Goal: Task Accomplishment & Management: Manage account settings

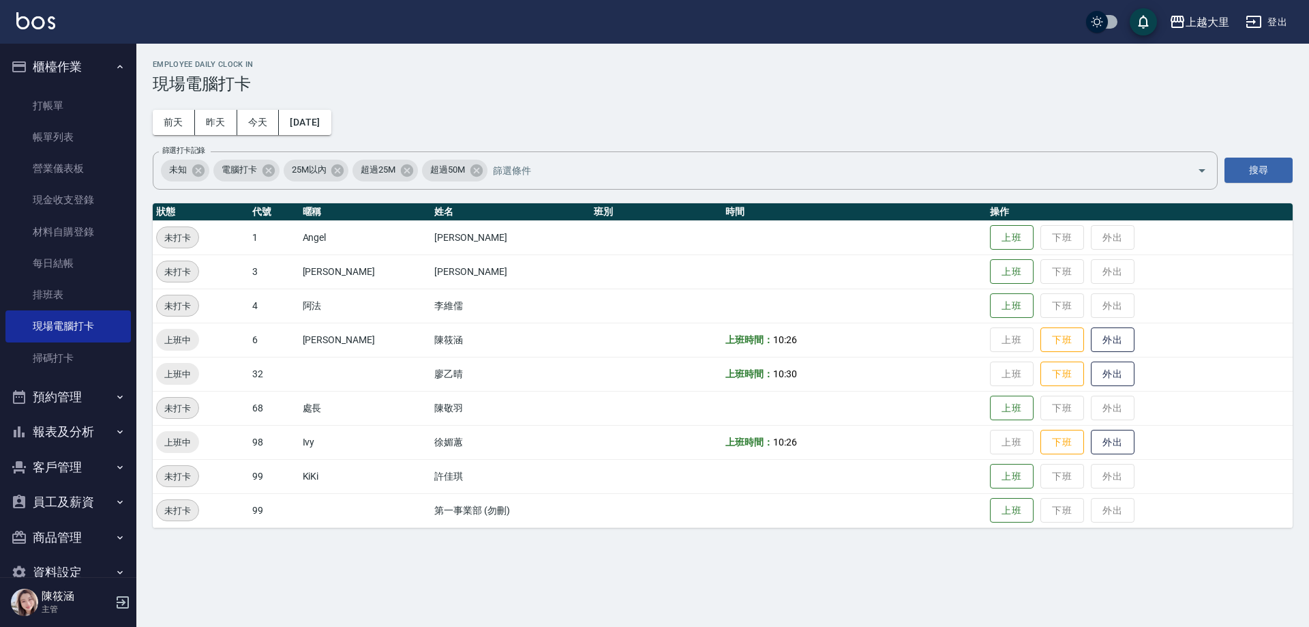
click at [106, 99] on link "打帳單" at bounding box center [67, 105] width 125 height 31
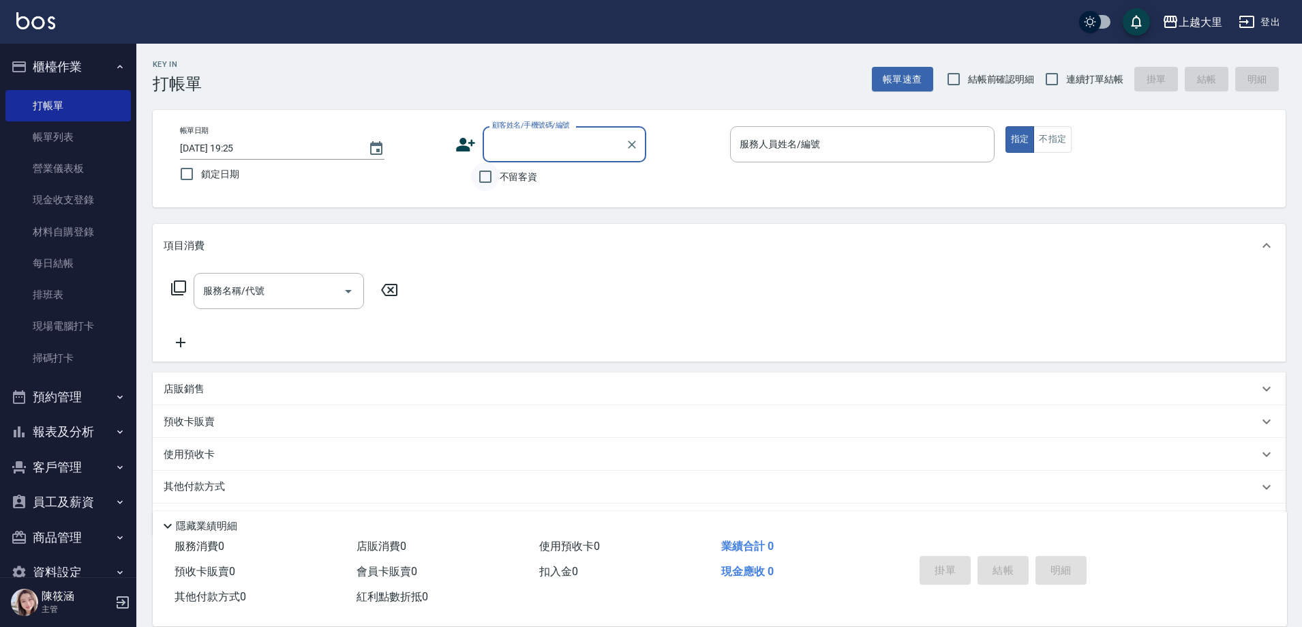
click at [490, 173] on input "不留客資" at bounding box center [485, 176] width 29 height 29
checkbox input "true"
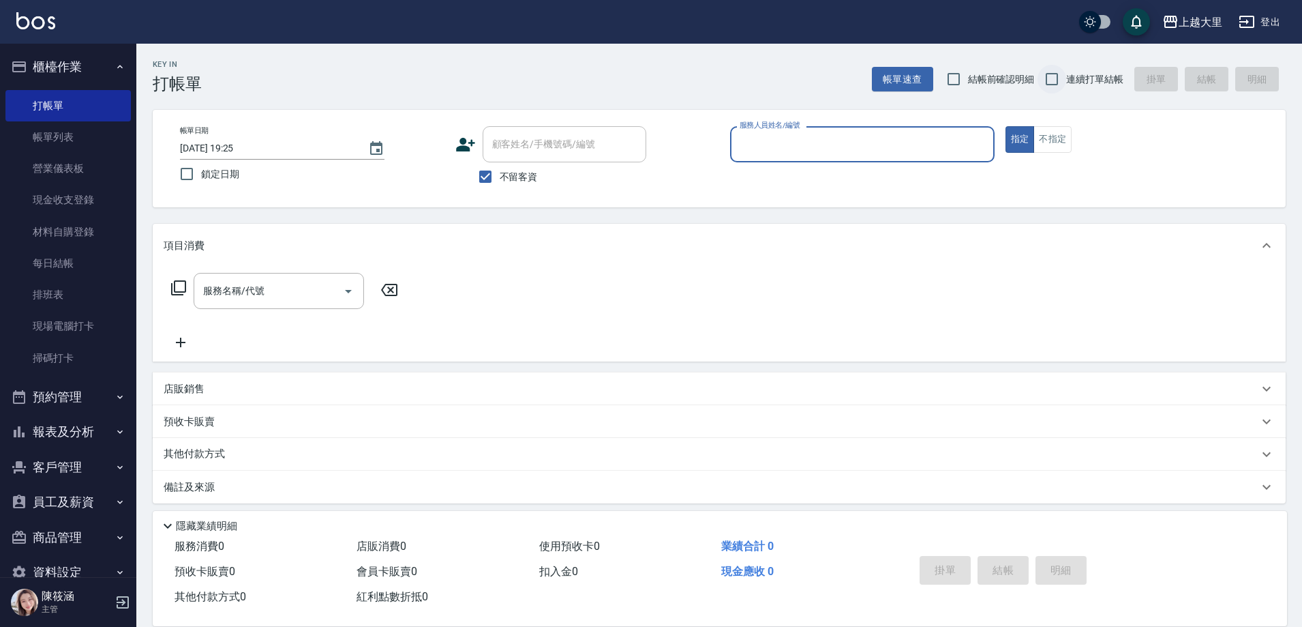
click at [1057, 78] on input "連續打單結帳" at bounding box center [1052, 79] width 29 height 29
checkbox input "true"
click at [811, 151] on input "服務人員姓名/編號" at bounding box center [862, 144] width 252 height 24
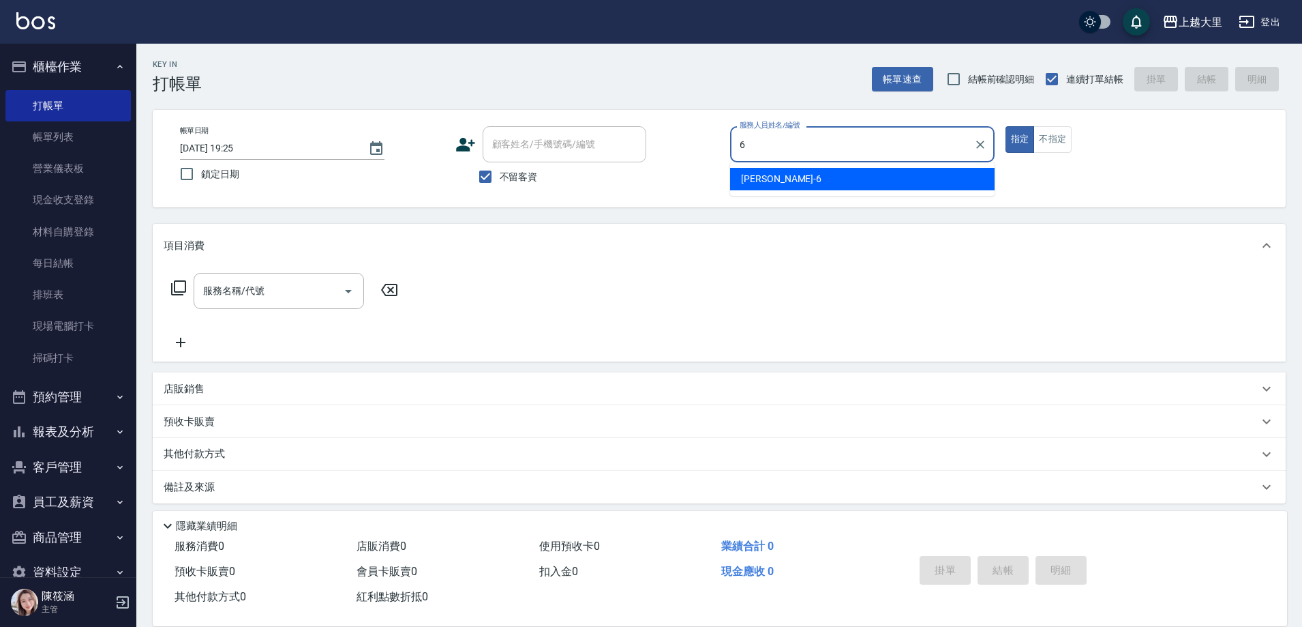
type input "[PERSON_NAME]比-6"
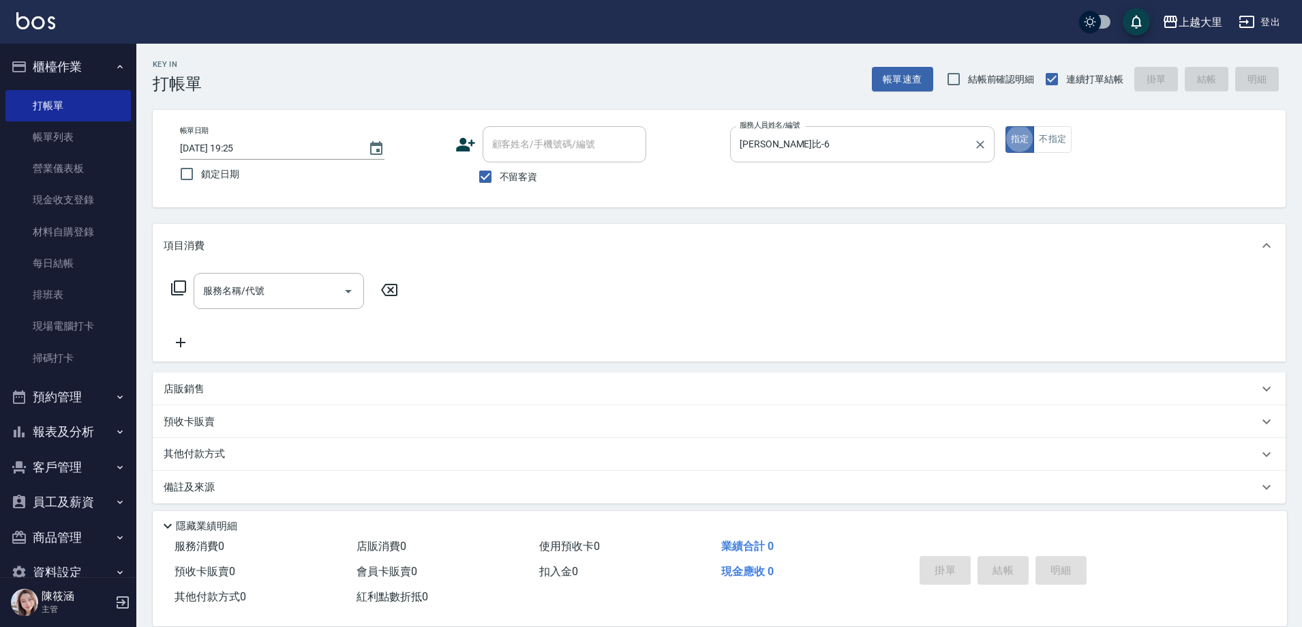
type button "true"
type input "499洗剪(2499)"
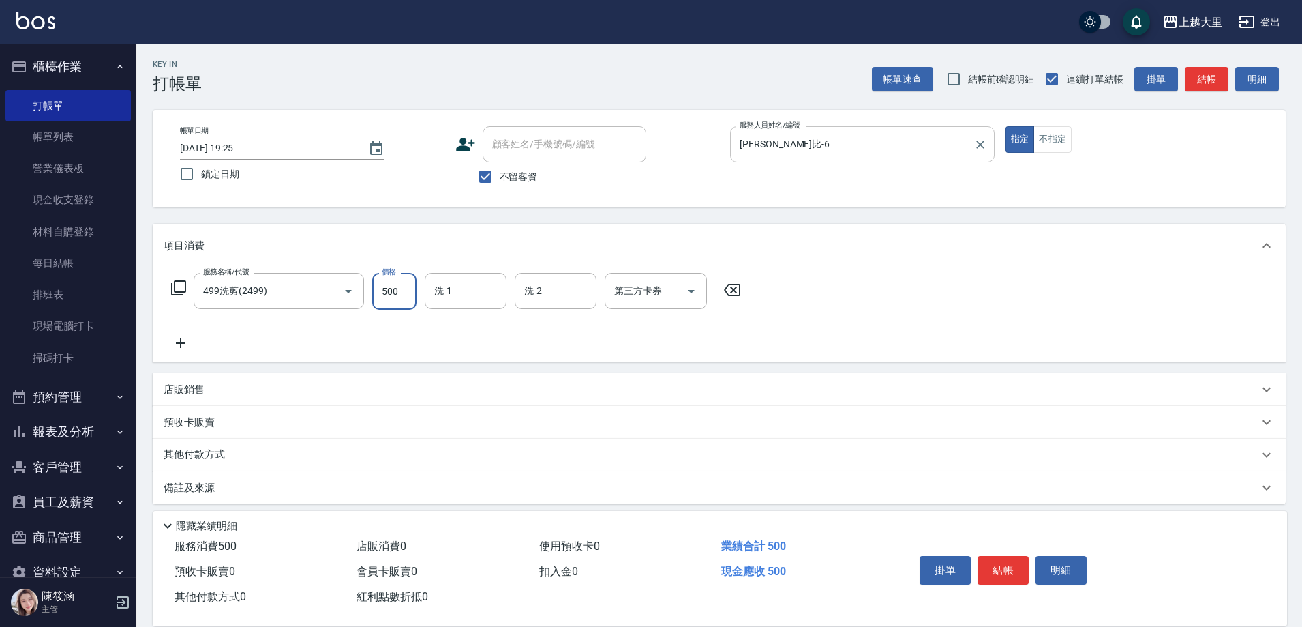
type input "500"
type input "[PERSON_NAME]-32"
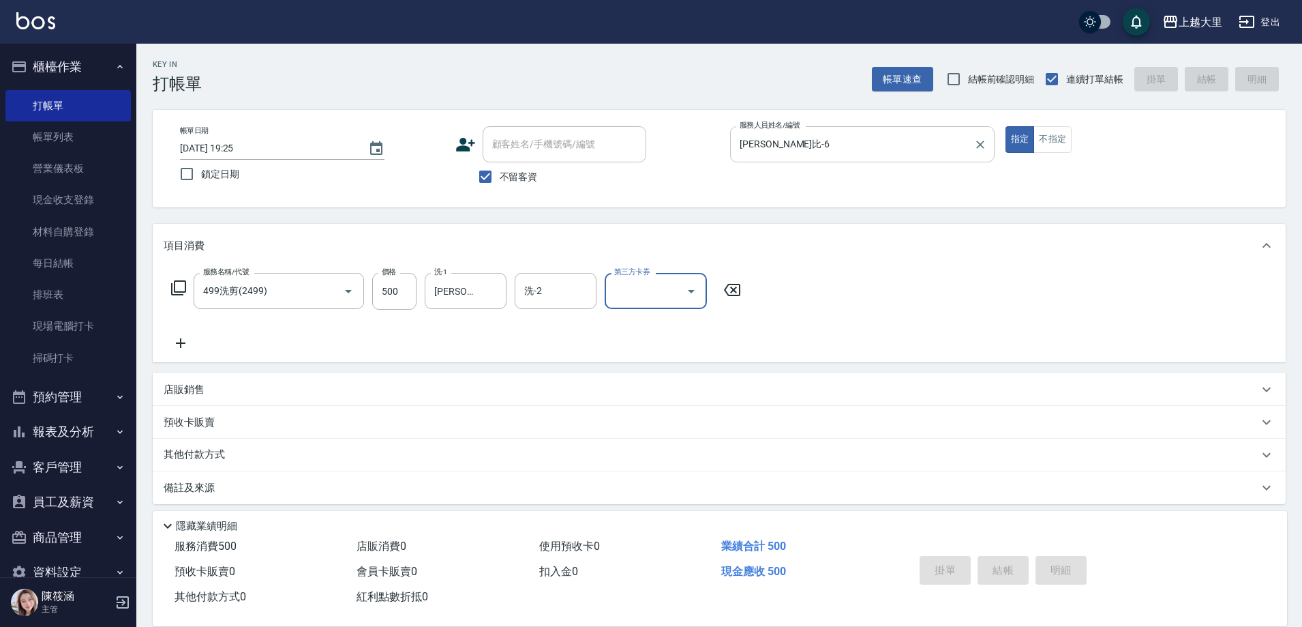
type input "[DATE] 19:26"
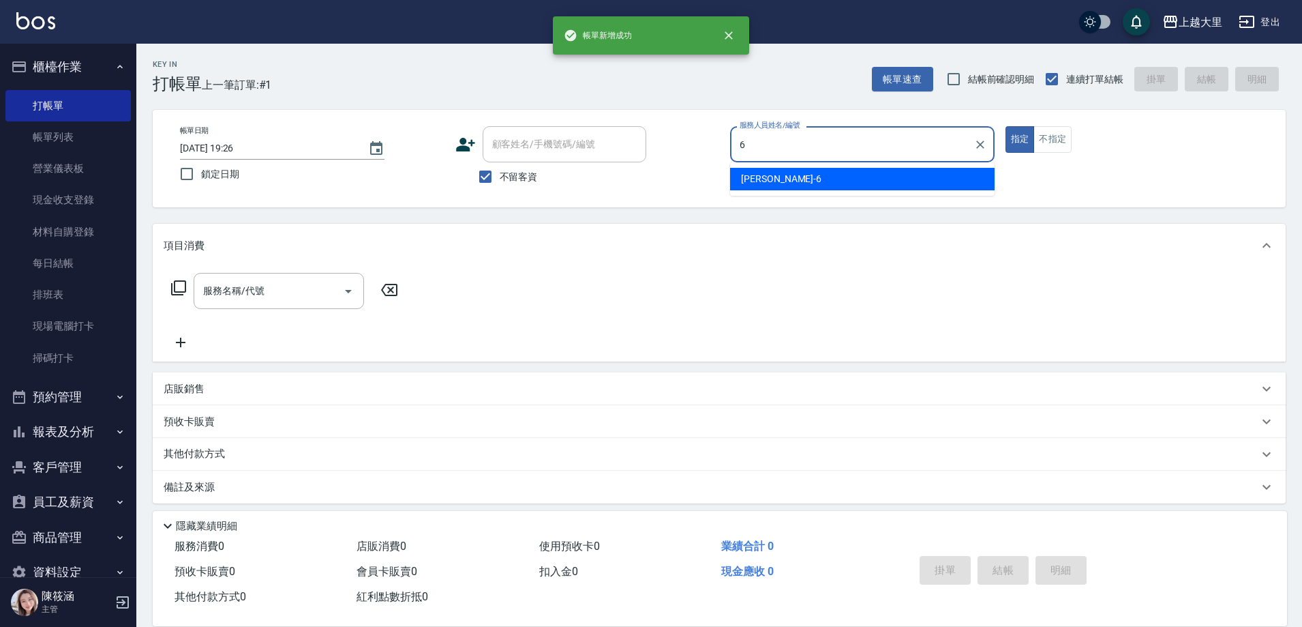
type input "[PERSON_NAME]比-6"
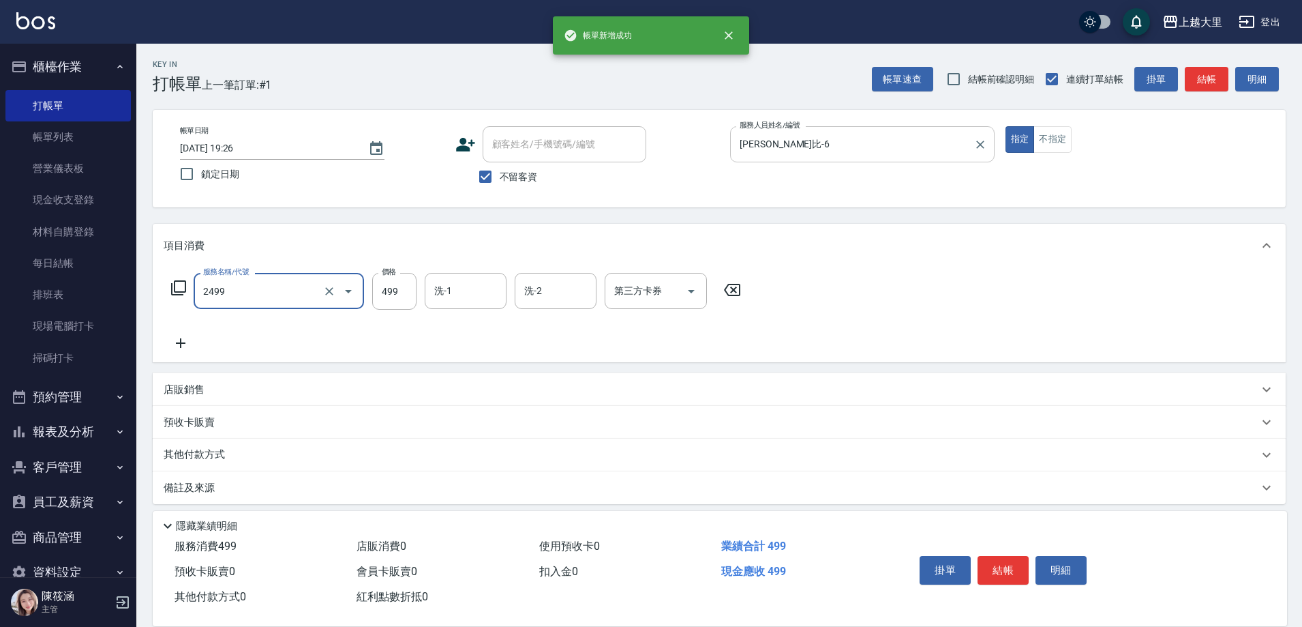
type input "499洗剪(2499)"
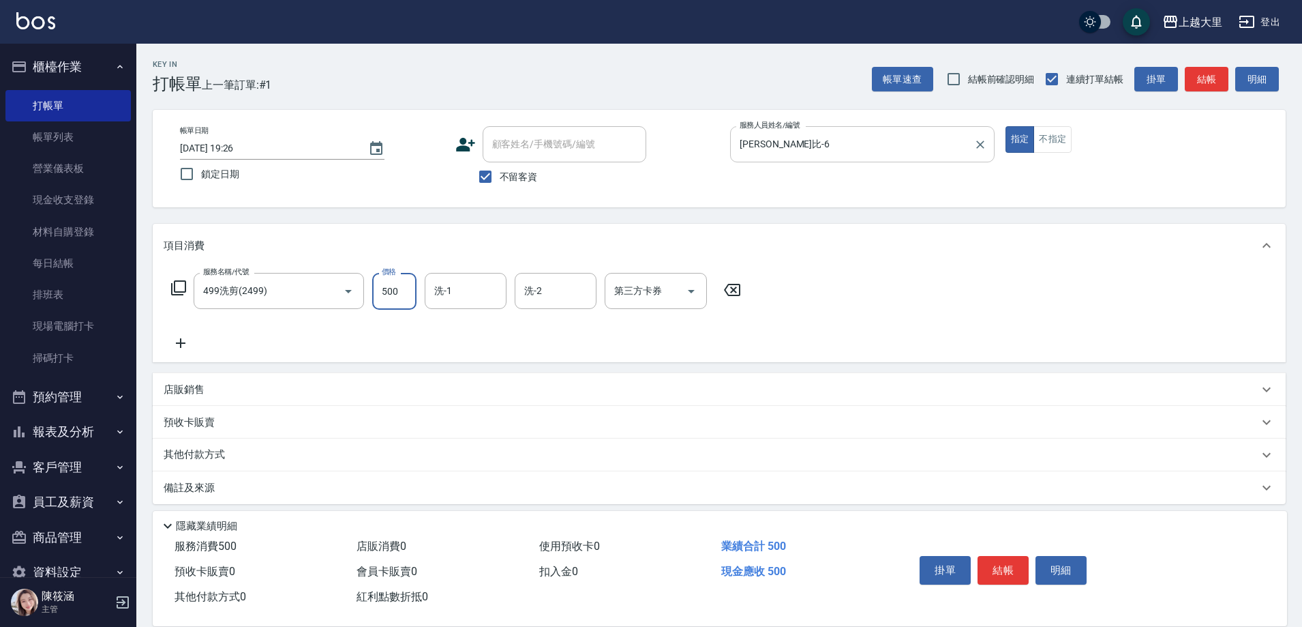
type input "500"
type input "Ivy-98"
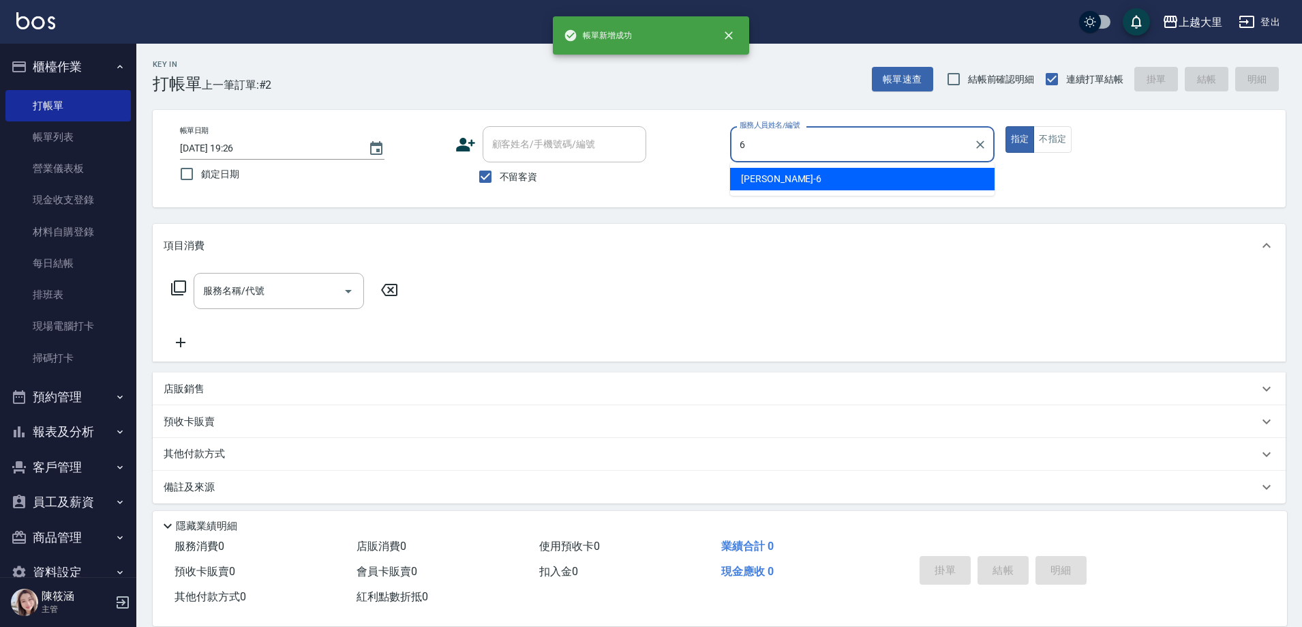
type input "[PERSON_NAME]比-6"
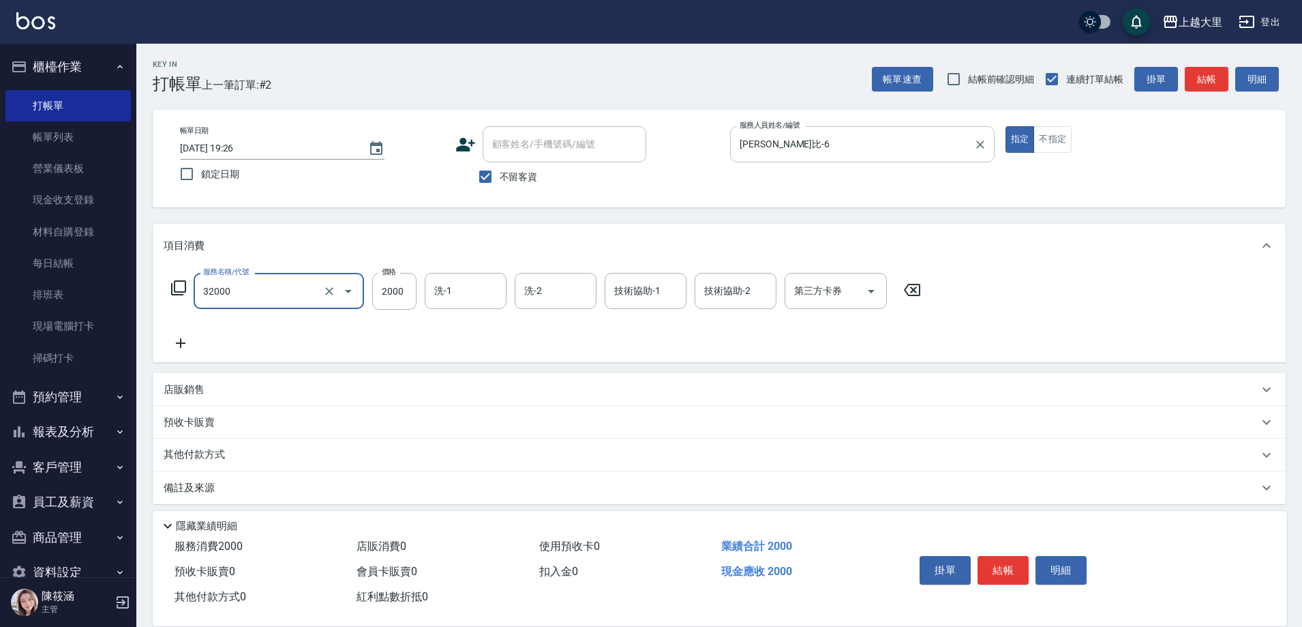
type input "燙髮S(32000)"
type input "[PERSON_NAME]-32"
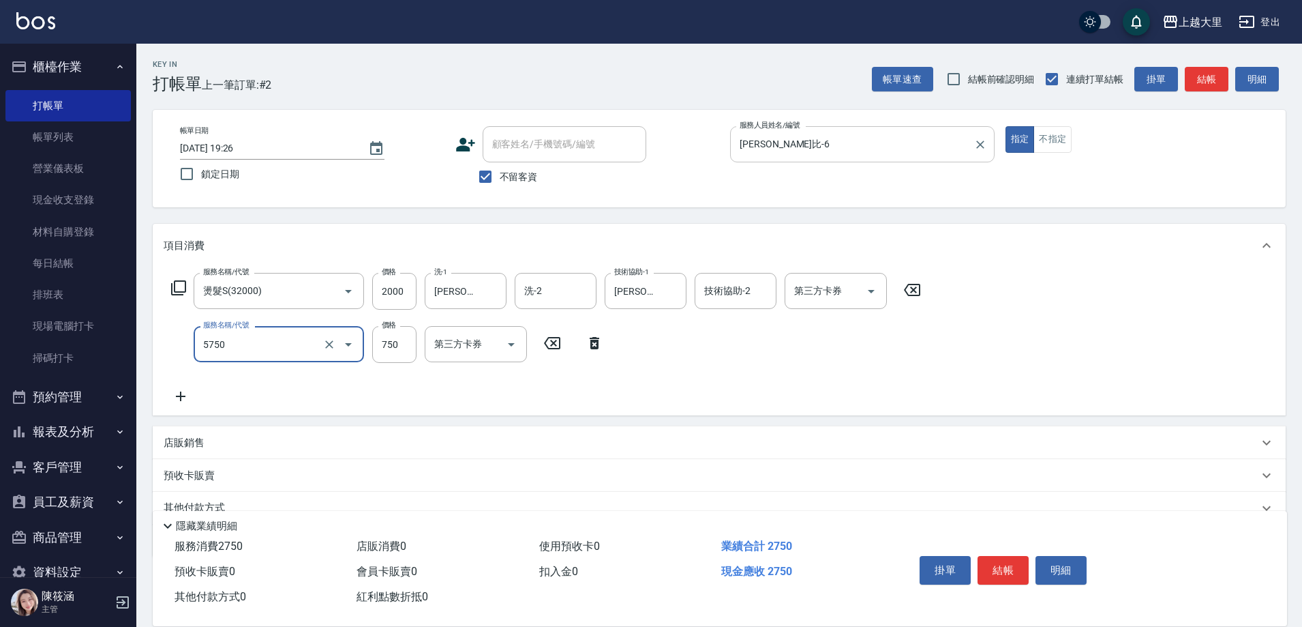
type input "護髮-750(5750)"
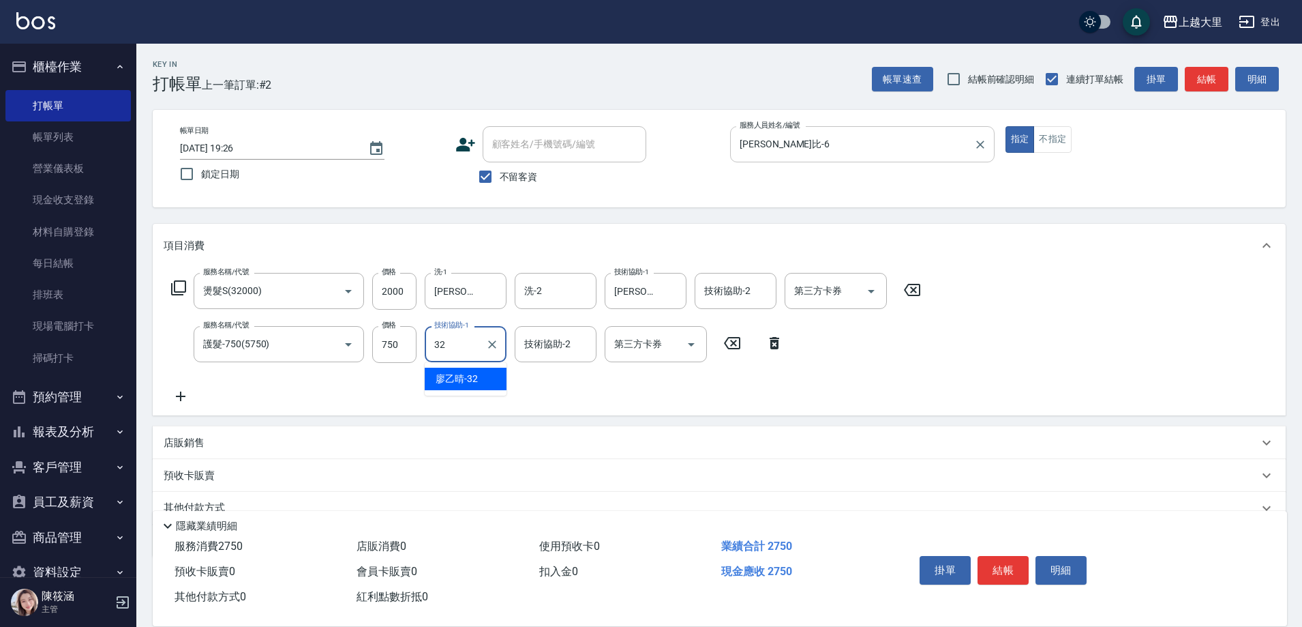
type input "[PERSON_NAME]-32"
click at [220, 434] on div "店販銷售" at bounding box center [719, 442] width 1133 height 33
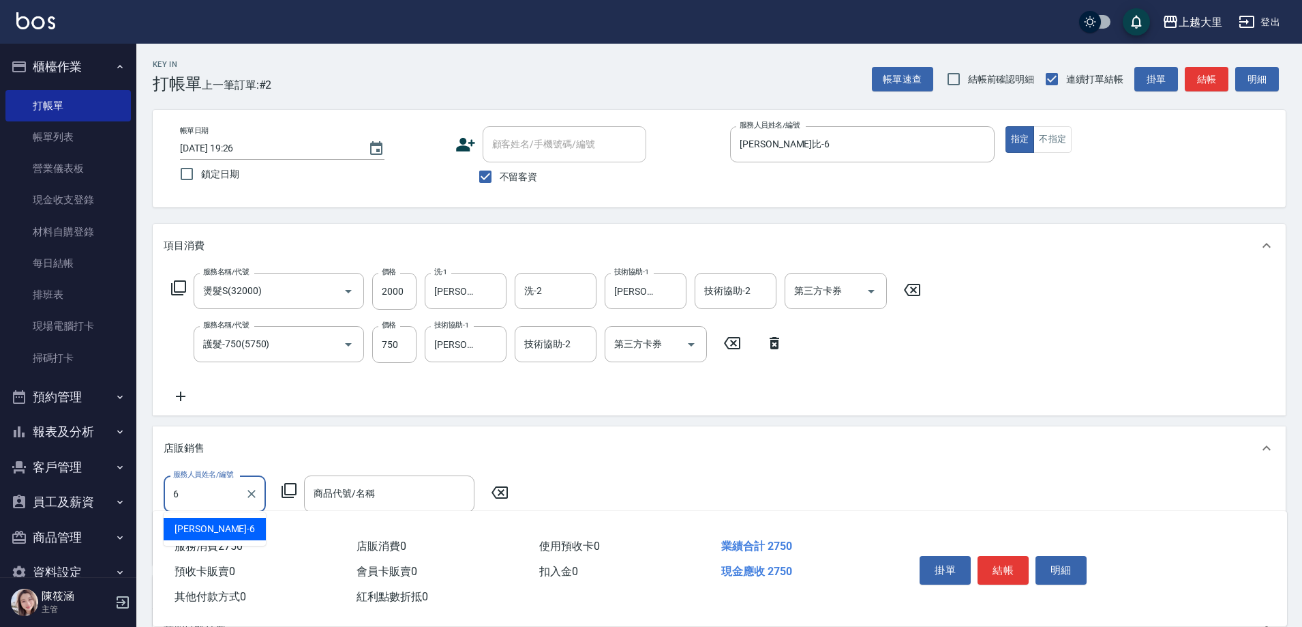
type input "[PERSON_NAME]比-6"
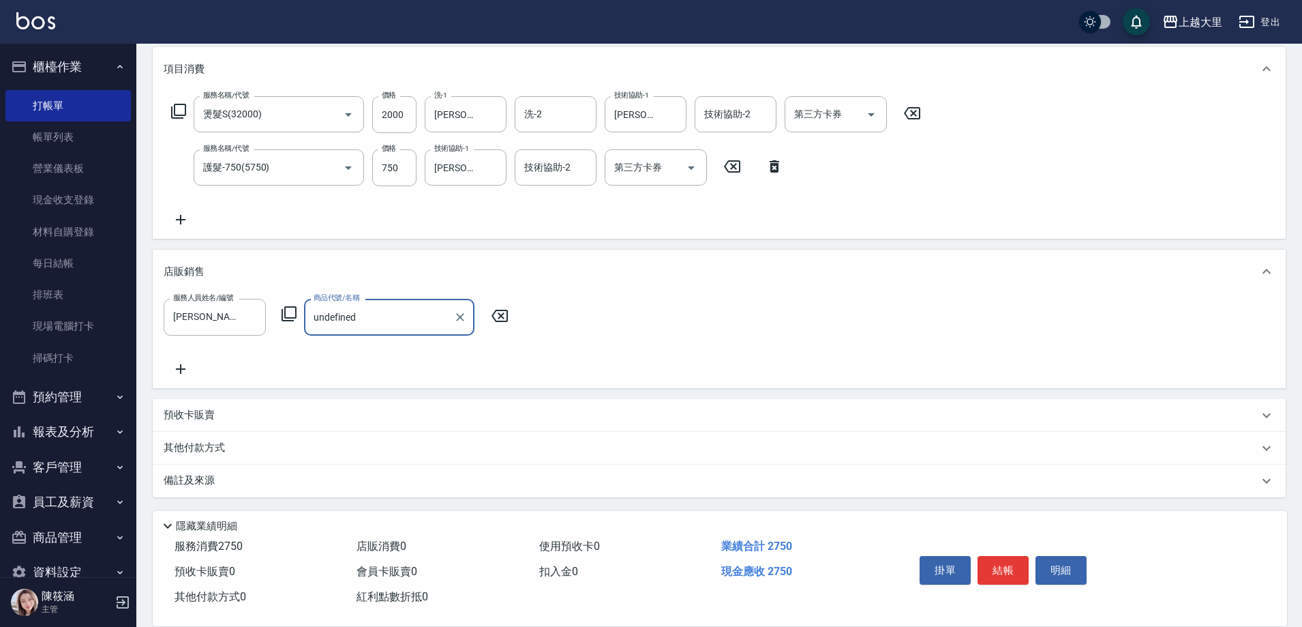
scroll to position [178, 0]
type input "u"
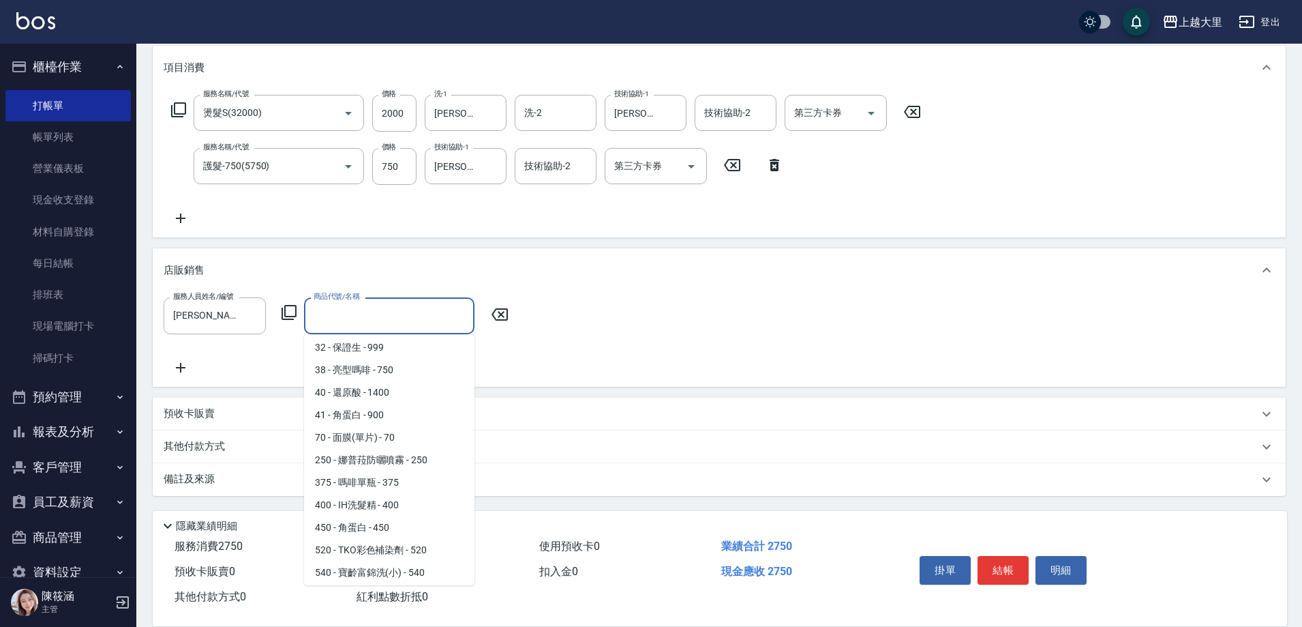
scroll to position [0, 0]
click at [394, 364] on span "38 - 亮型嗎啡 - 750" at bounding box center [389, 373] width 170 height 23
type input "亮型嗎啡"
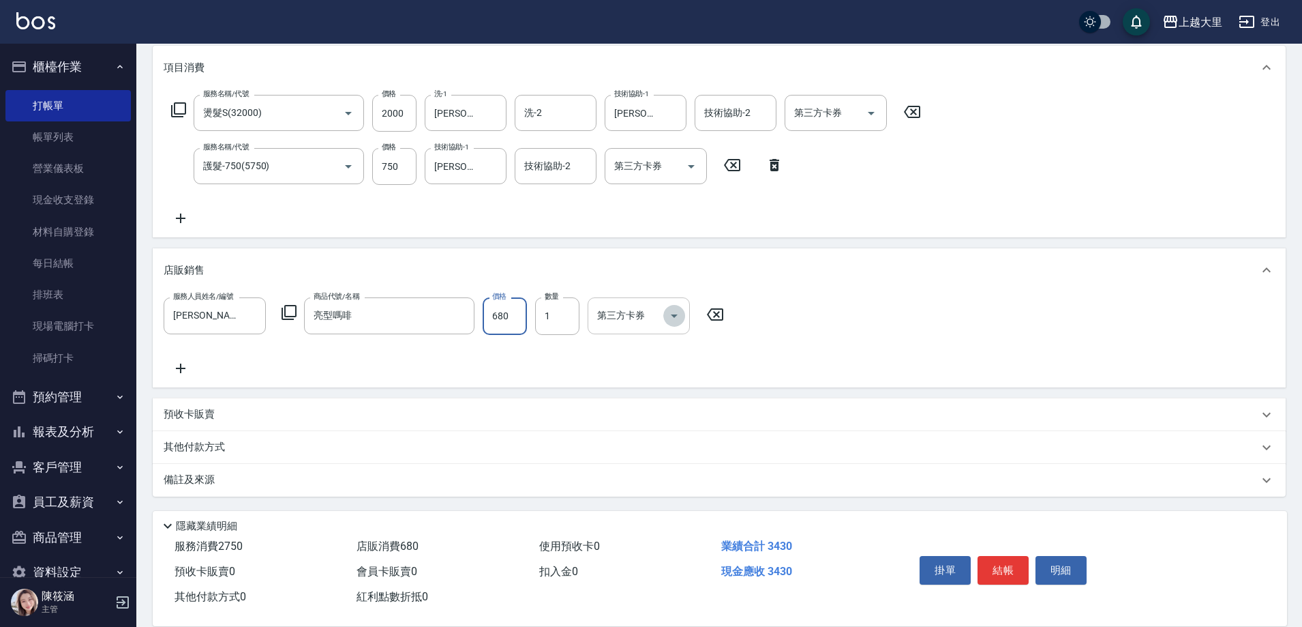
click at [670, 312] on icon "Open" at bounding box center [674, 316] width 16 height 16
type input "680"
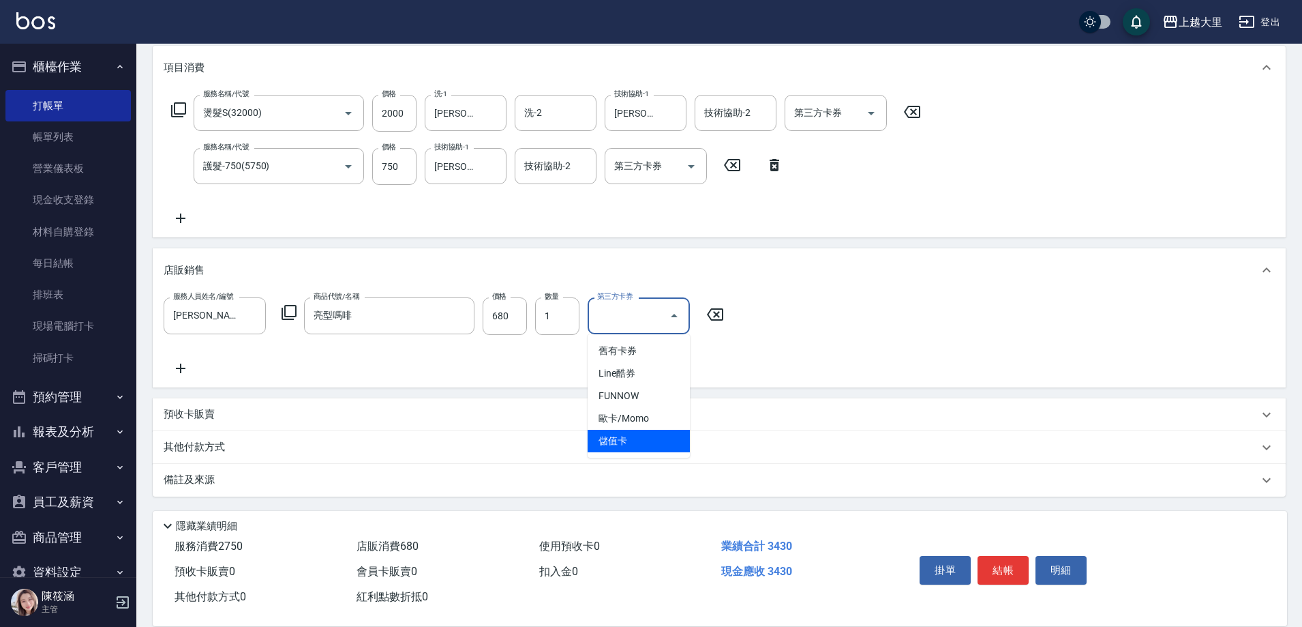
click at [657, 432] on span "儲值卡" at bounding box center [639, 441] width 102 height 23
type input "儲值卡"
click at [686, 163] on icon "Open" at bounding box center [691, 166] width 16 height 16
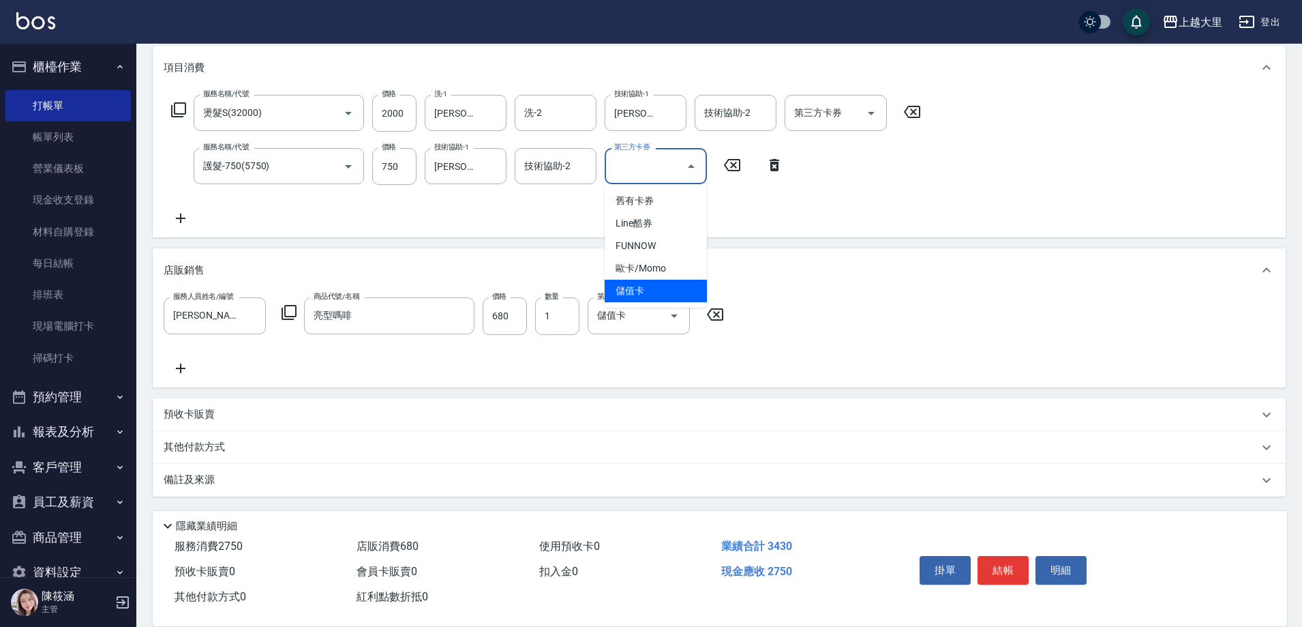
click at [654, 283] on span "儲值卡" at bounding box center [656, 291] width 102 height 23
type input "儲值卡"
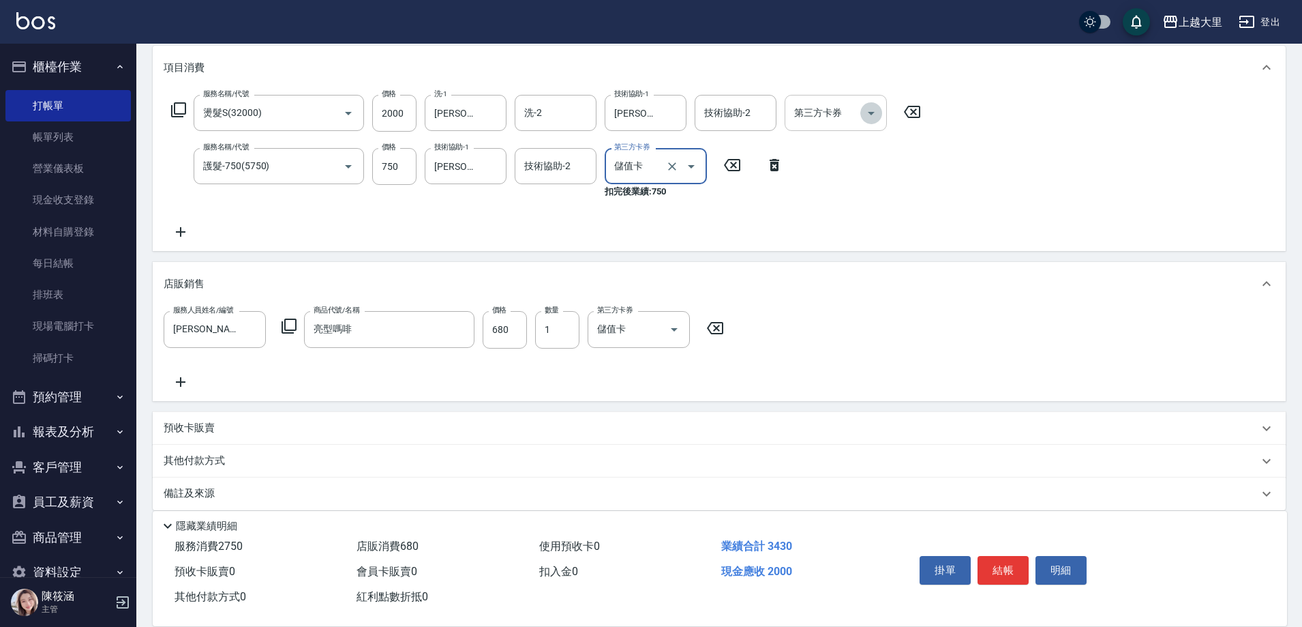
click at [872, 112] on icon "Open" at bounding box center [871, 113] width 7 height 3
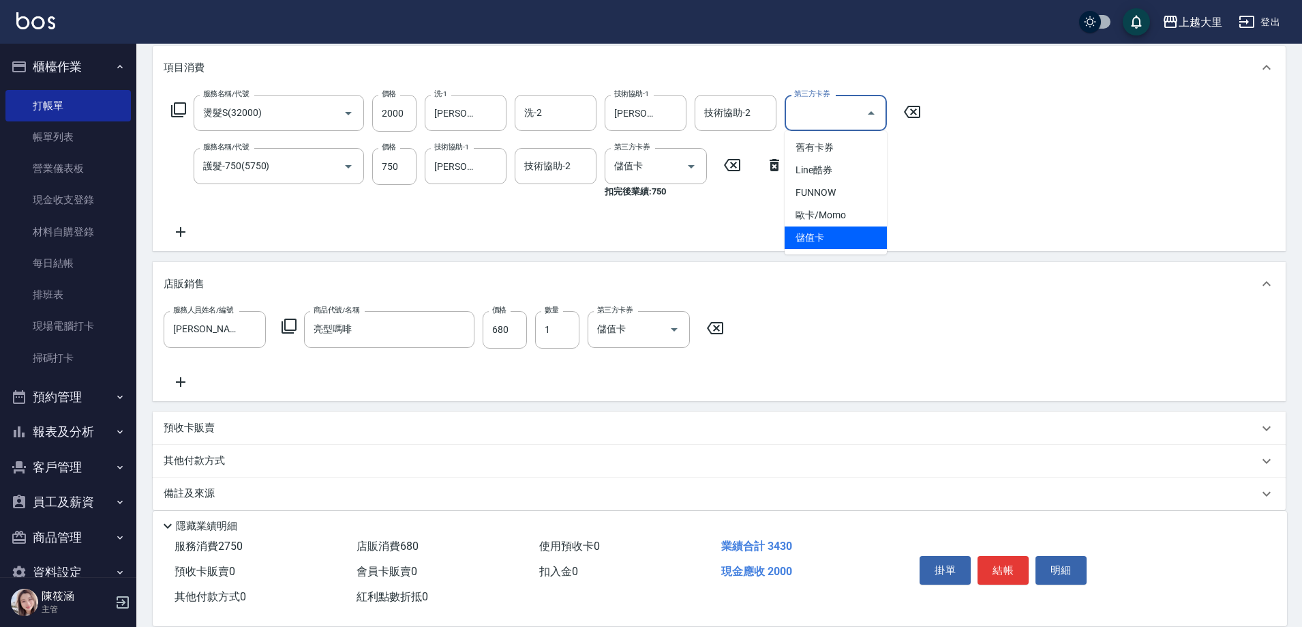
click at [846, 238] on span "儲值卡" at bounding box center [836, 237] width 102 height 23
type input "儲值卡"
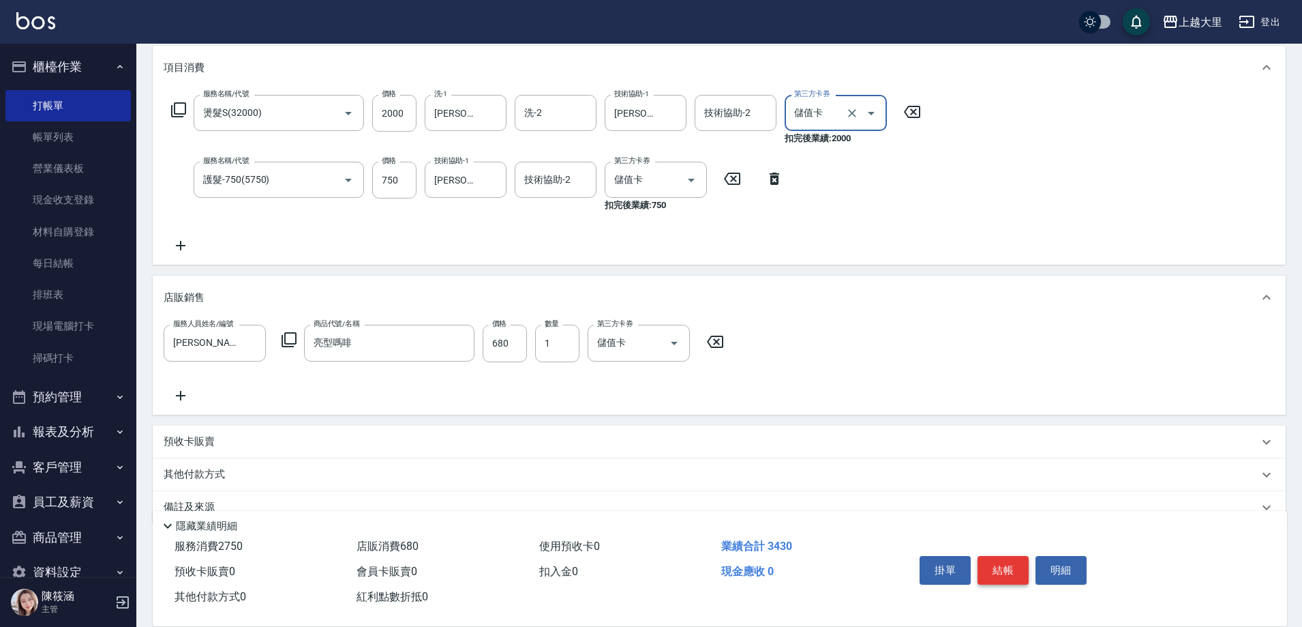
click at [1016, 565] on button "結帳" at bounding box center [1003, 570] width 51 height 29
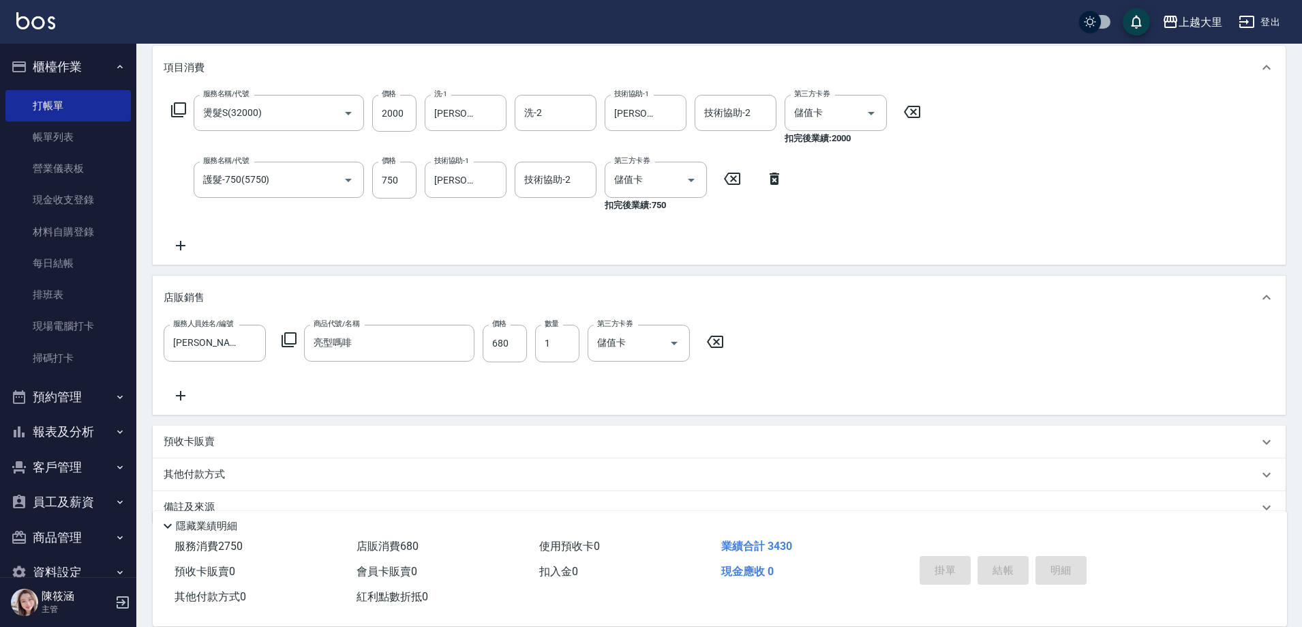
type input "[DATE] 19:27"
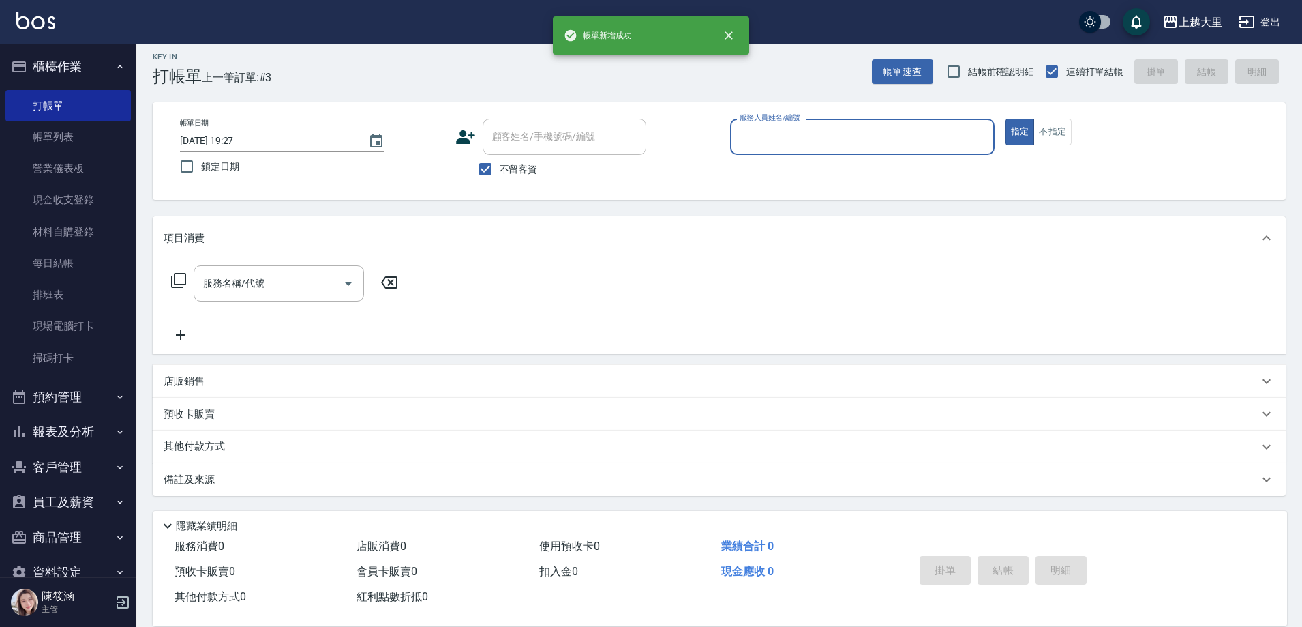
scroll to position [8, 0]
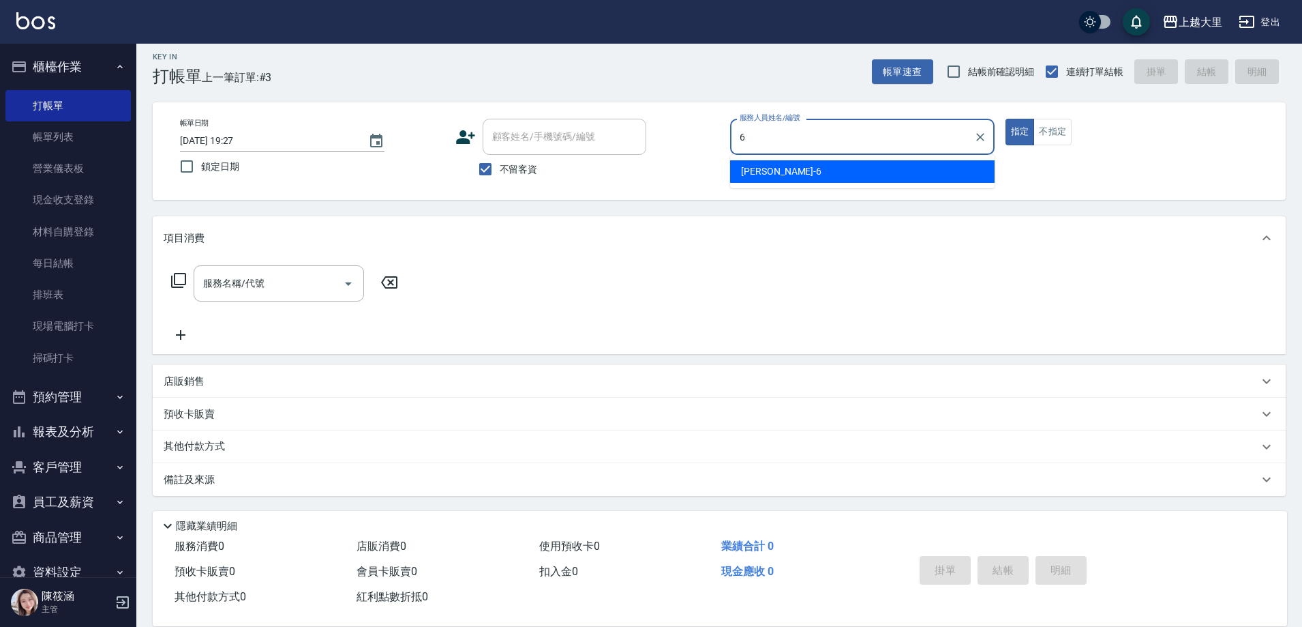
type input "[PERSON_NAME]比-6"
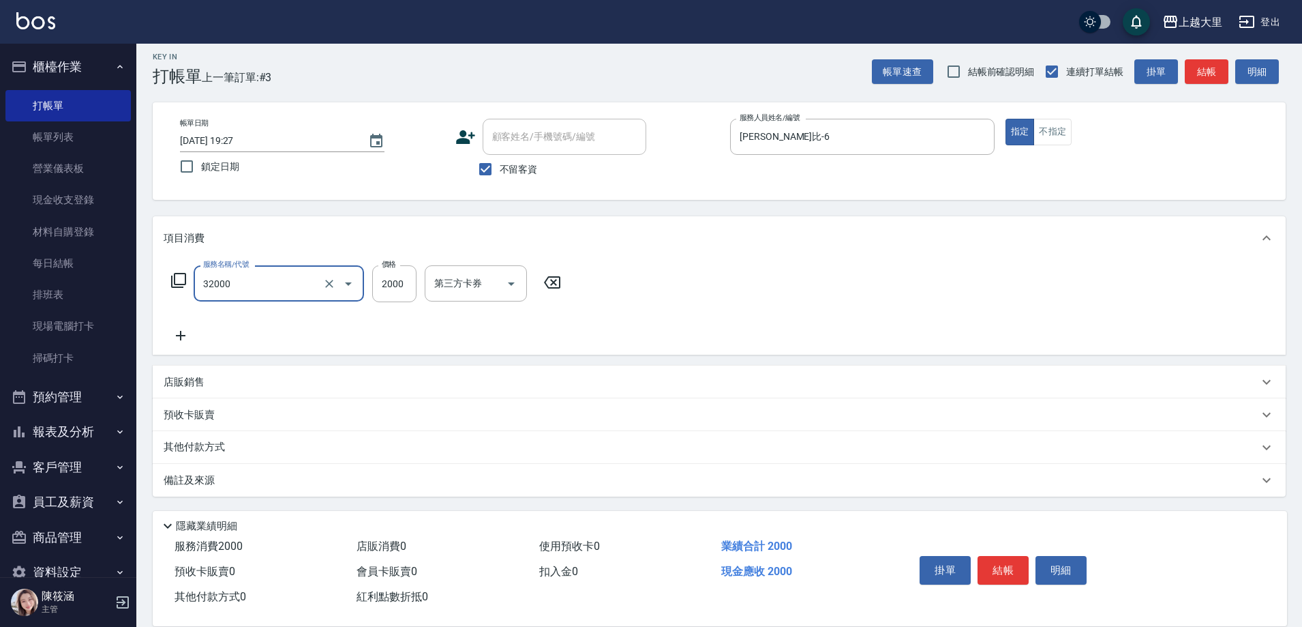
type input "燙髮S(32000)"
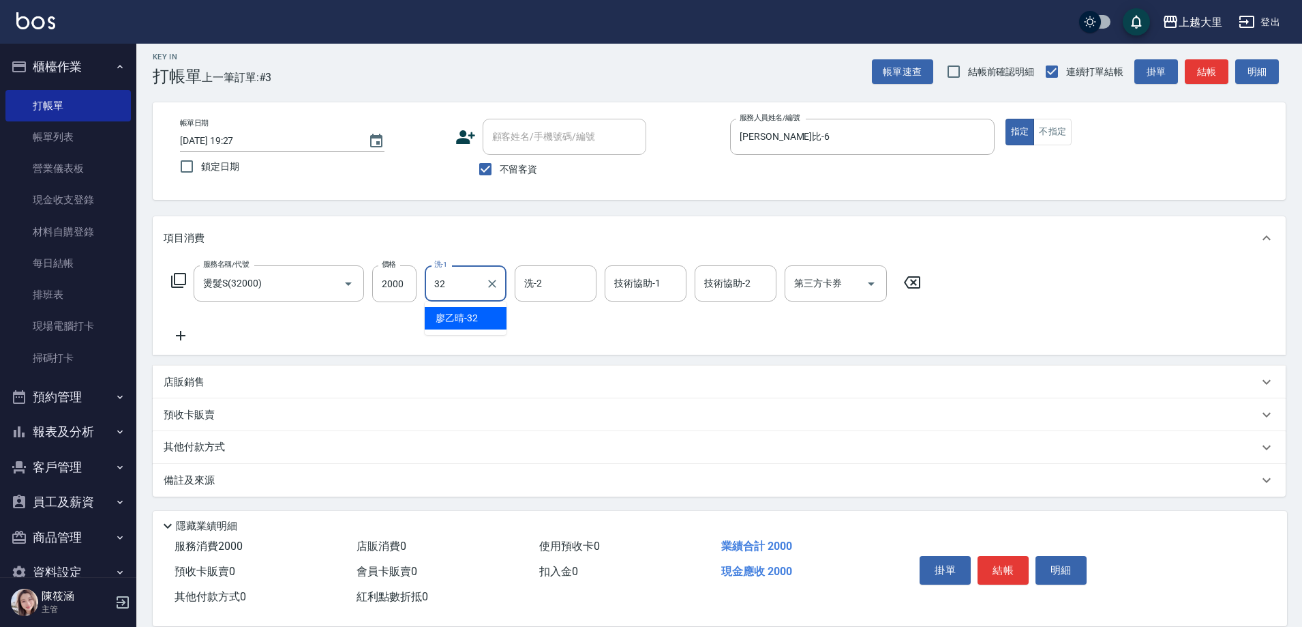
type input "3"
type input "Ivy-98"
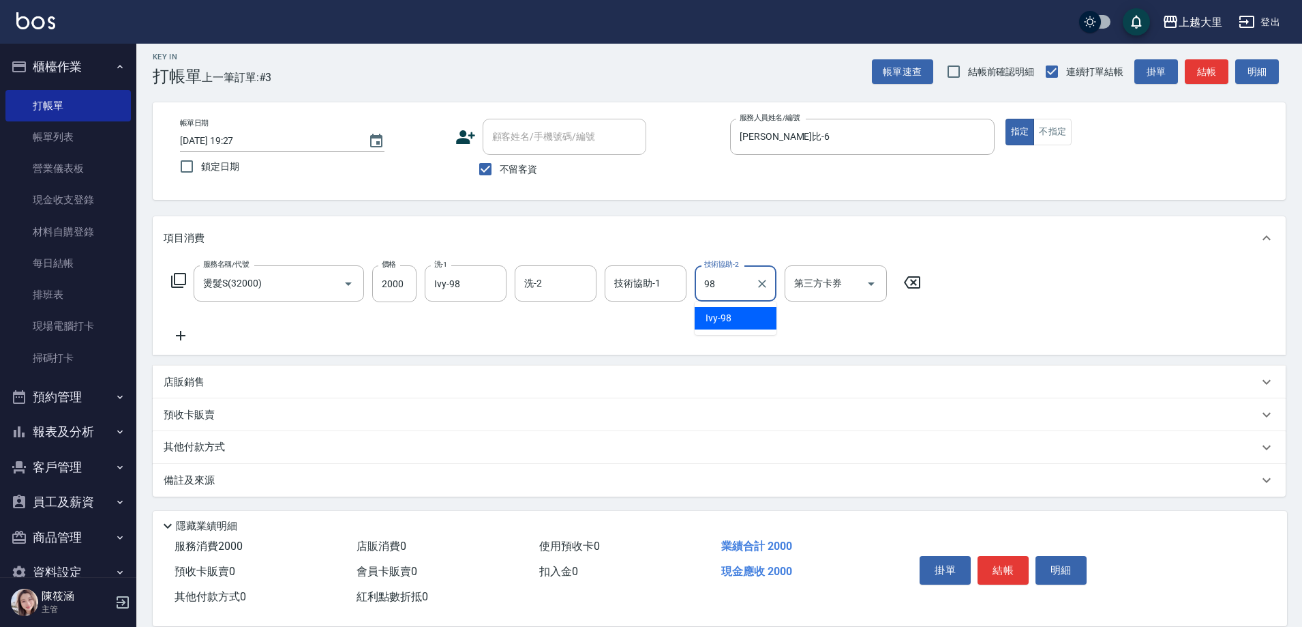
type input "Ivy-98"
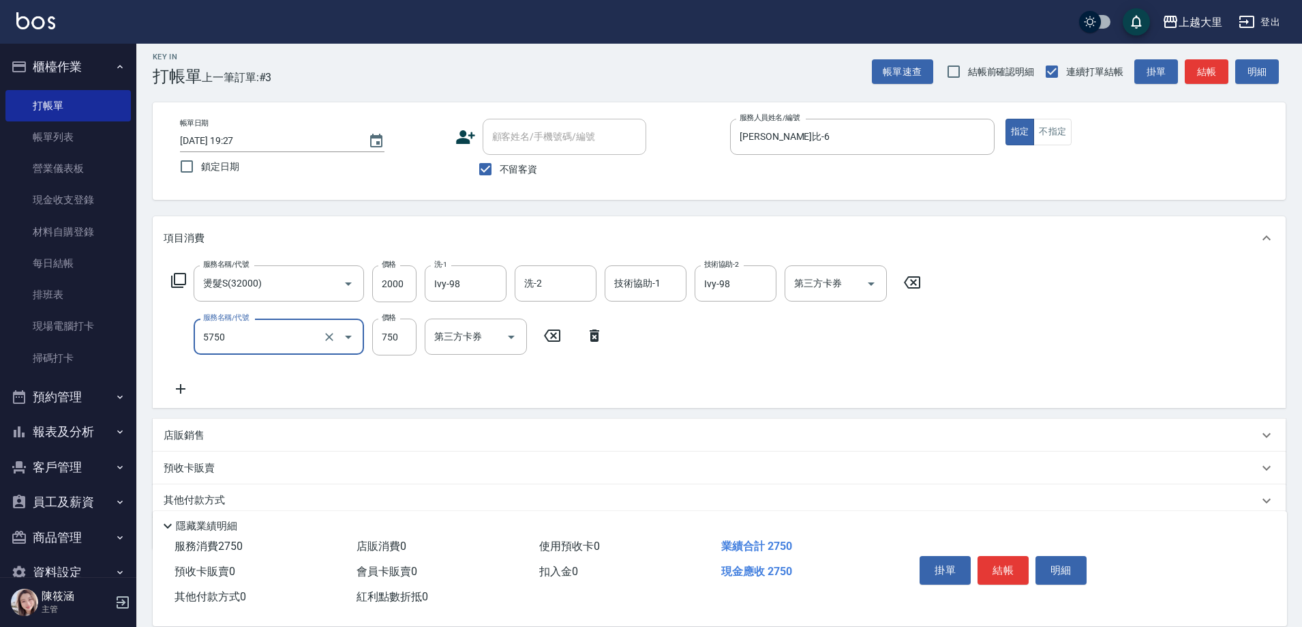
type input "護髮-750(5750)"
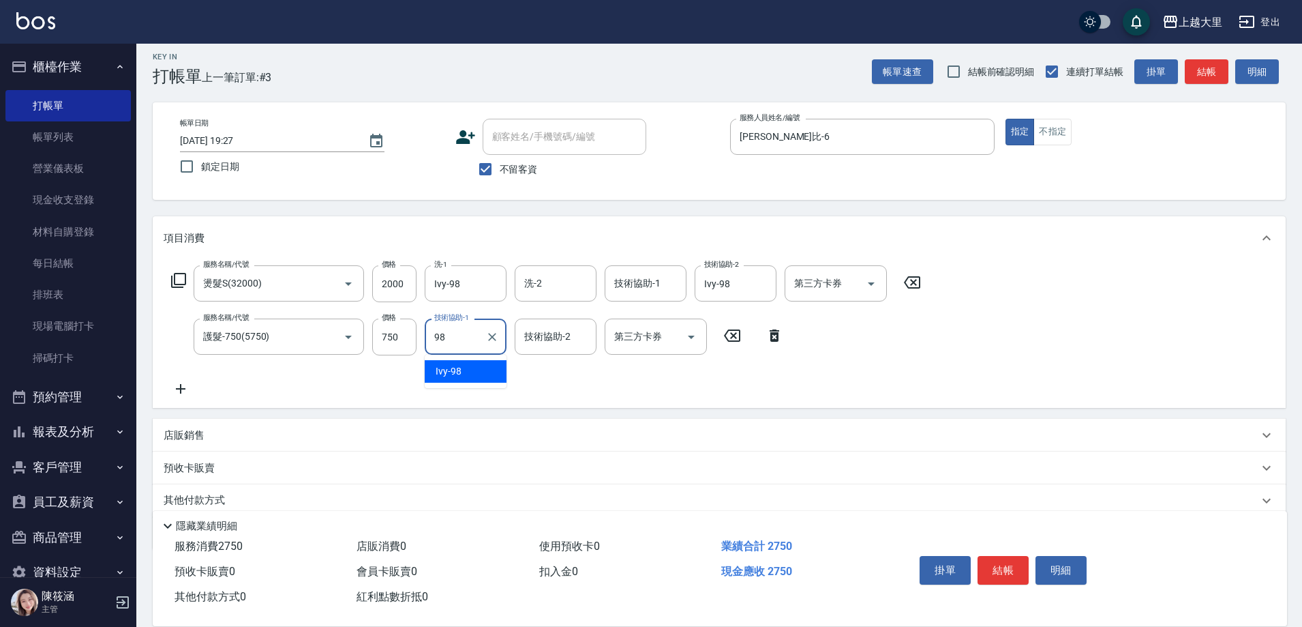
type input "Ivy-98"
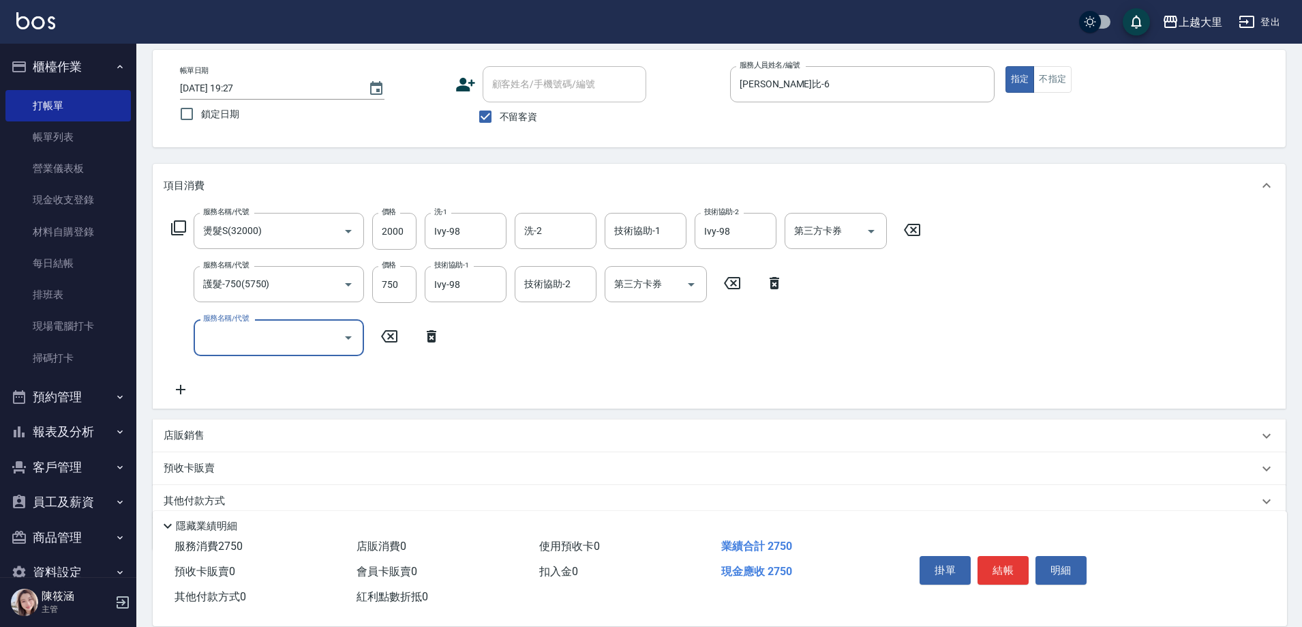
scroll to position [115, 0]
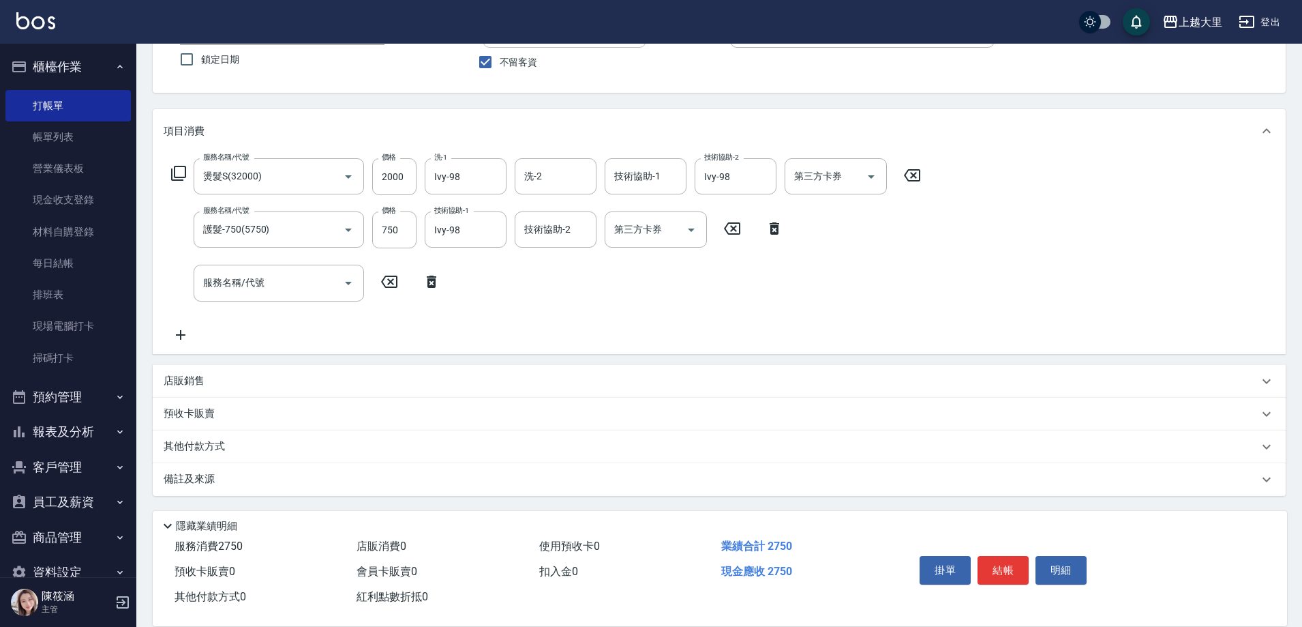
click at [226, 415] on div "預收卡販賣" at bounding box center [711, 413] width 1095 height 14
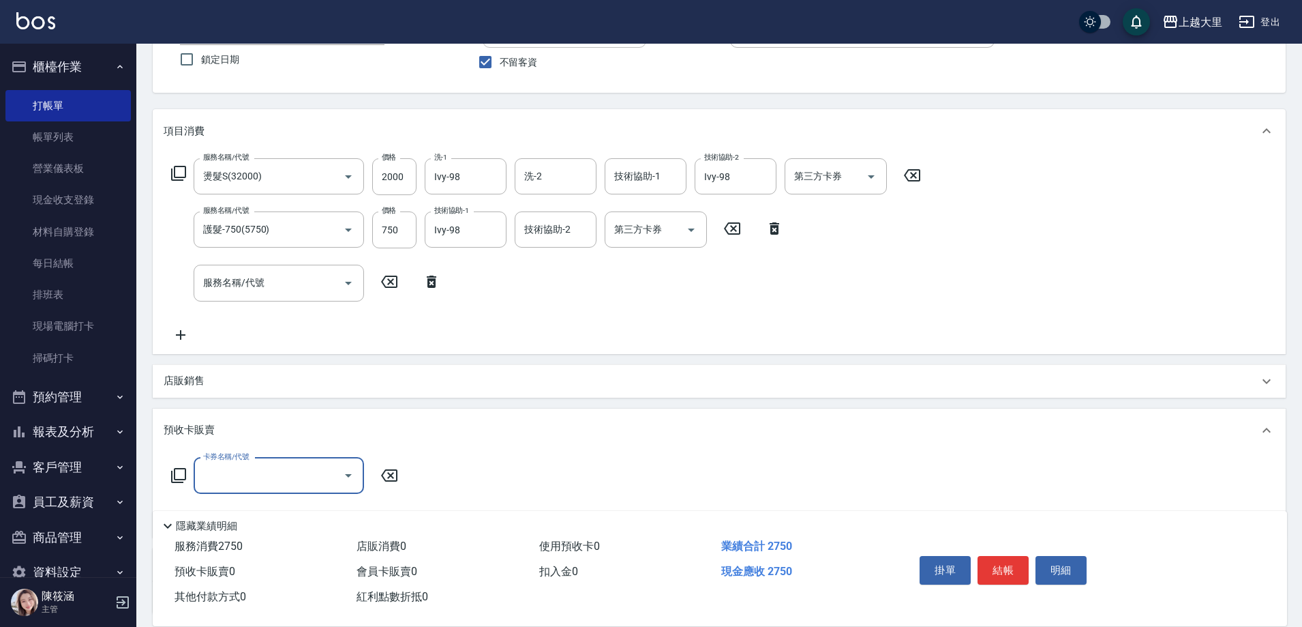
scroll to position [0, 0]
type input "6"
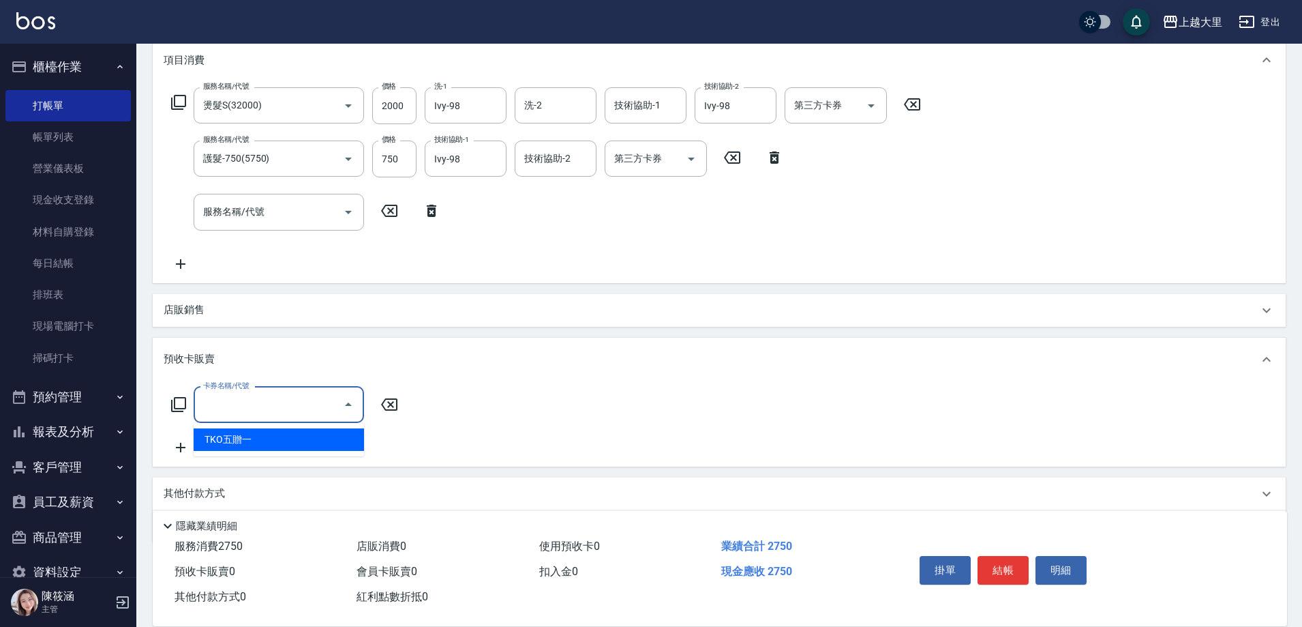
scroll to position [233, 0]
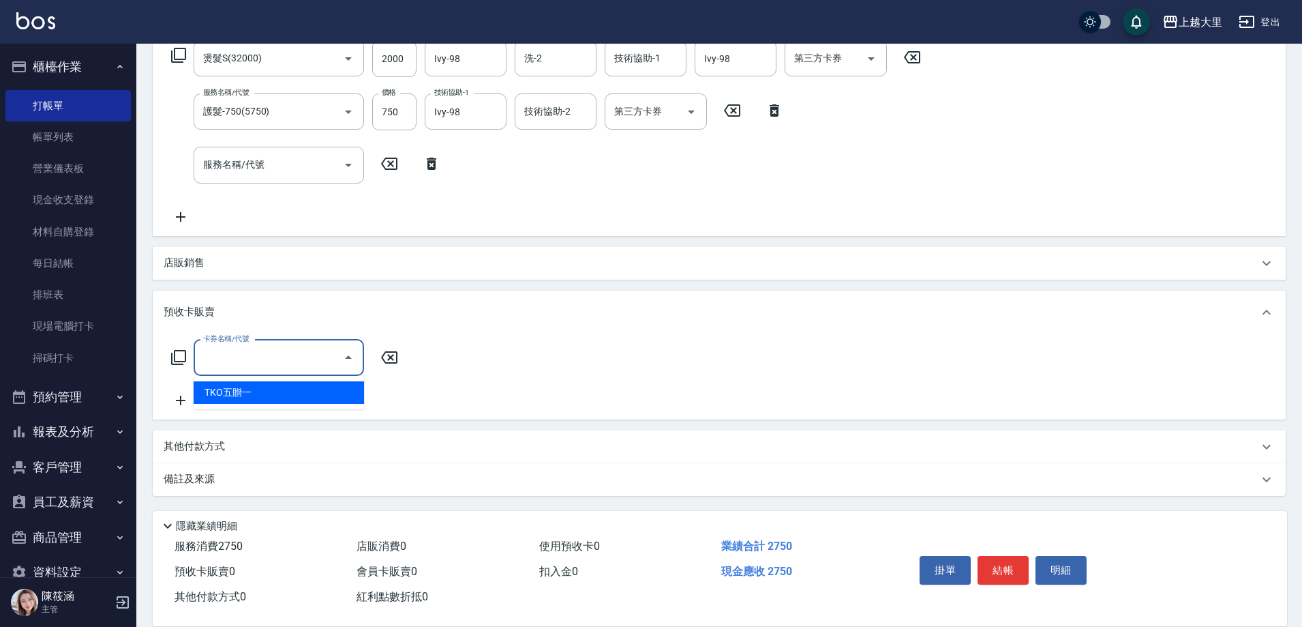
click at [194, 253] on div "店販銷售" at bounding box center [719, 263] width 1133 height 33
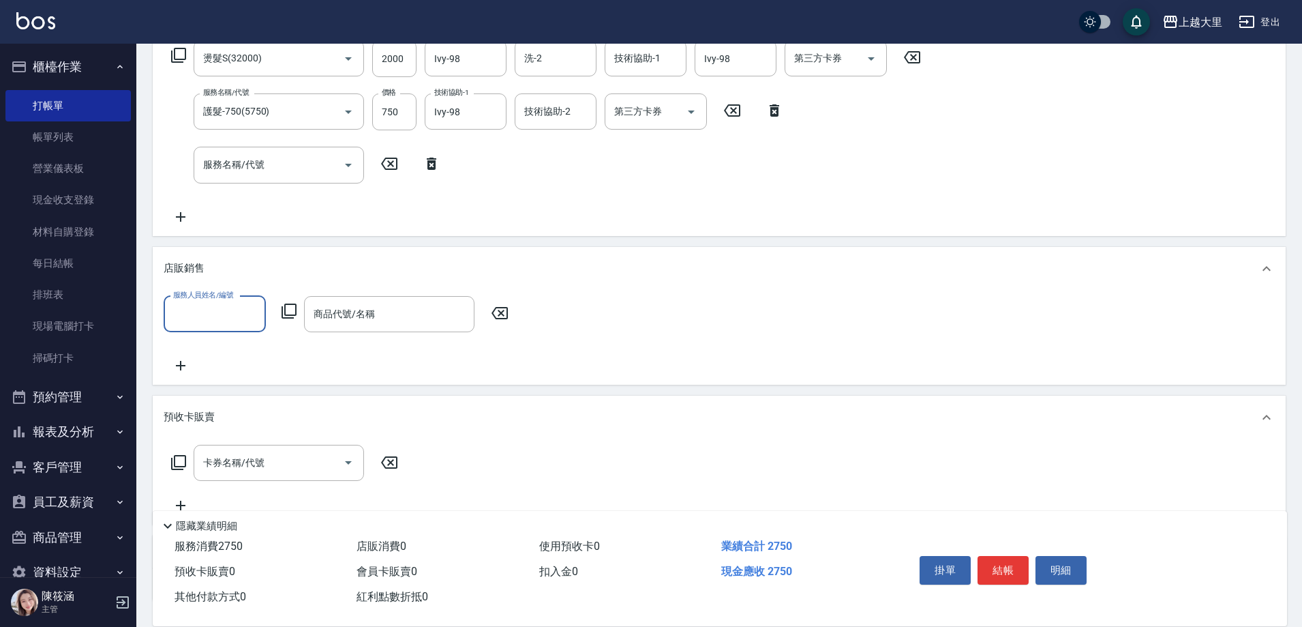
scroll to position [0, 0]
type input "[PERSON_NAME]比-6"
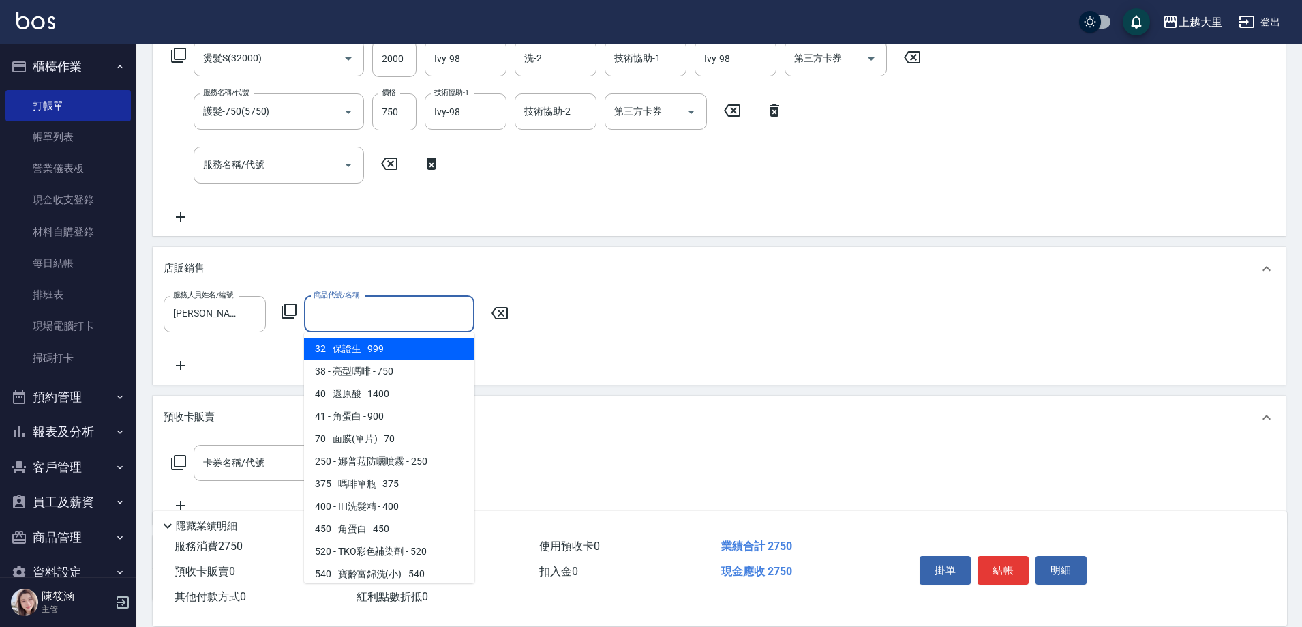
click at [376, 318] on input "商品代號/名稱" at bounding box center [389, 314] width 158 height 24
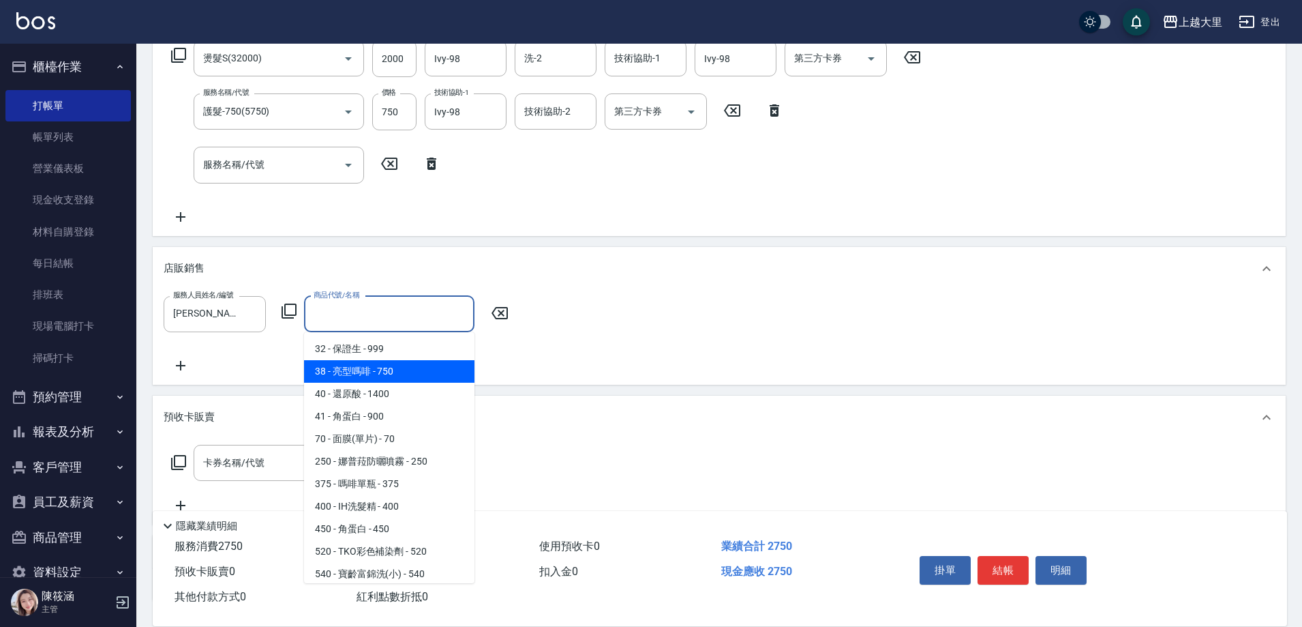
click at [380, 369] on span "38 - 亮型嗎啡 - 750" at bounding box center [389, 371] width 170 height 23
type input "亮型嗎啡"
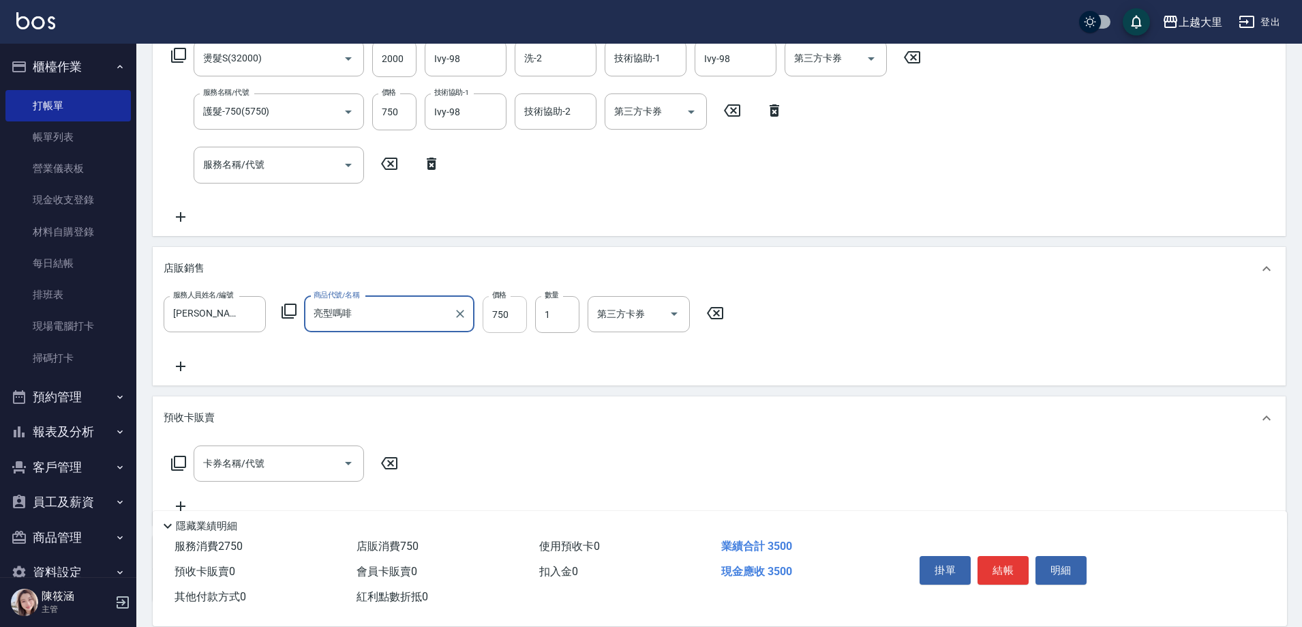
click at [512, 322] on input "750" at bounding box center [505, 314] width 44 height 37
click at [671, 318] on icon "Open" at bounding box center [674, 313] width 16 height 16
type input "680"
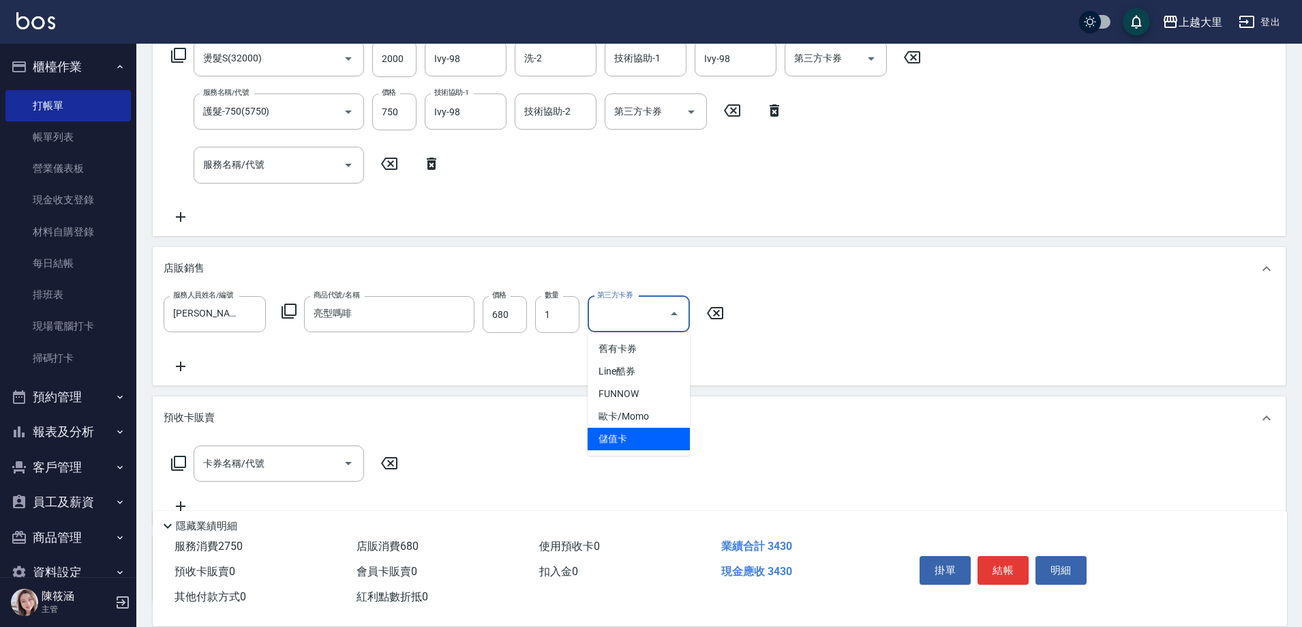
click at [641, 441] on span "儲值卡" at bounding box center [639, 439] width 102 height 23
type input "儲值卡"
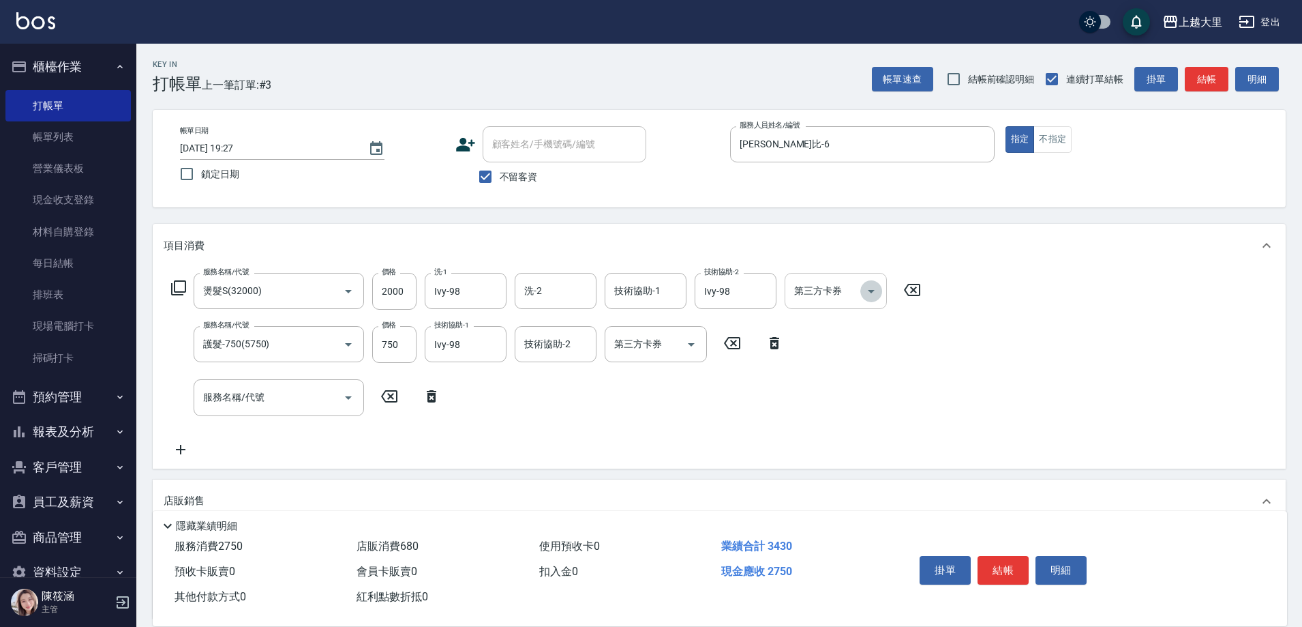
click at [876, 291] on icon "Open" at bounding box center [871, 291] width 16 height 16
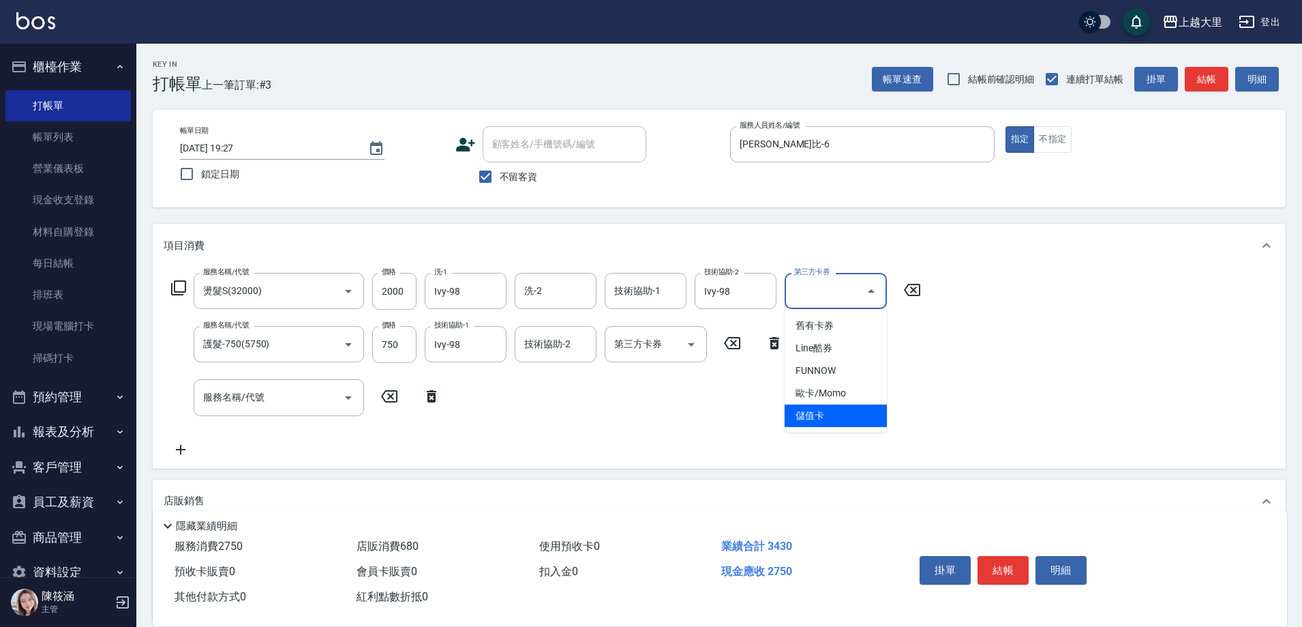
click at [852, 410] on span "儲值卡" at bounding box center [836, 415] width 102 height 23
type input "儲值卡"
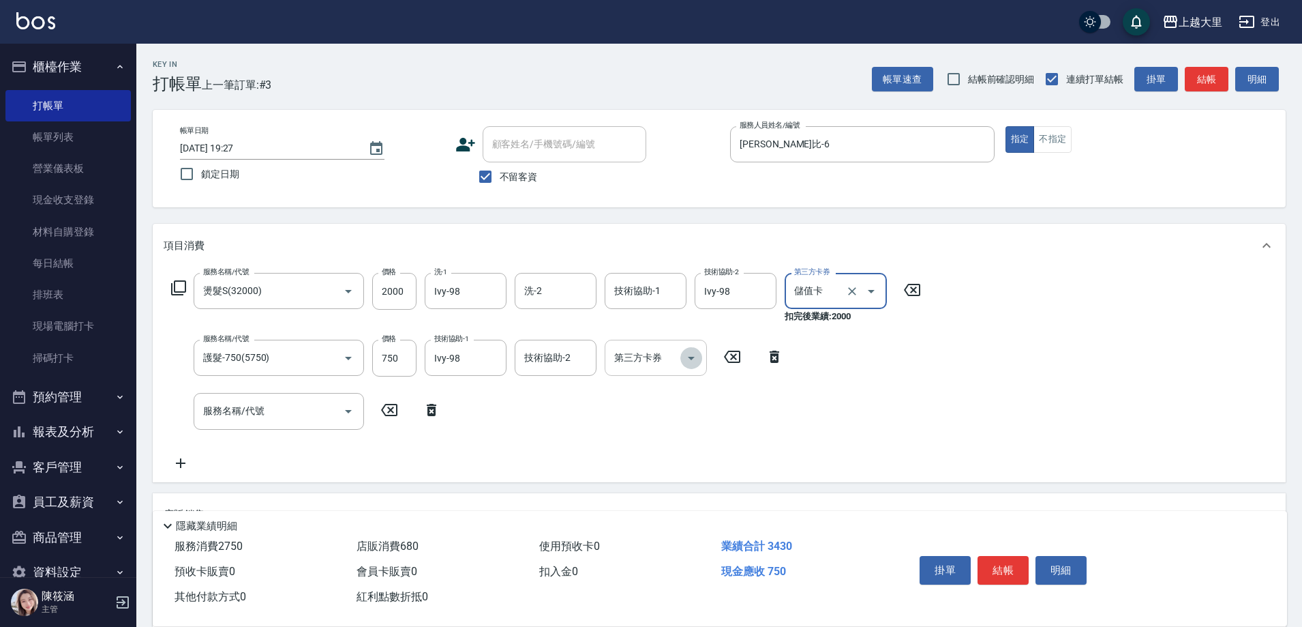
click at [693, 359] on icon "Open" at bounding box center [691, 358] width 16 height 16
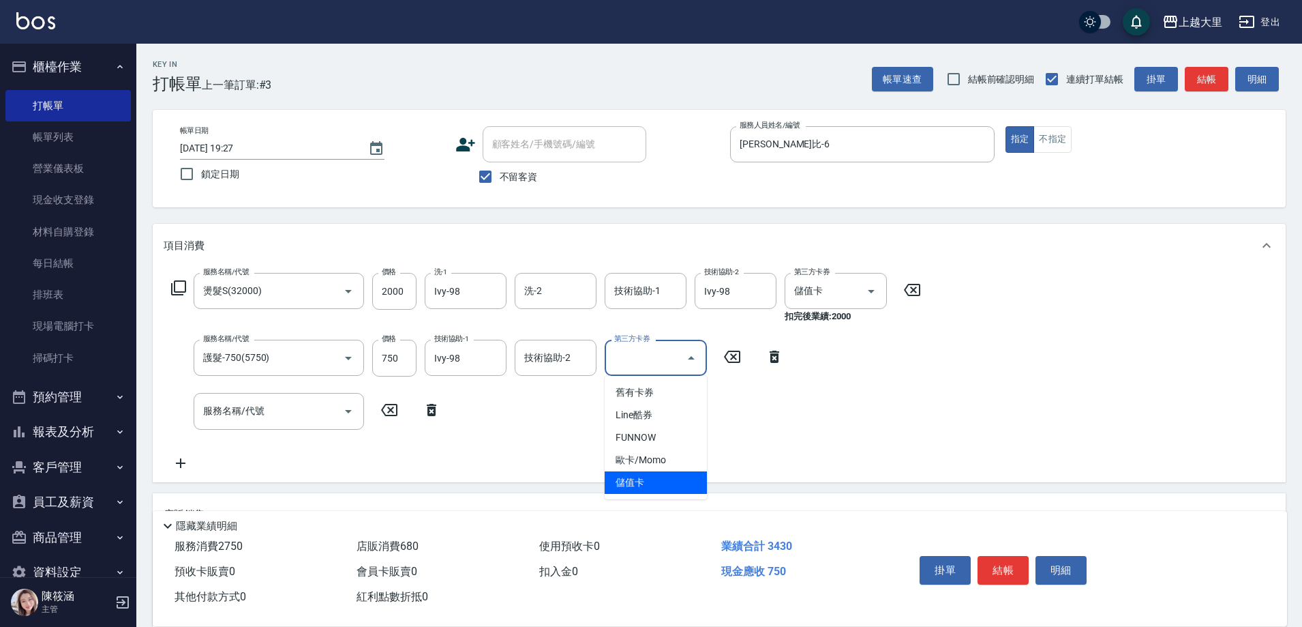
click at [692, 479] on span "儲值卡" at bounding box center [656, 482] width 102 height 23
type input "儲值卡"
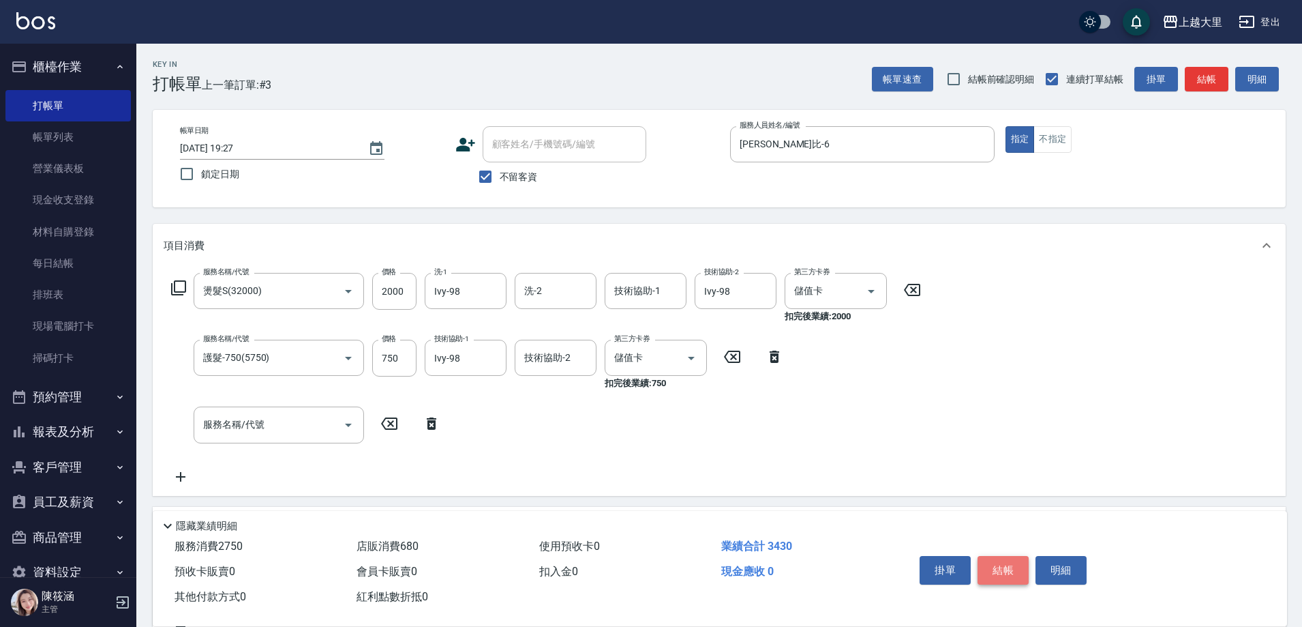
click at [1014, 567] on button "結帳" at bounding box center [1003, 570] width 51 height 29
type input "[DATE] 19:28"
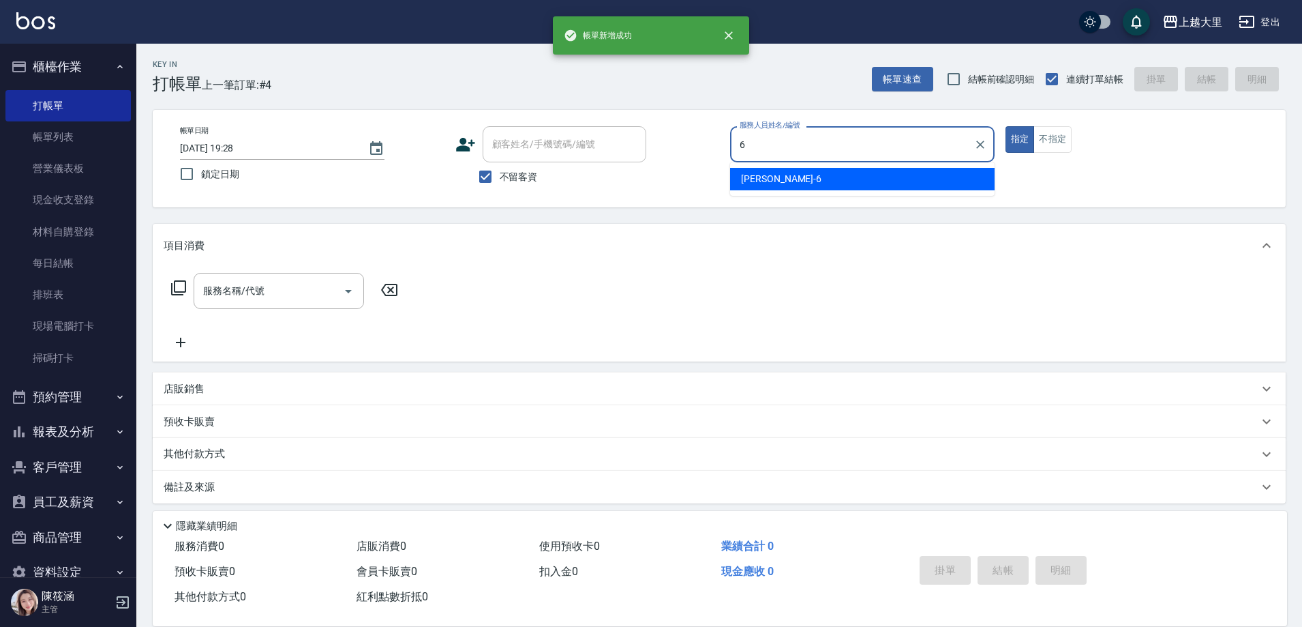
type input "[PERSON_NAME]比-6"
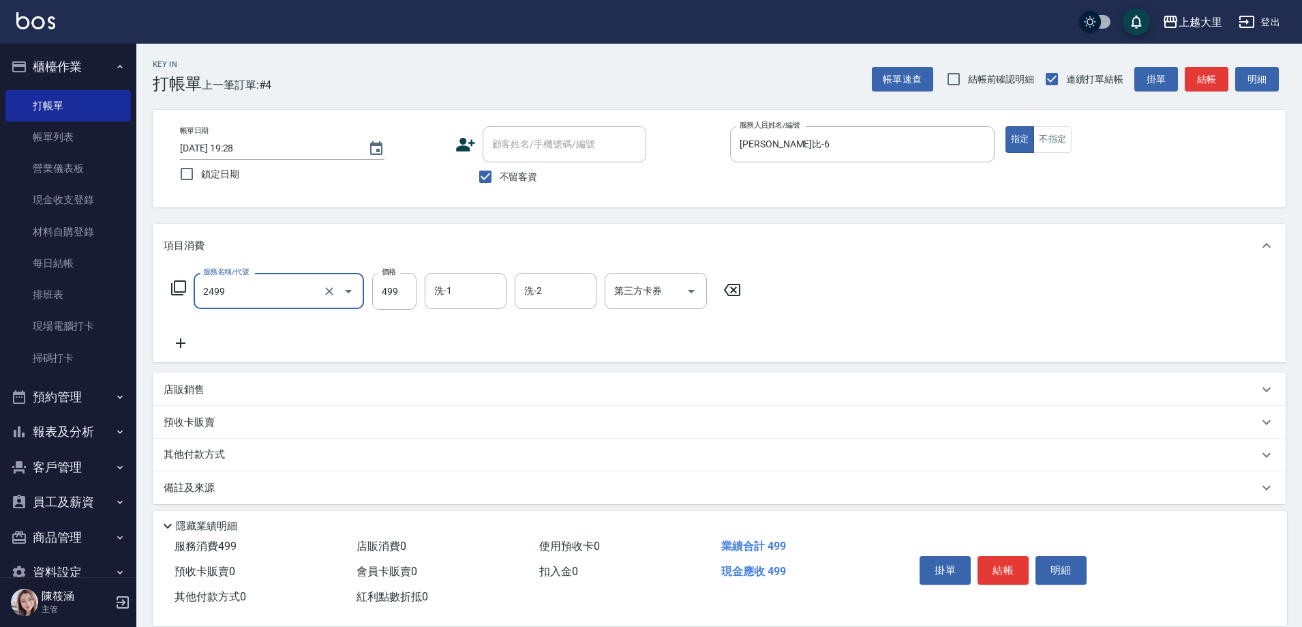
type input "499洗剪(2499)"
type input "500"
type input "[PERSON_NAME]-32"
click at [686, 288] on icon "Open" at bounding box center [691, 291] width 16 height 16
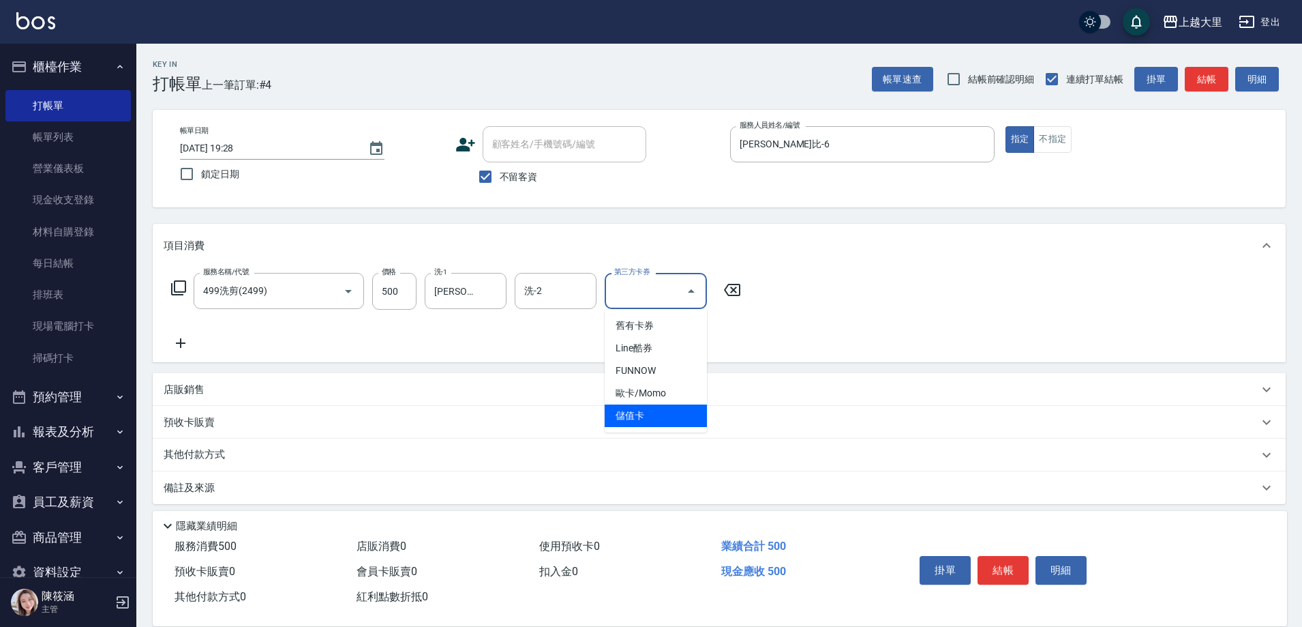
click at [665, 412] on span "儲值卡" at bounding box center [656, 415] width 102 height 23
type input "儲值卡"
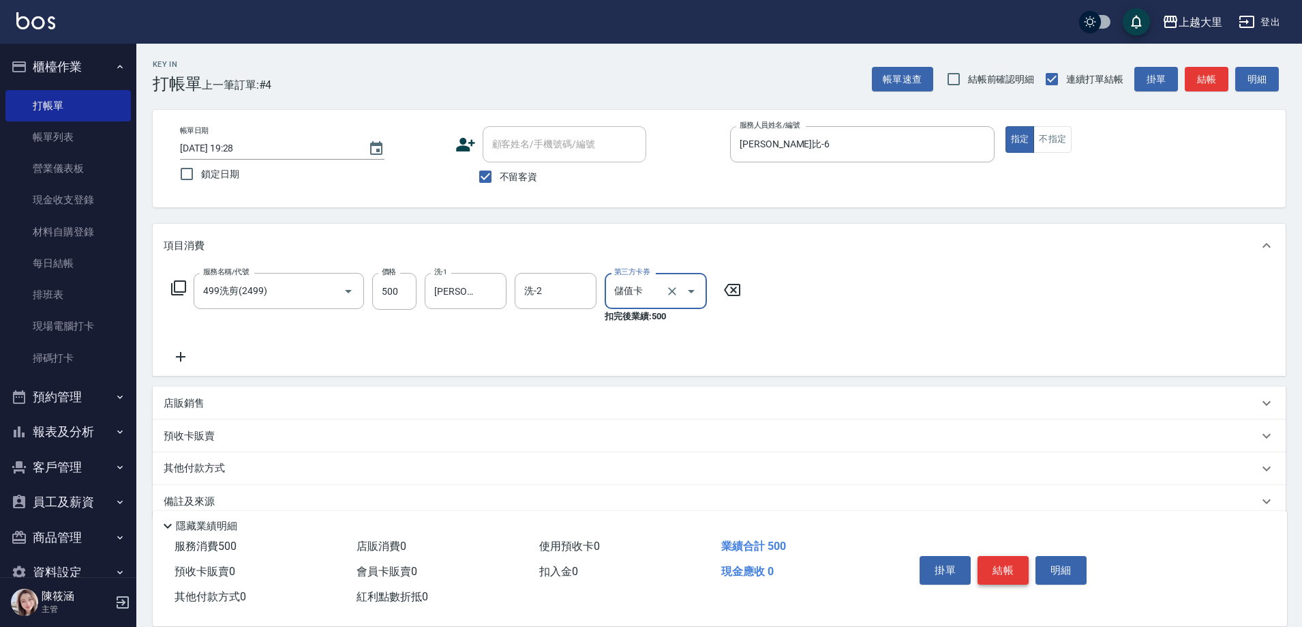
click at [995, 565] on button "結帳" at bounding box center [1003, 570] width 51 height 29
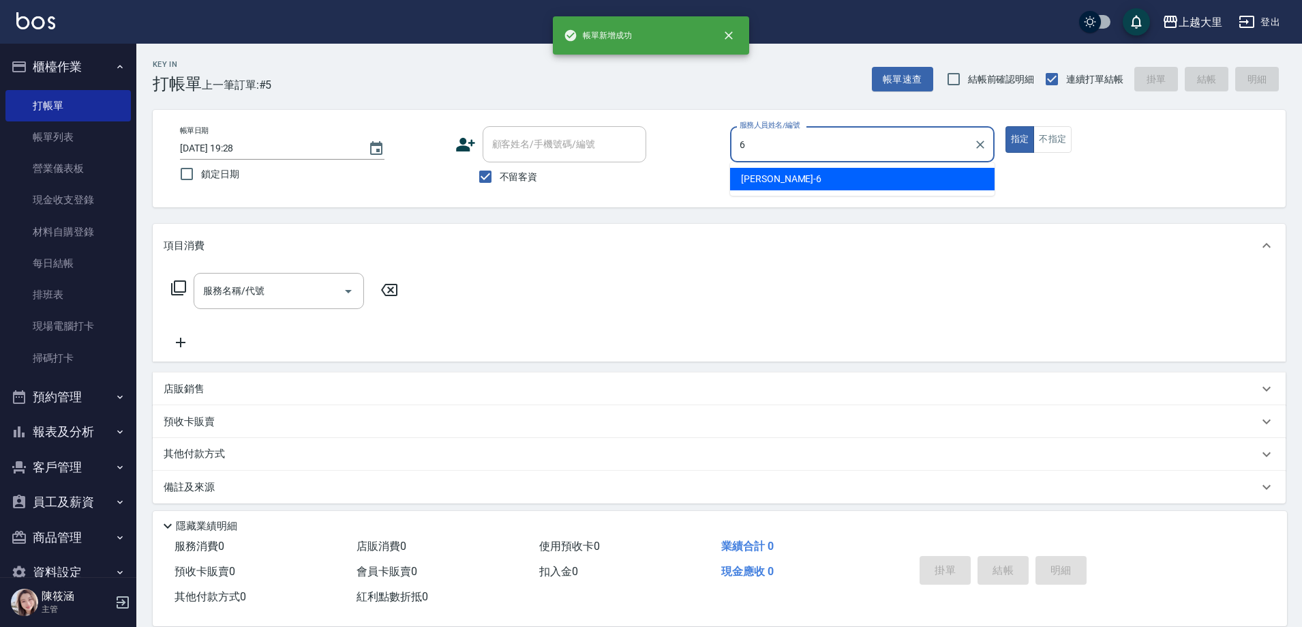
type input "[PERSON_NAME]比-6"
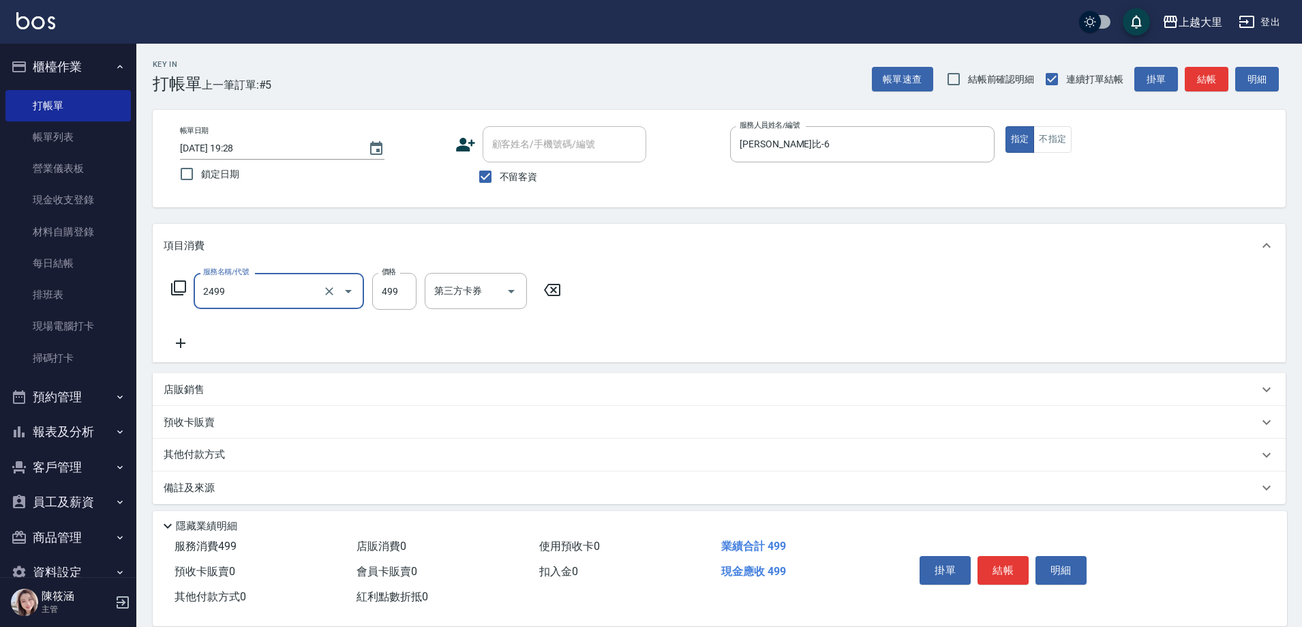
type input "499洗剪(2499)"
type input "500"
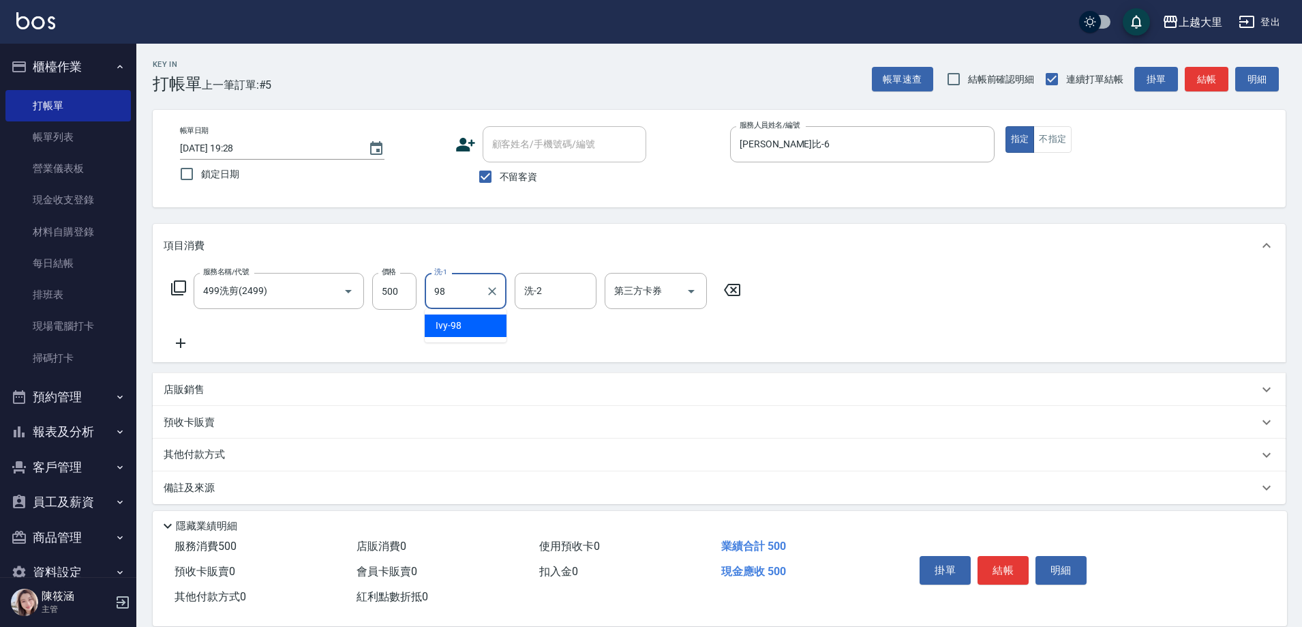
type input "Ivy-98"
click at [1014, 556] on button "結帳" at bounding box center [1003, 570] width 51 height 29
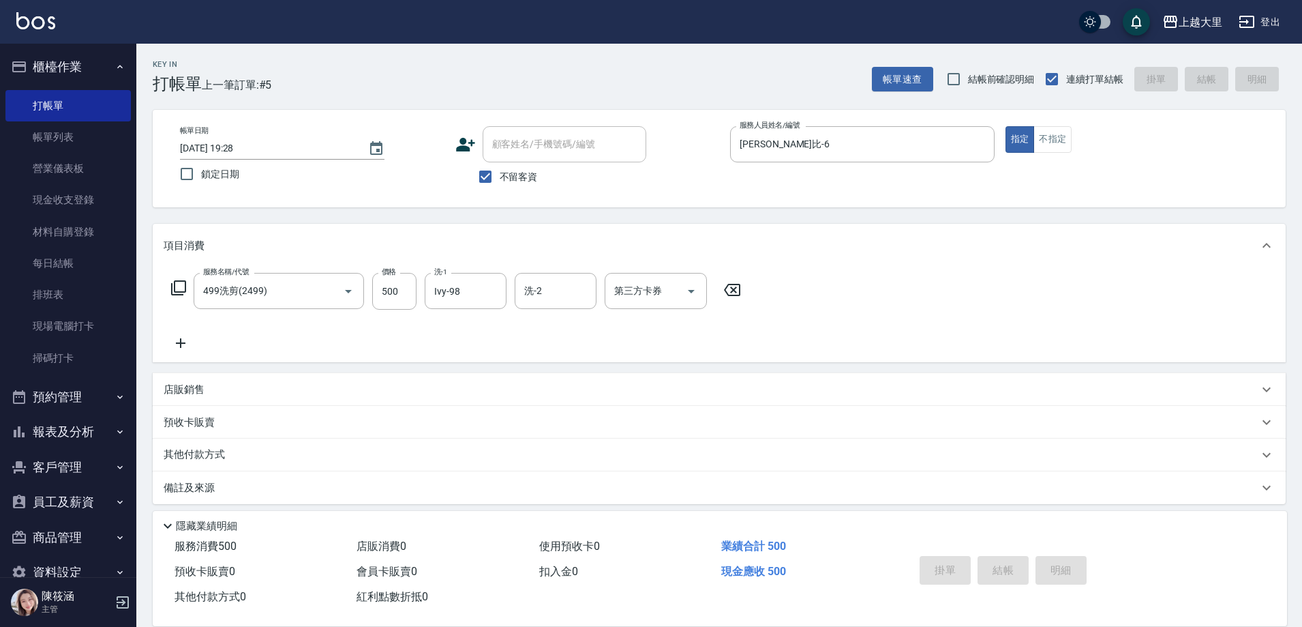
type input "[DATE] 19:29"
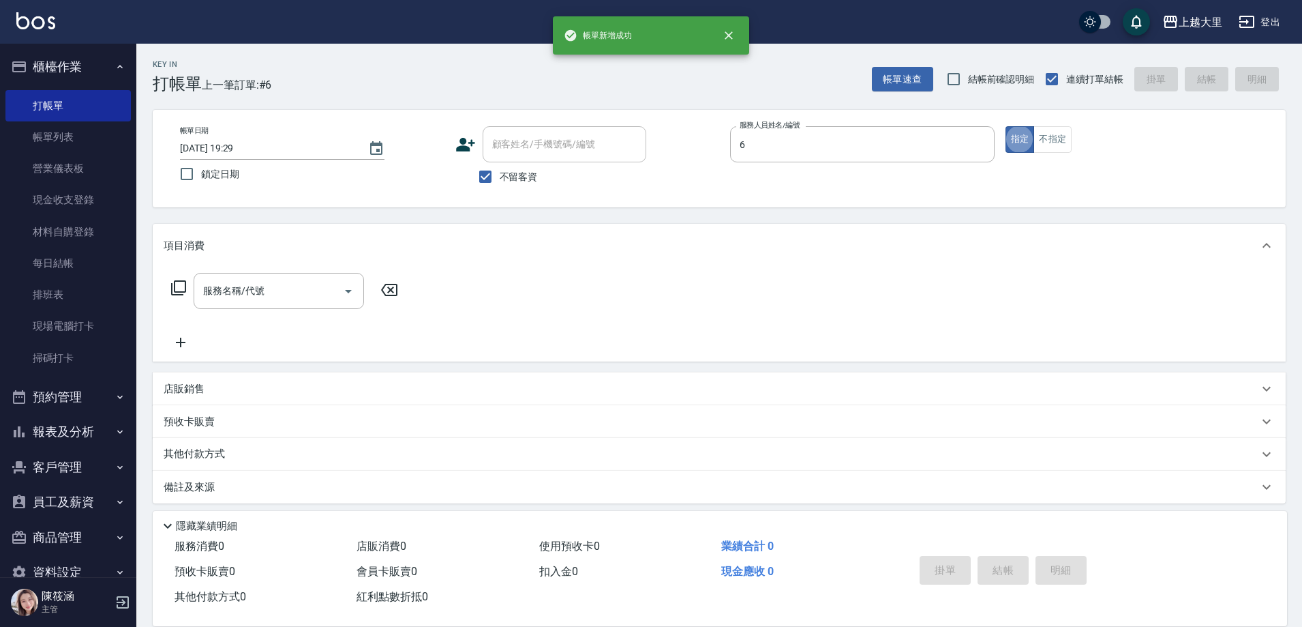
type input "[PERSON_NAME]比-6"
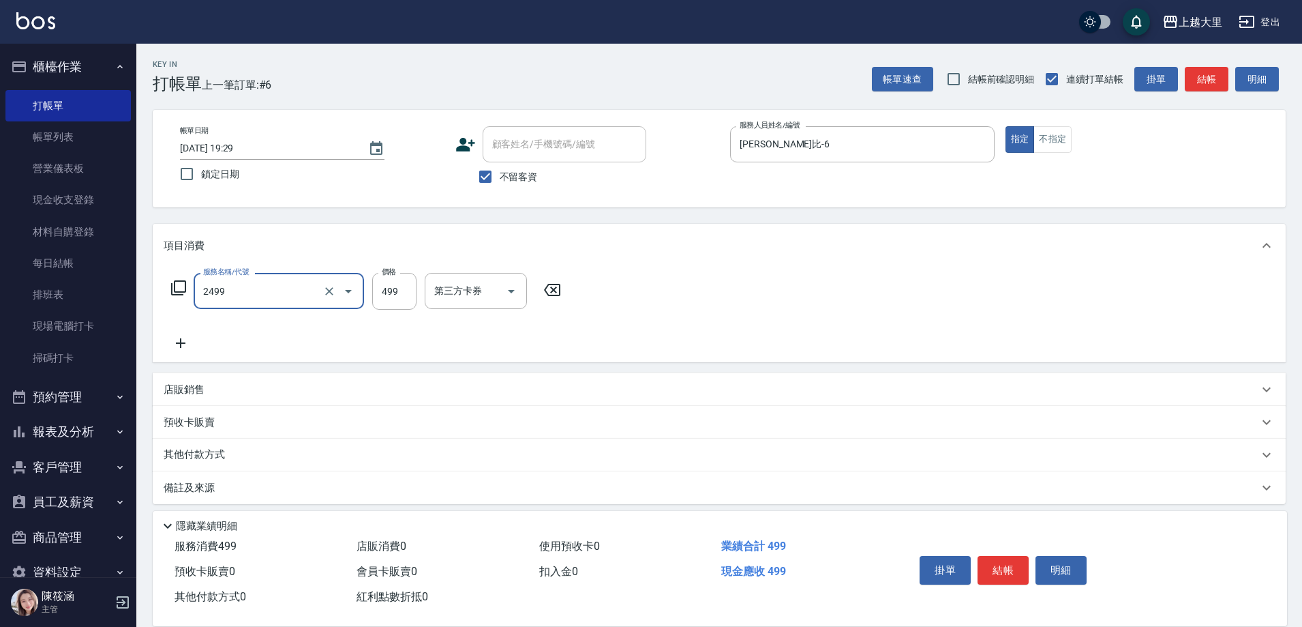
type input "499洗剪(2499)"
type input "500"
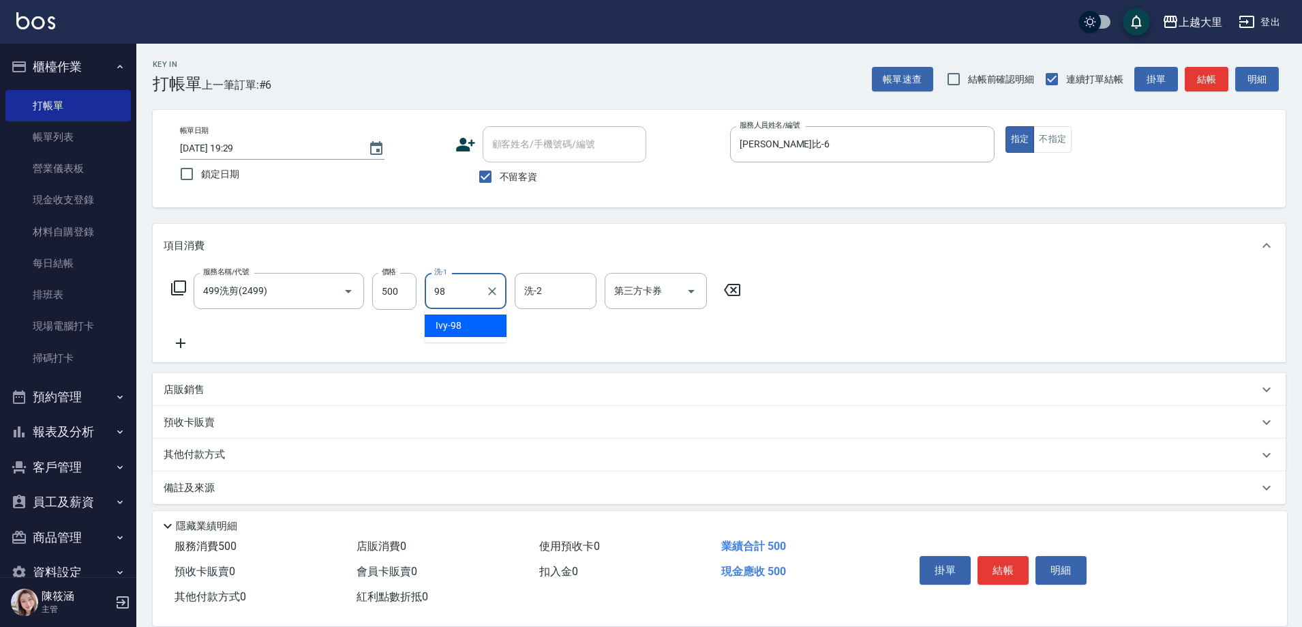
type input "Ivy-98"
click at [691, 286] on icon "Open" at bounding box center [691, 291] width 16 height 16
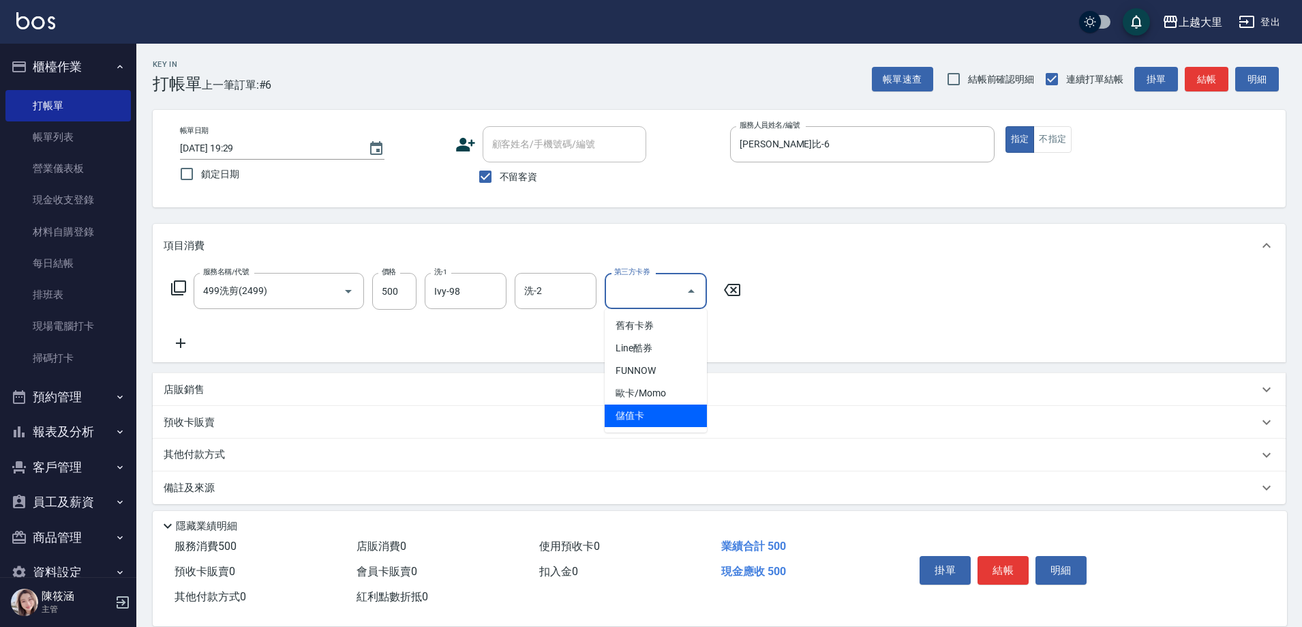
click at [683, 419] on span "儲值卡" at bounding box center [656, 415] width 102 height 23
type input "儲值卡"
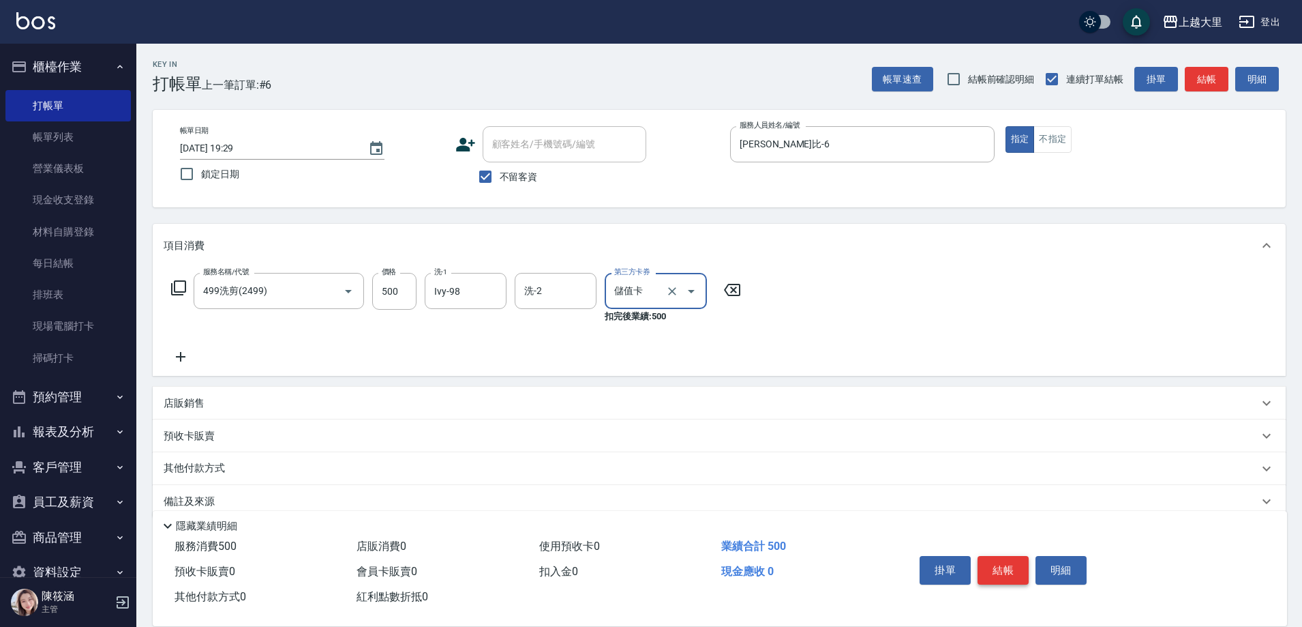
click at [1015, 572] on button "結帳" at bounding box center [1003, 570] width 51 height 29
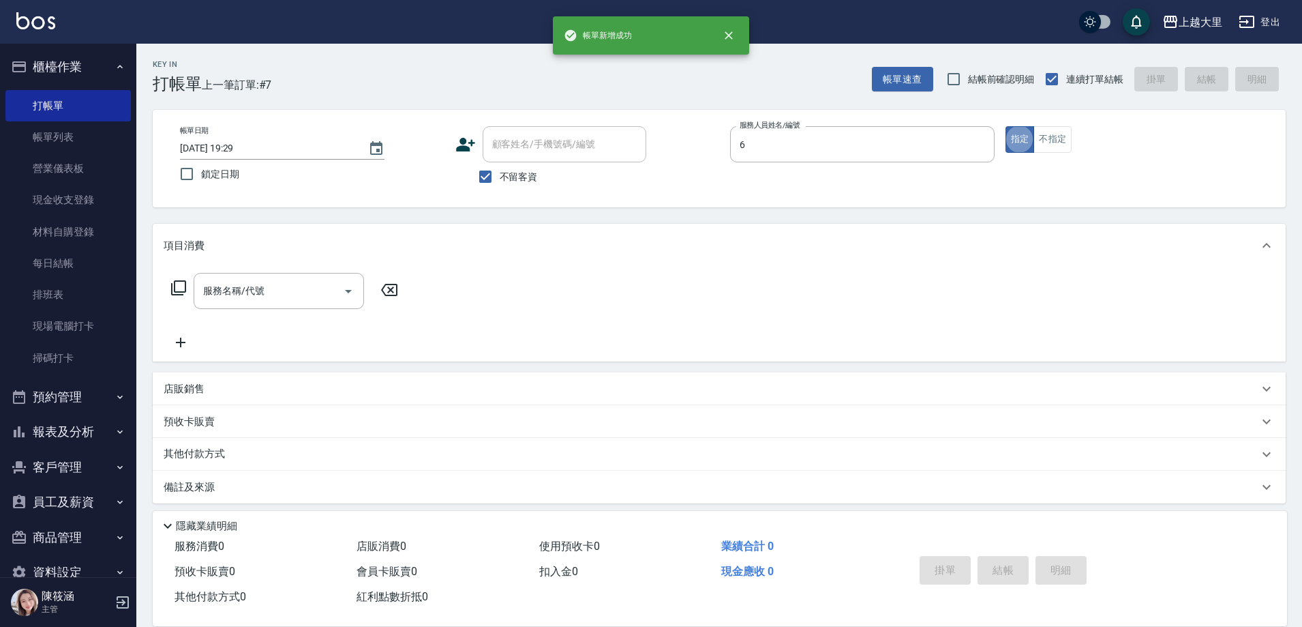
type input "[PERSON_NAME]比-6"
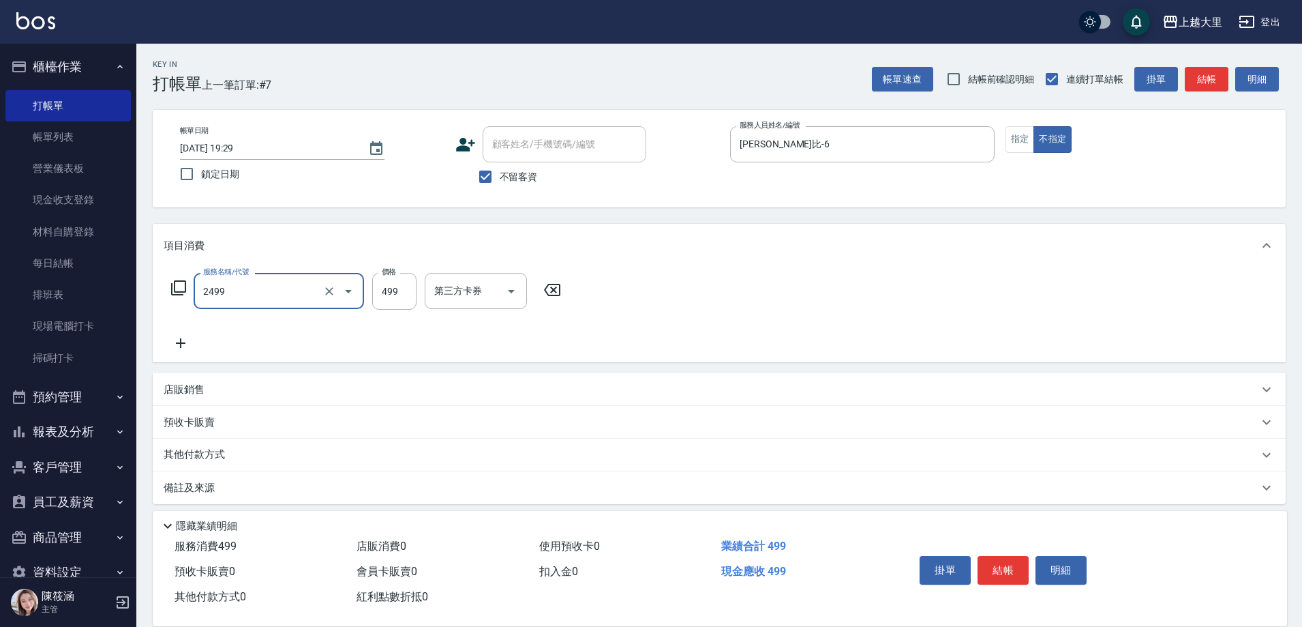
type input "499洗剪(2499)"
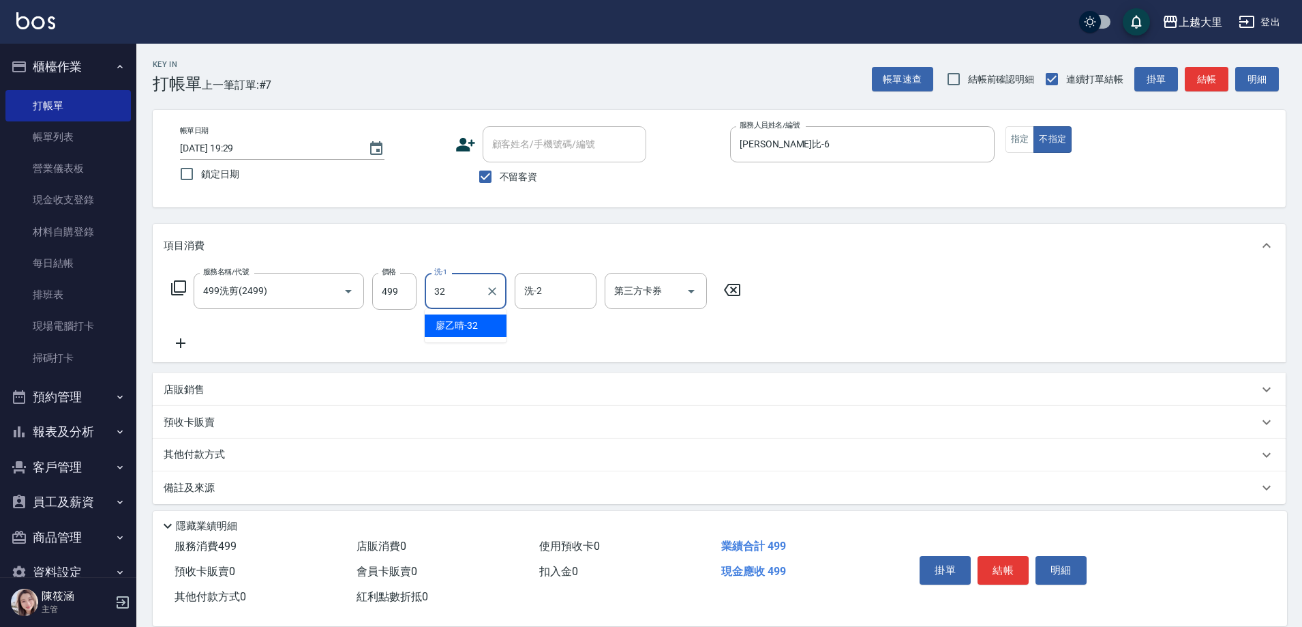
type input "[PERSON_NAME]-32"
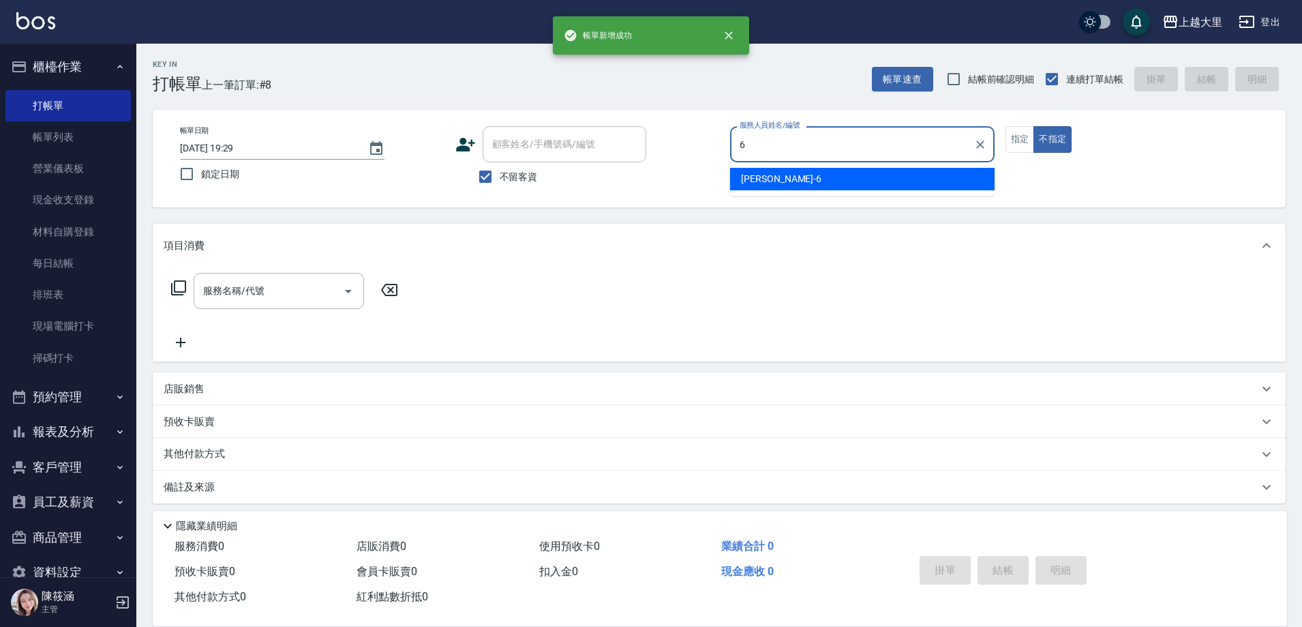
type input "[PERSON_NAME]比-6"
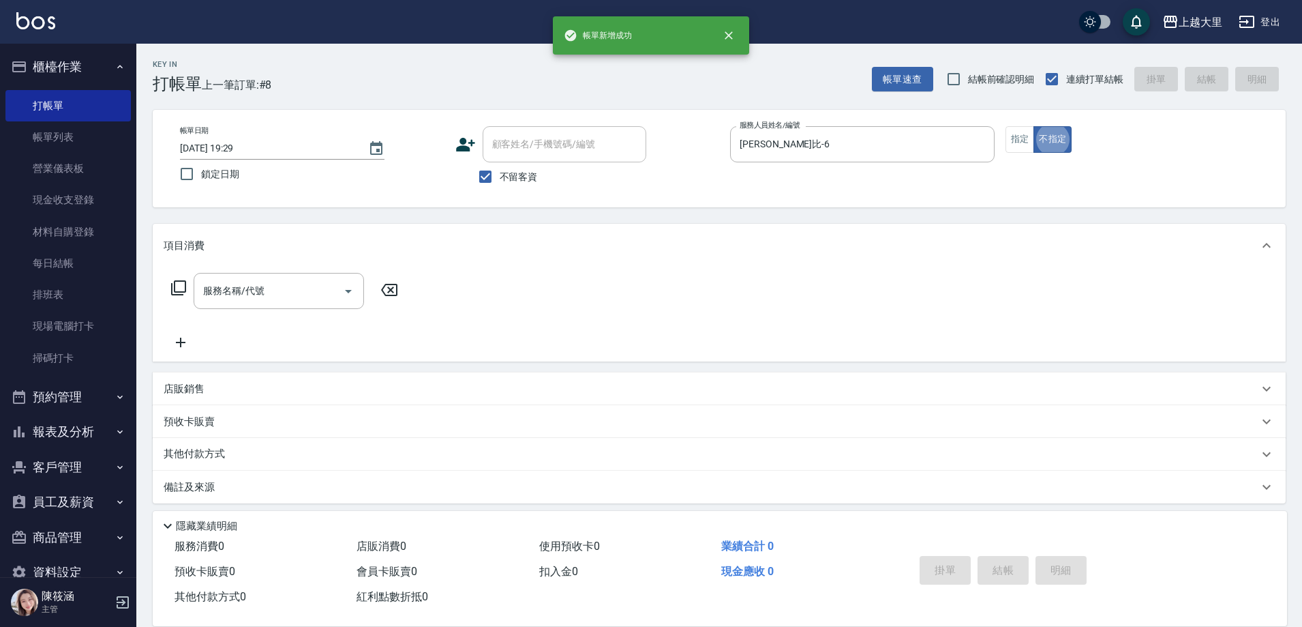
type button "false"
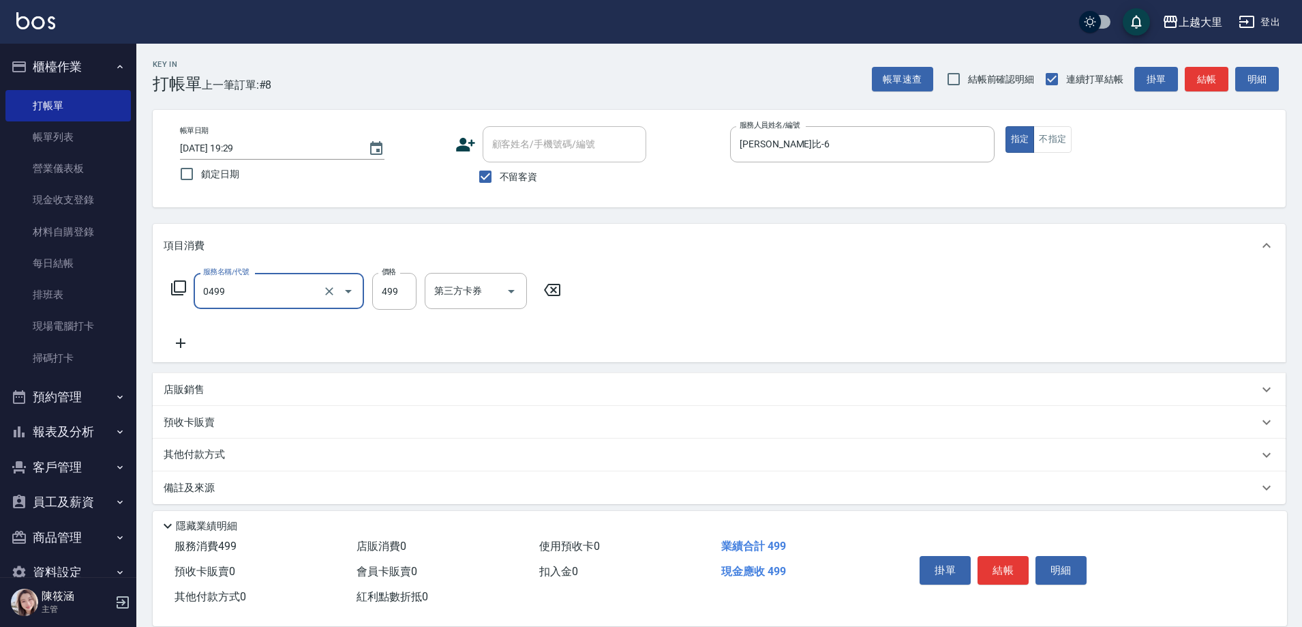
type input "SPA499(0499)"
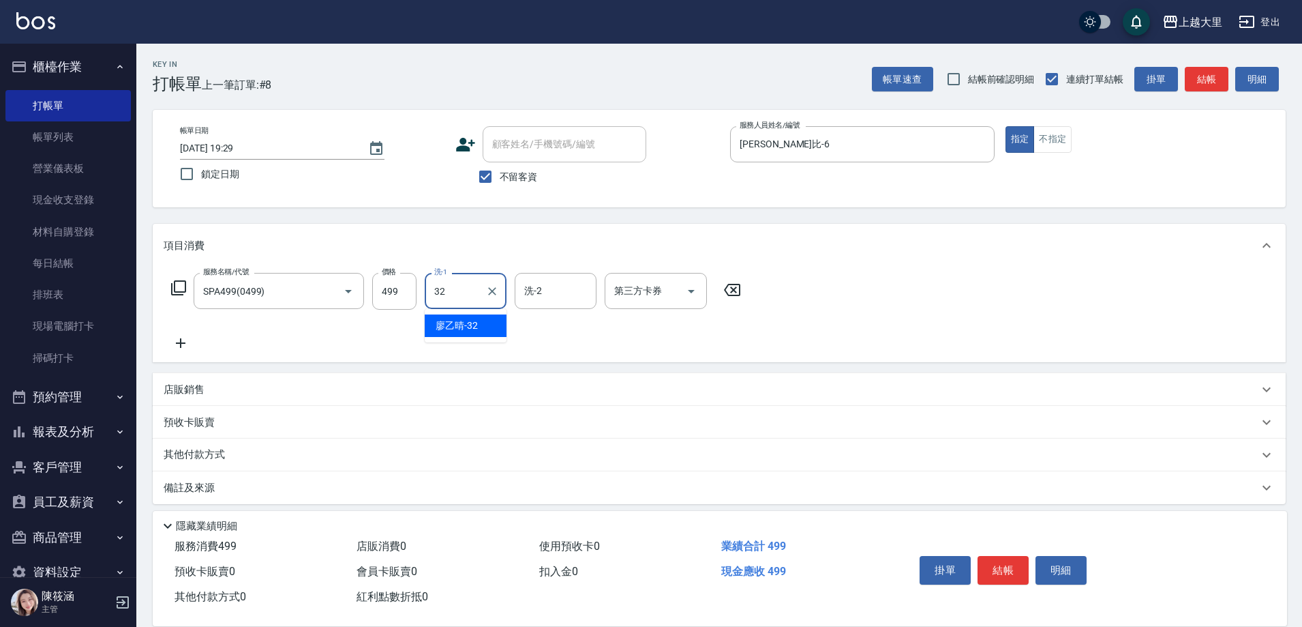
type input "[PERSON_NAME]-32"
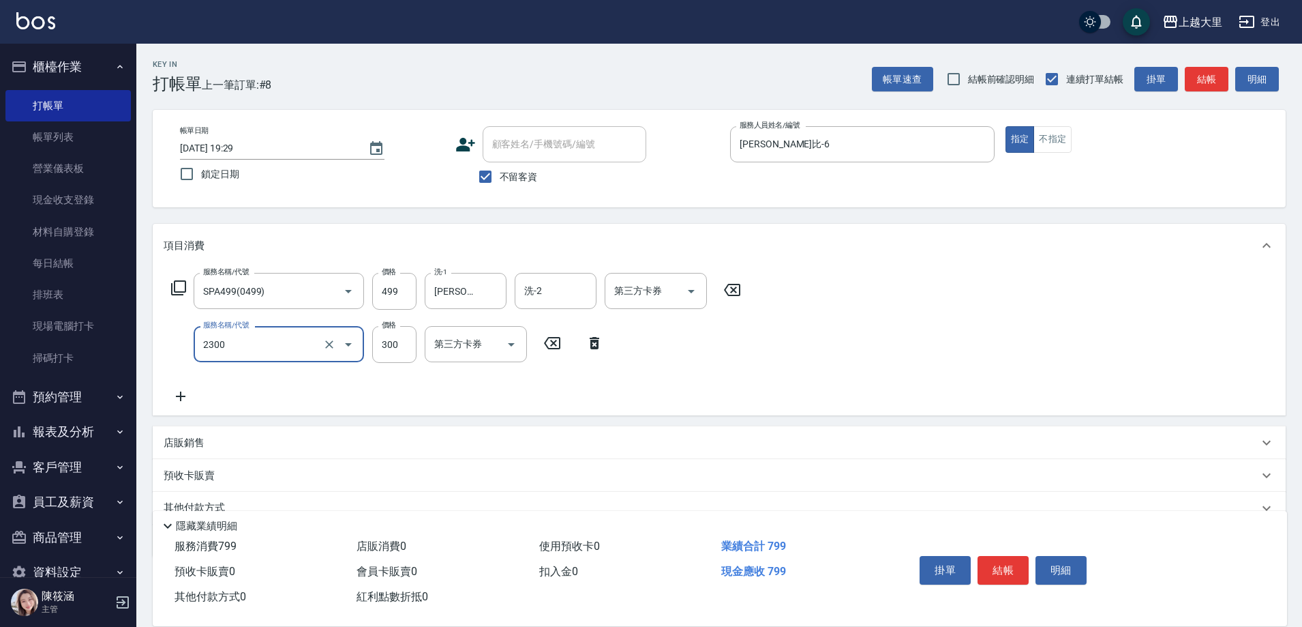
type input "剪髮300(2300)"
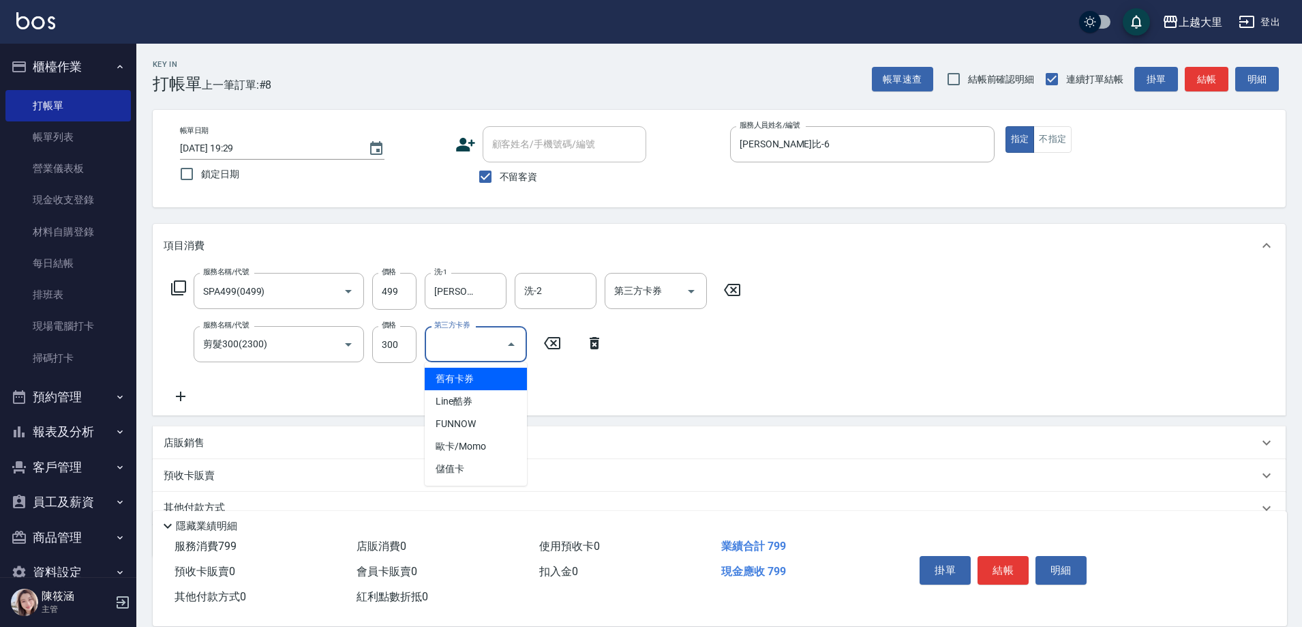
type input "舊有卡券"
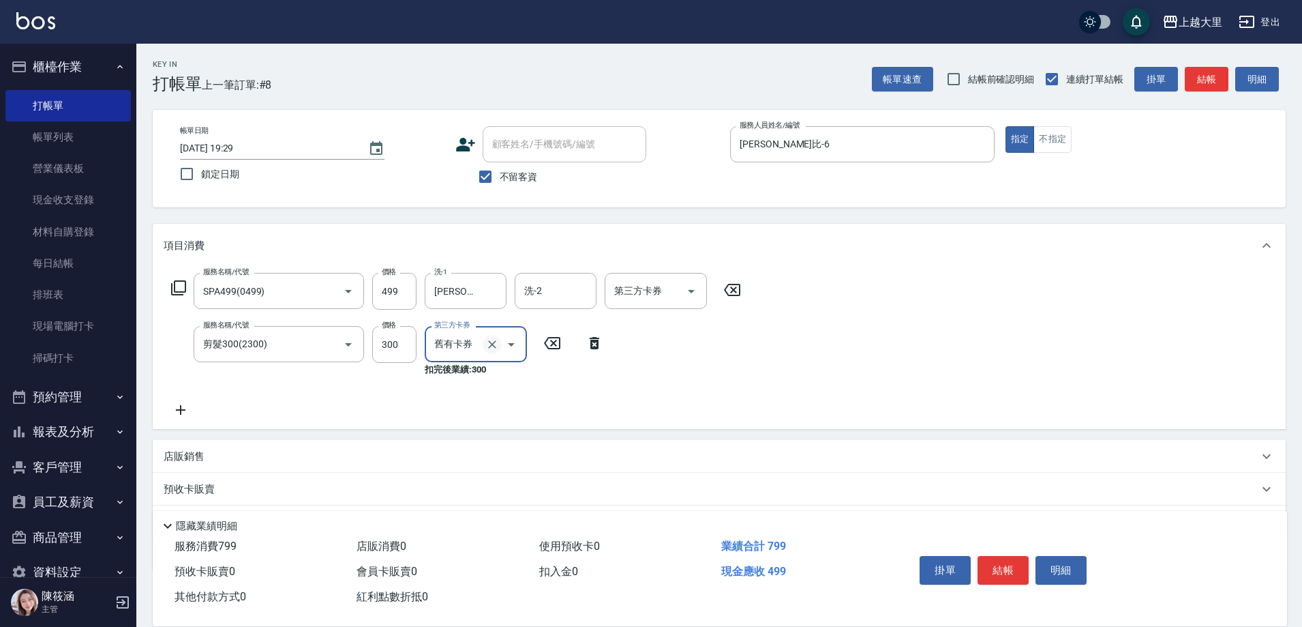
click at [495, 336] on button "Clear" at bounding box center [492, 344] width 19 height 19
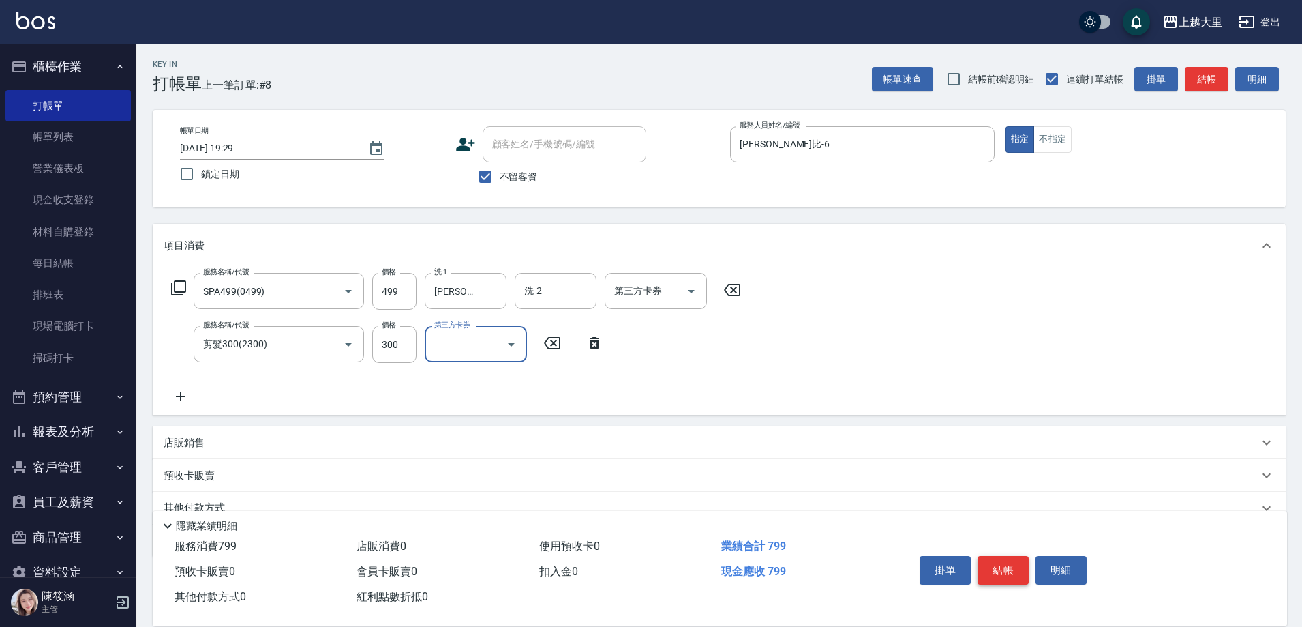
click at [1012, 571] on button "結帳" at bounding box center [1003, 570] width 51 height 29
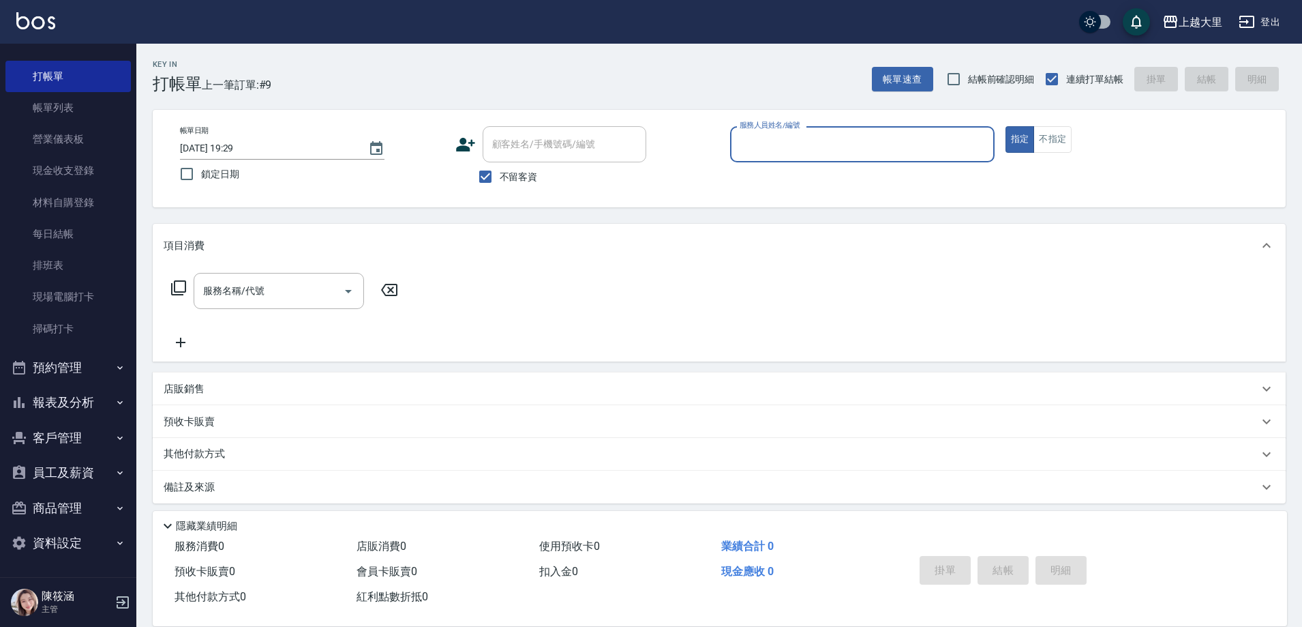
click at [98, 406] on button "報表及分析" at bounding box center [67, 402] width 125 height 35
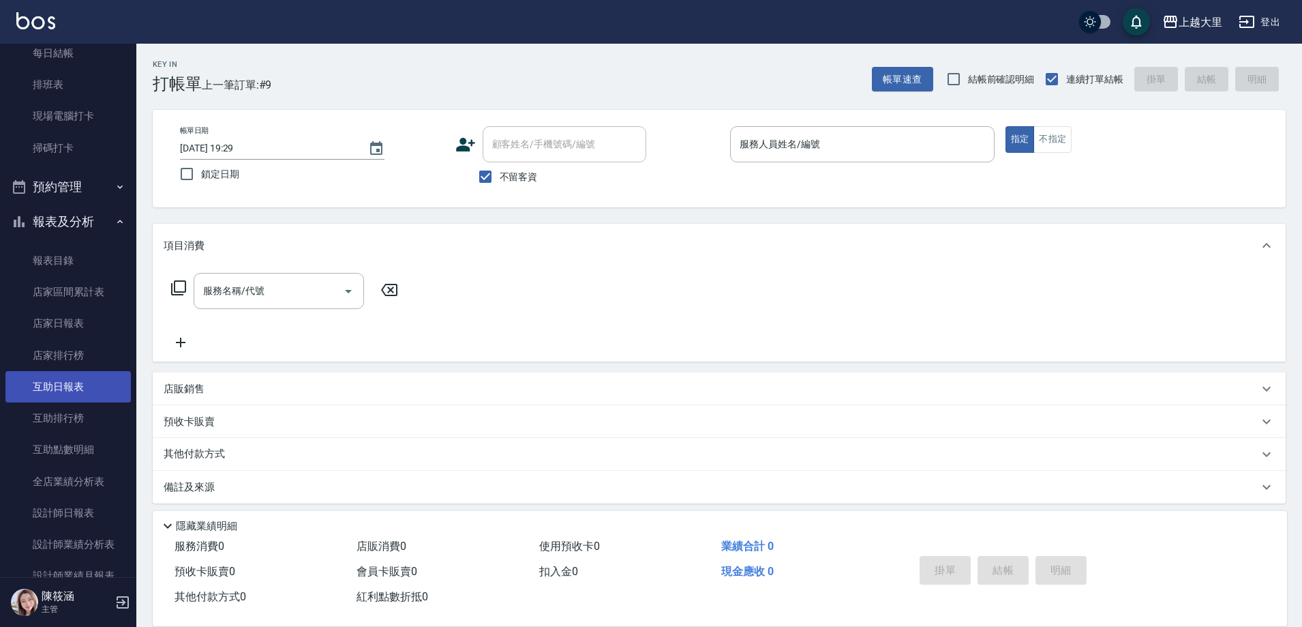
scroll to position [234, 0]
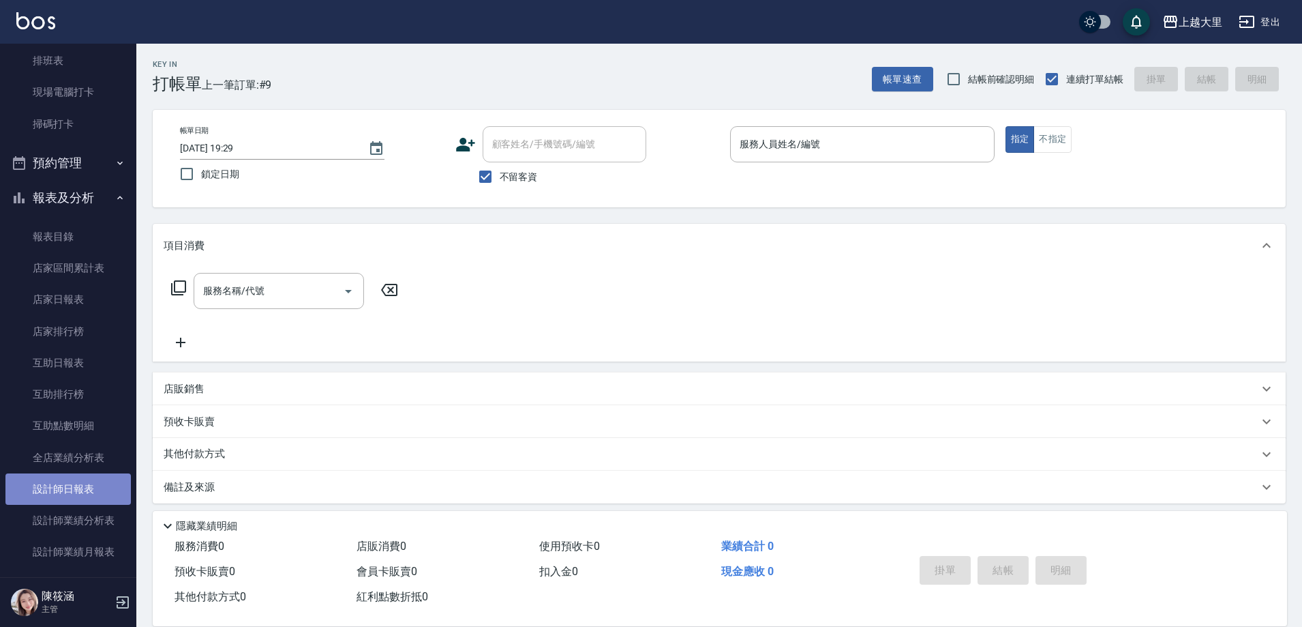
click at [101, 487] on link "設計師日報表" at bounding box center [67, 488] width 125 height 31
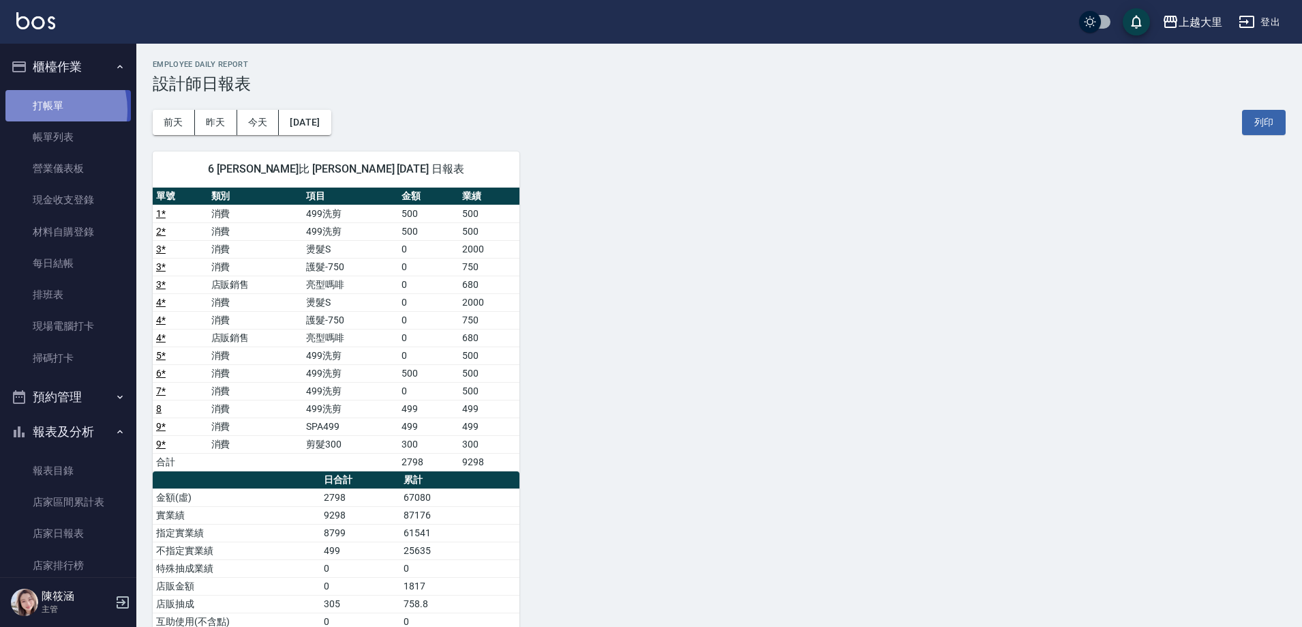
click at [40, 110] on link "打帳單" at bounding box center [67, 105] width 125 height 31
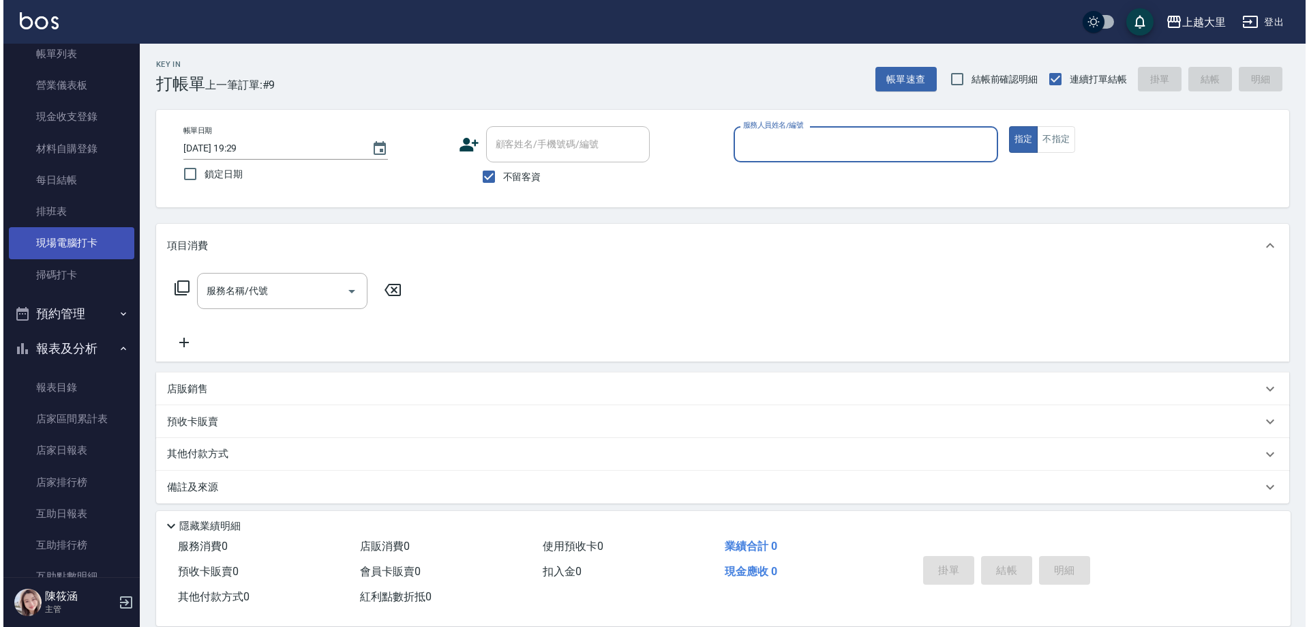
scroll to position [205, 0]
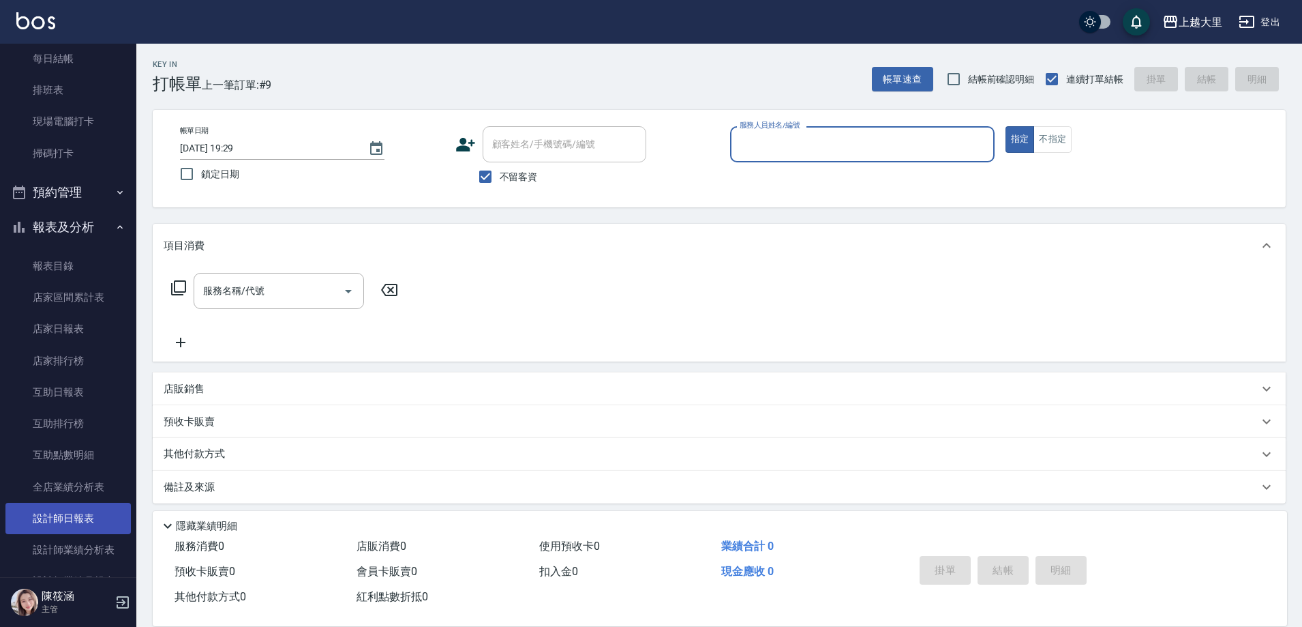
click at [87, 520] on link "設計師日報表" at bounding box center [67, 518] width 125 height 31
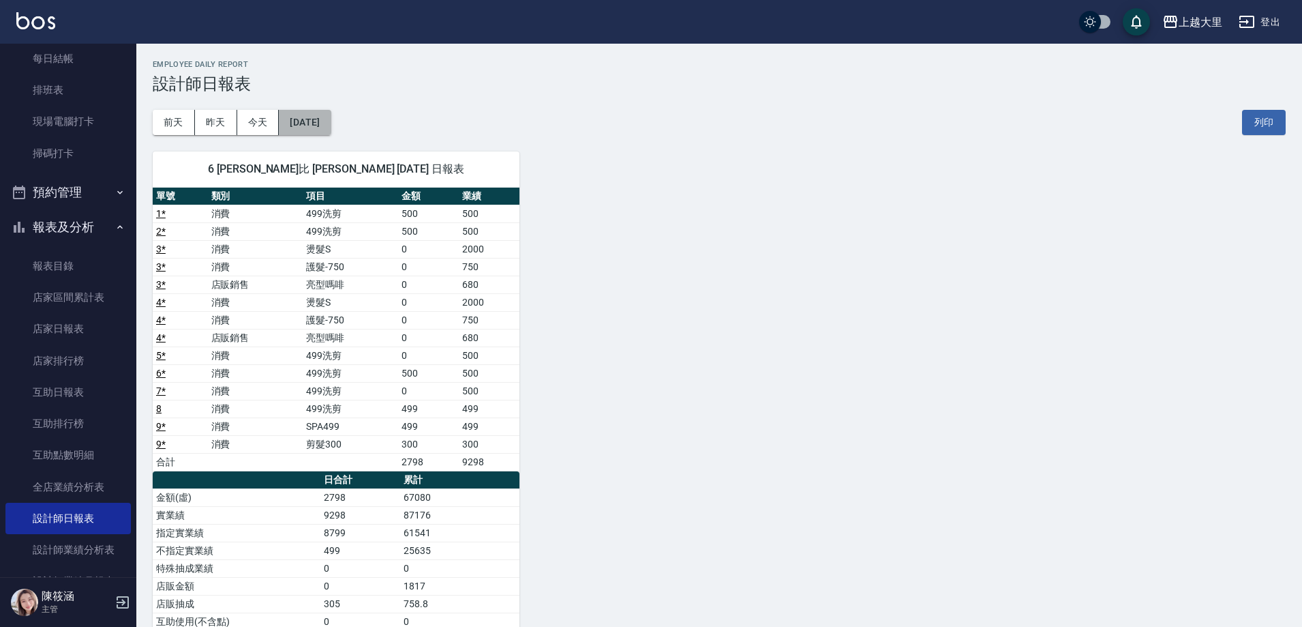
click at [316, 121] on button "[DATE]" at bounding box center [305, 122] width 52 height 25
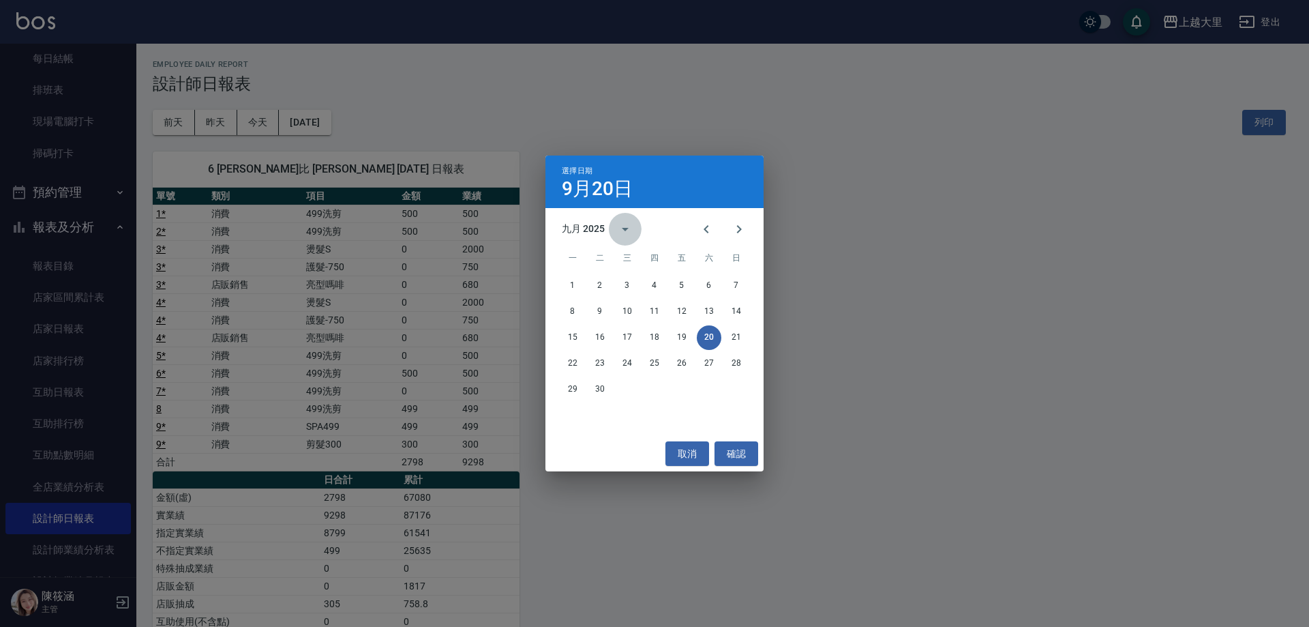
click at [623, 229] on icon "calendar view is open, switch to year view" at bounding box center [625, 229] width 7 height 3
click at [650, 333] on button "2024" at bounding box center [654, 340] width 49 height 25
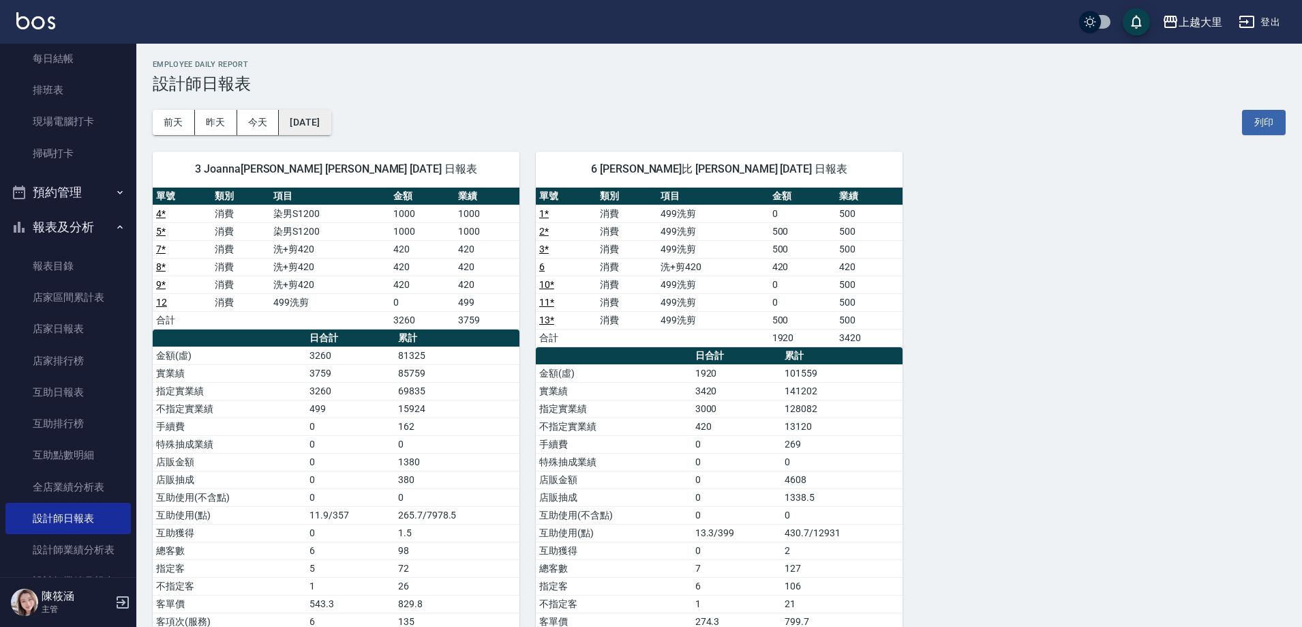
click at [323, 115] on button "[DATE]" at bounding box center [305, 122] width 52 height 25
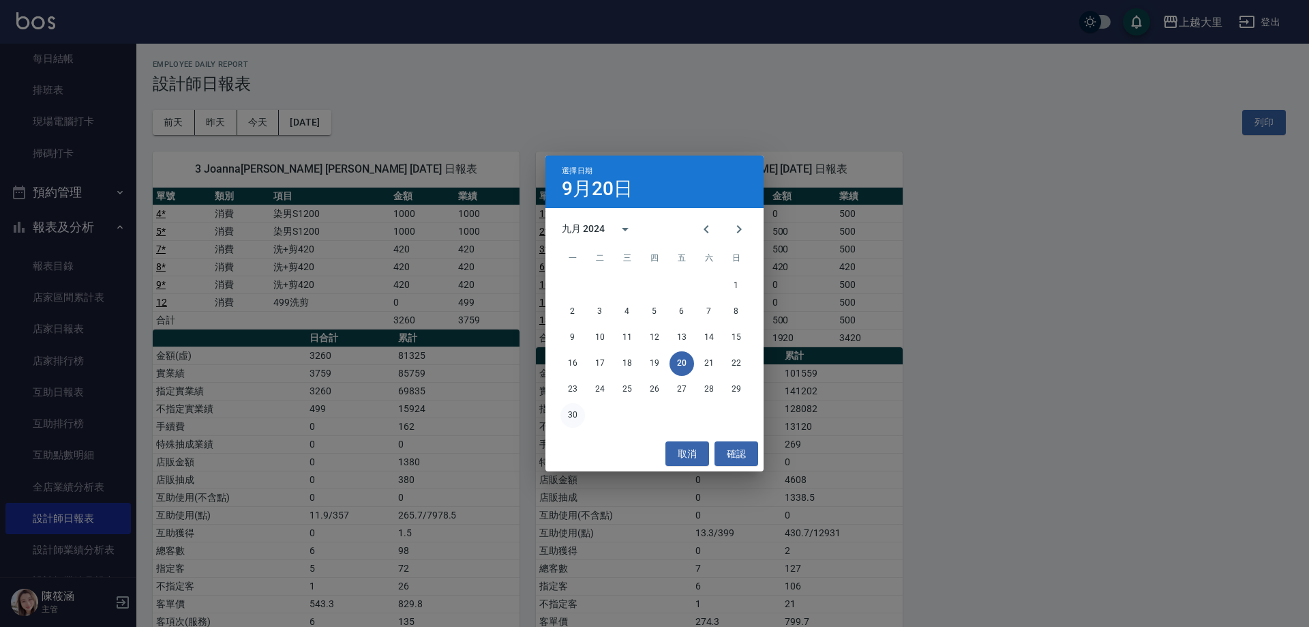
click at [569, 413] on button "30" at bounding box center [572, 415] width 25 height 25
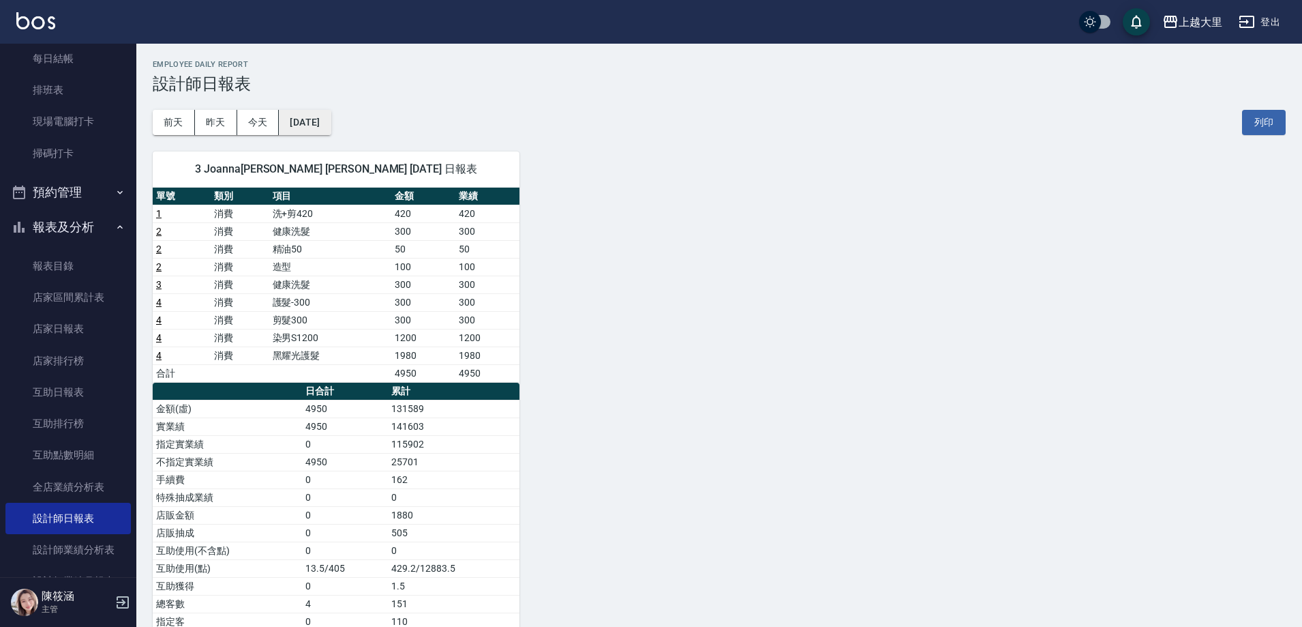
click at [331, 117] on button "[DATE]" at bounding box center [305, 122] width 52 height 25
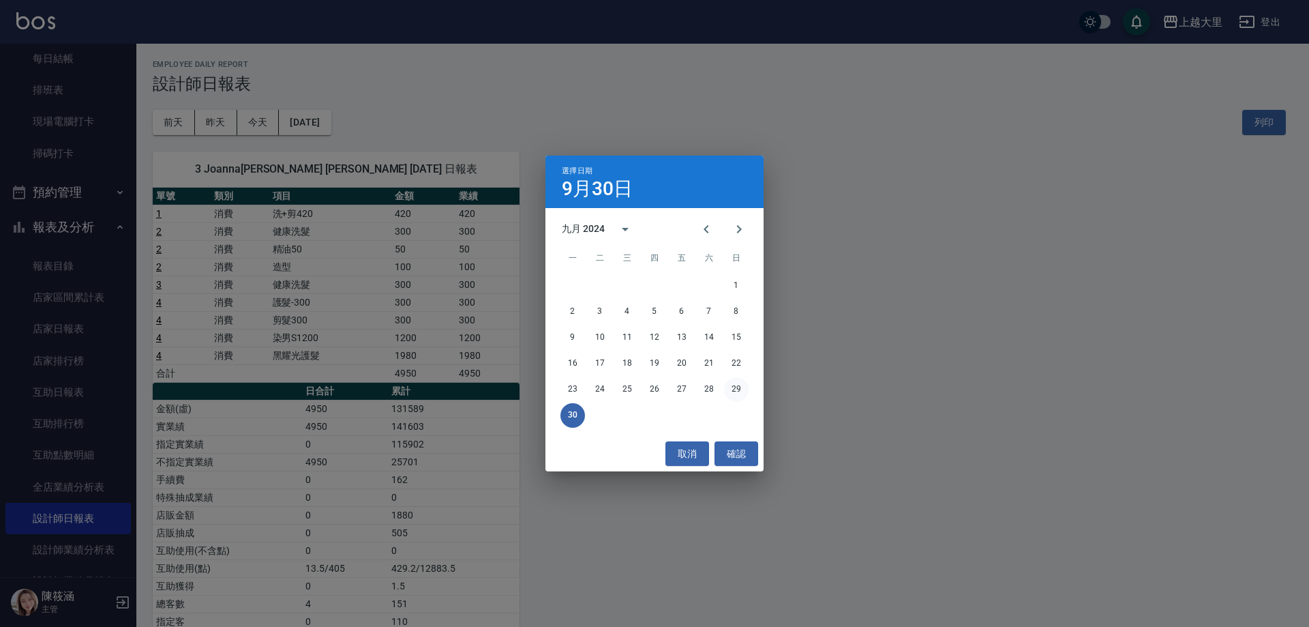
click at [738, 391] on button "29" at bounding box center [736, 389] width 25 height 25
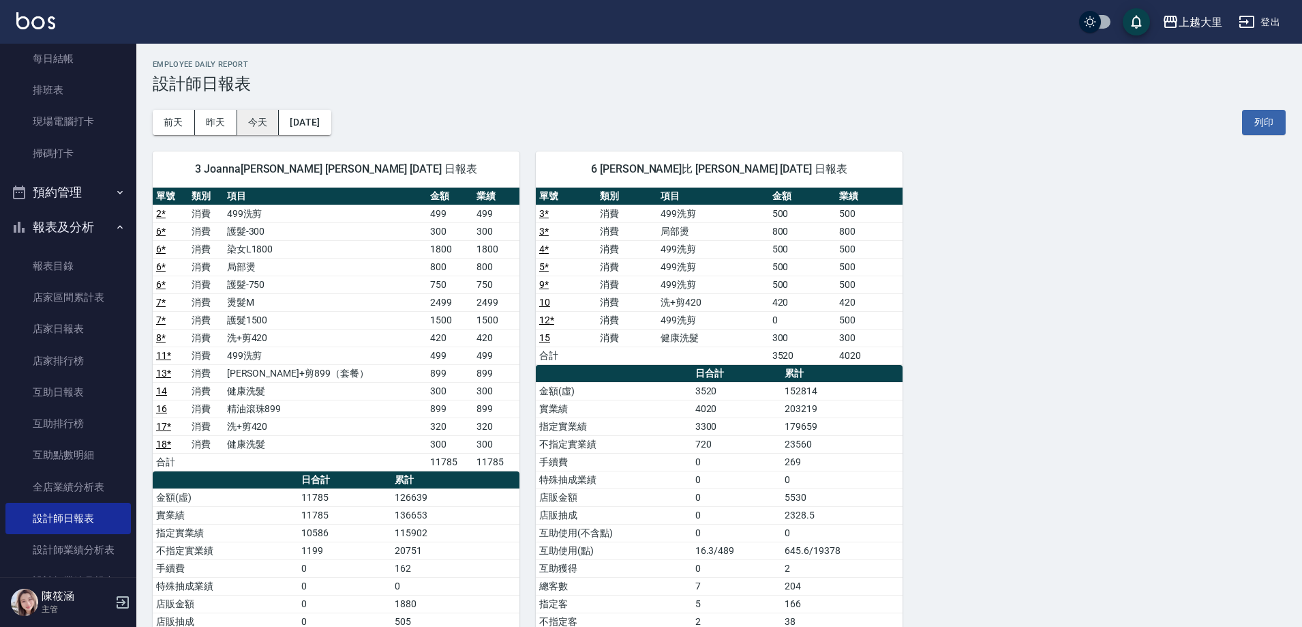
click at [248, 123] on button "今天" at bounding box center [258, 122] width 42 height 25
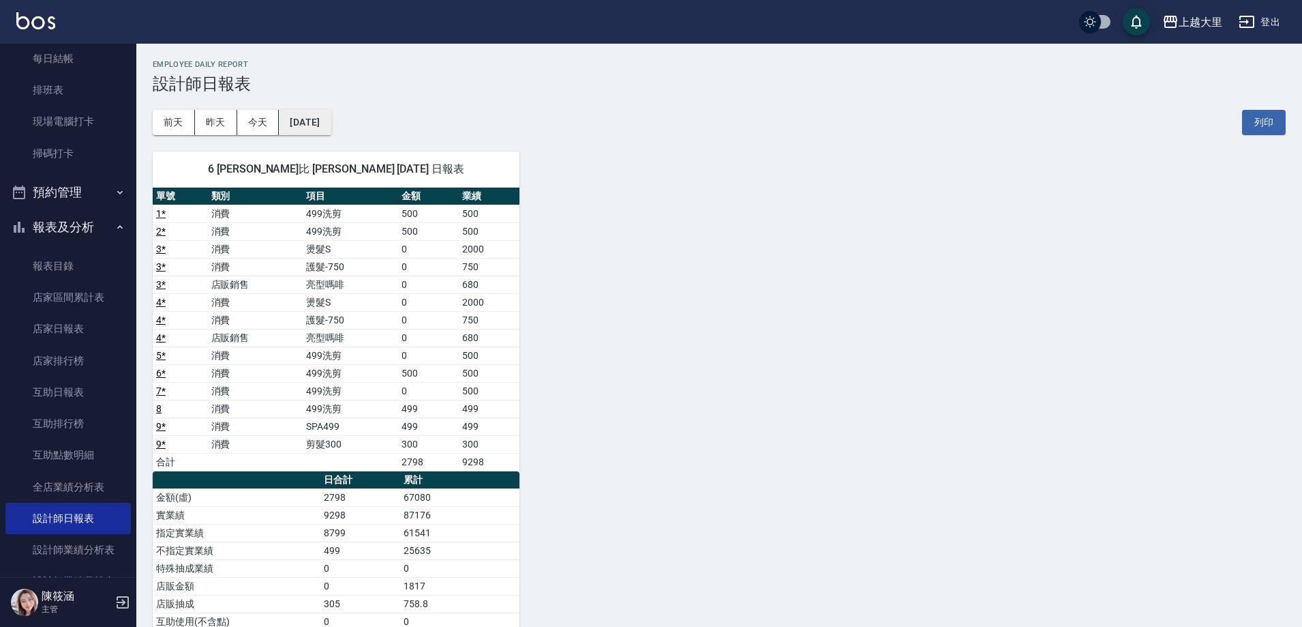
click at [331, 117] on button "[DATE]" at bounding box center [305, 122] width 52 height 25
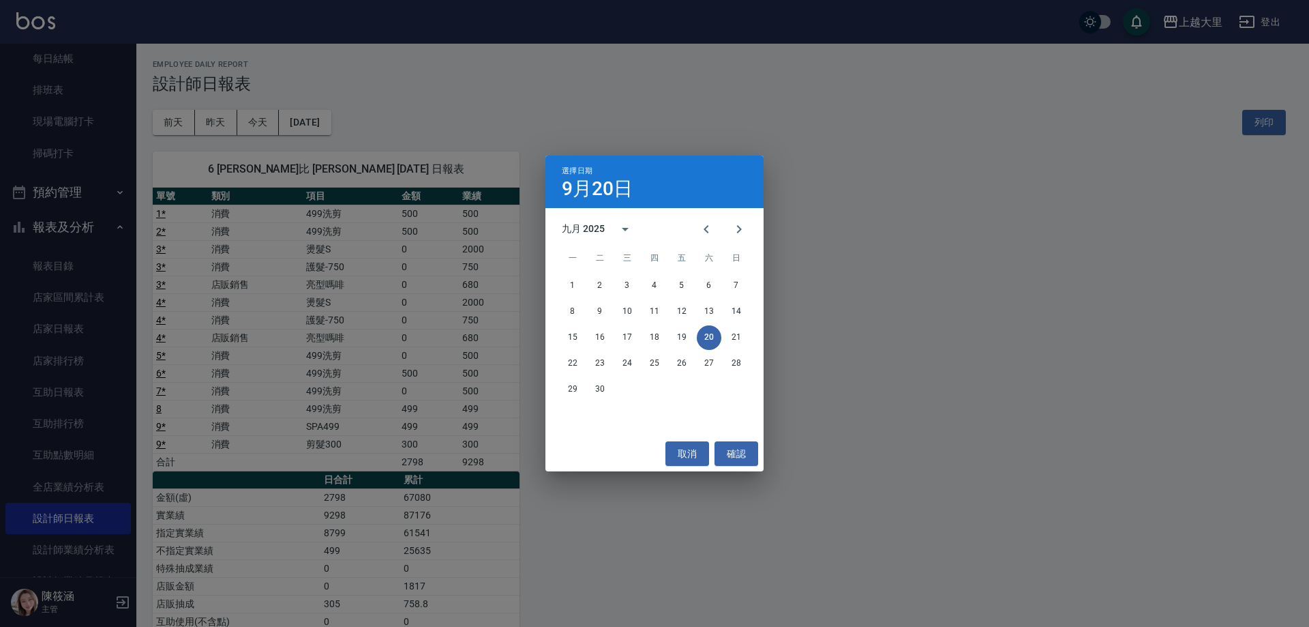
click at [607, 222] on div "九月 2025" at bounding box center [585, 229] width 47 height 14
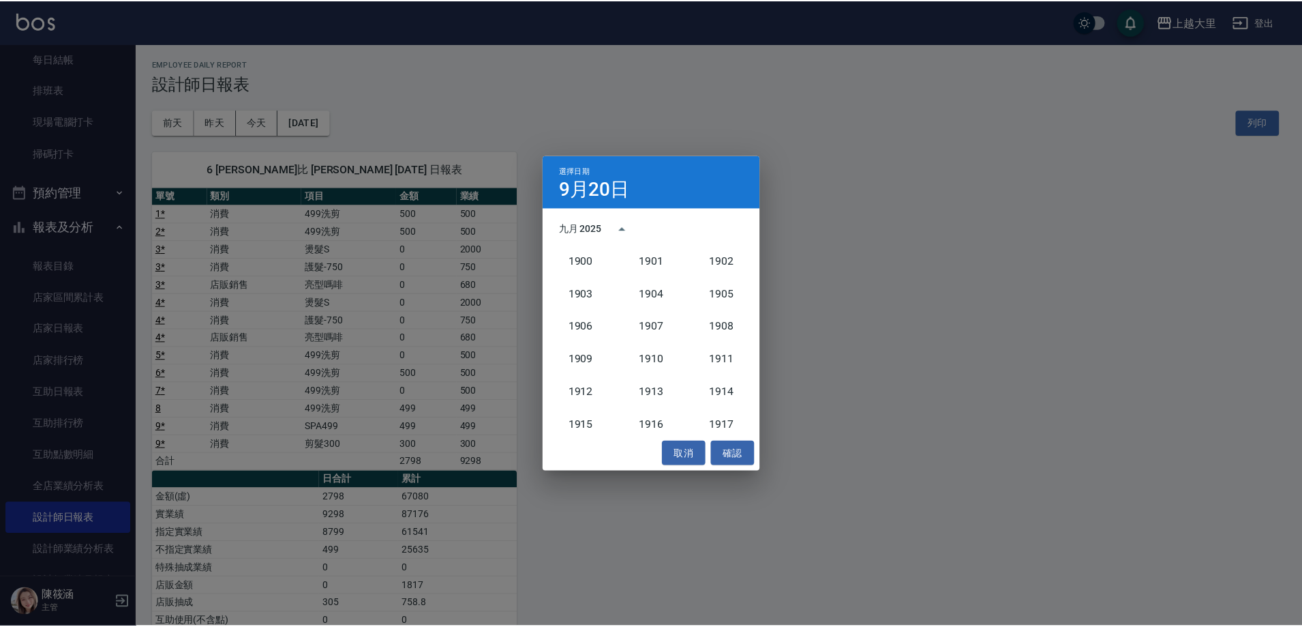
scroll to position [1263, 0]
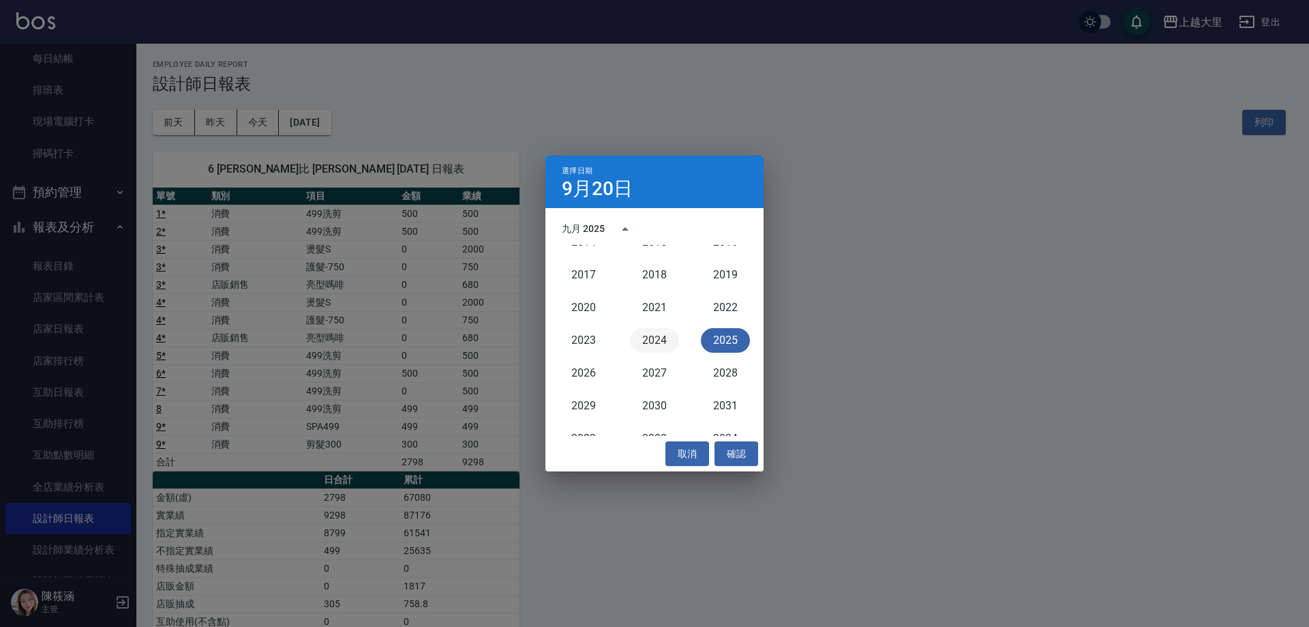
click at [658, 335] on button "2024" at bounding box center [654, 340] width 49 height 25
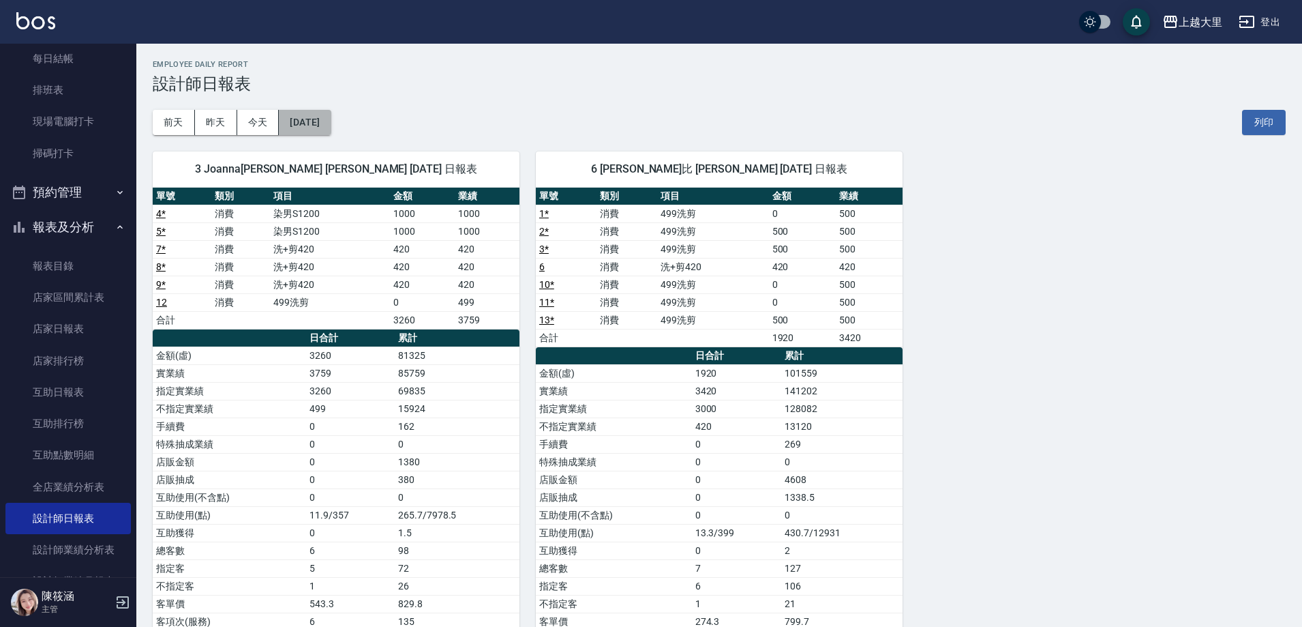
click at [331, 113] on button "[DATE]" at bounding box center [305, 122] width 52 height 25
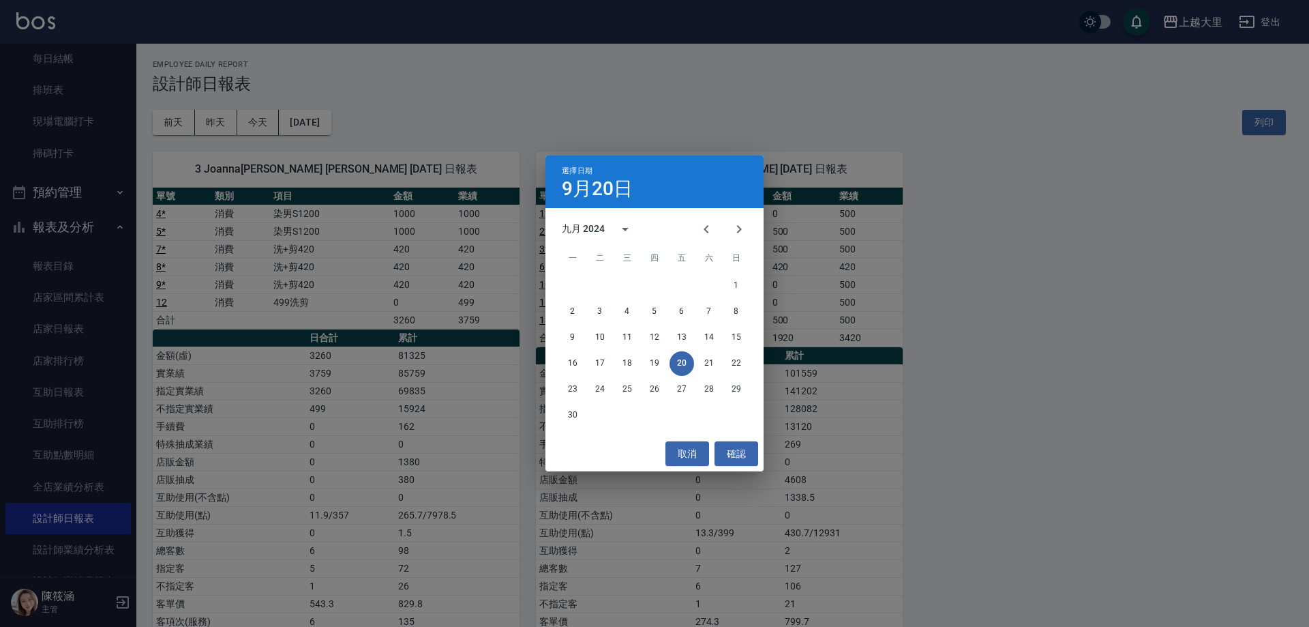
click at [267, 124] on div "選擇日期 [DATE] 九月 2024 一 二 三 四 五 六 日 1 2 3 4 5 6 7 8 9 10 11 12 13 14 15 16 17 18 …" at bounding box center [654, 313] width 1309 height 627
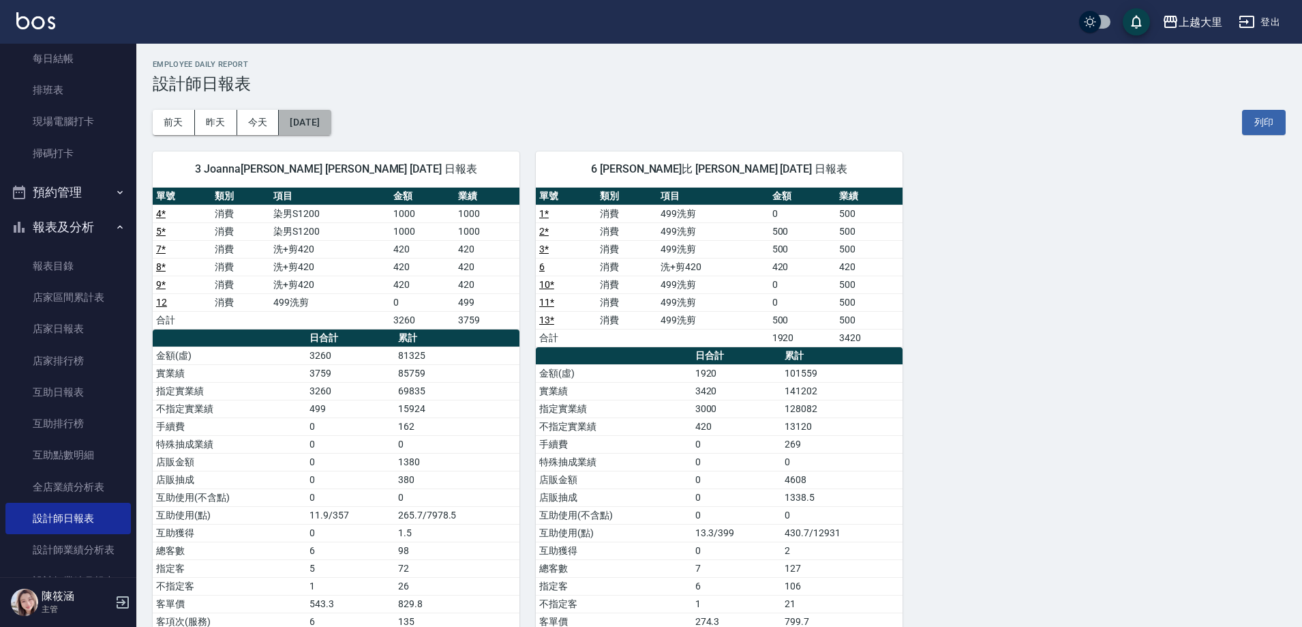
click at [301, 117] on button "[DATE]" at bounding box center [305, 122] width 52 height 25
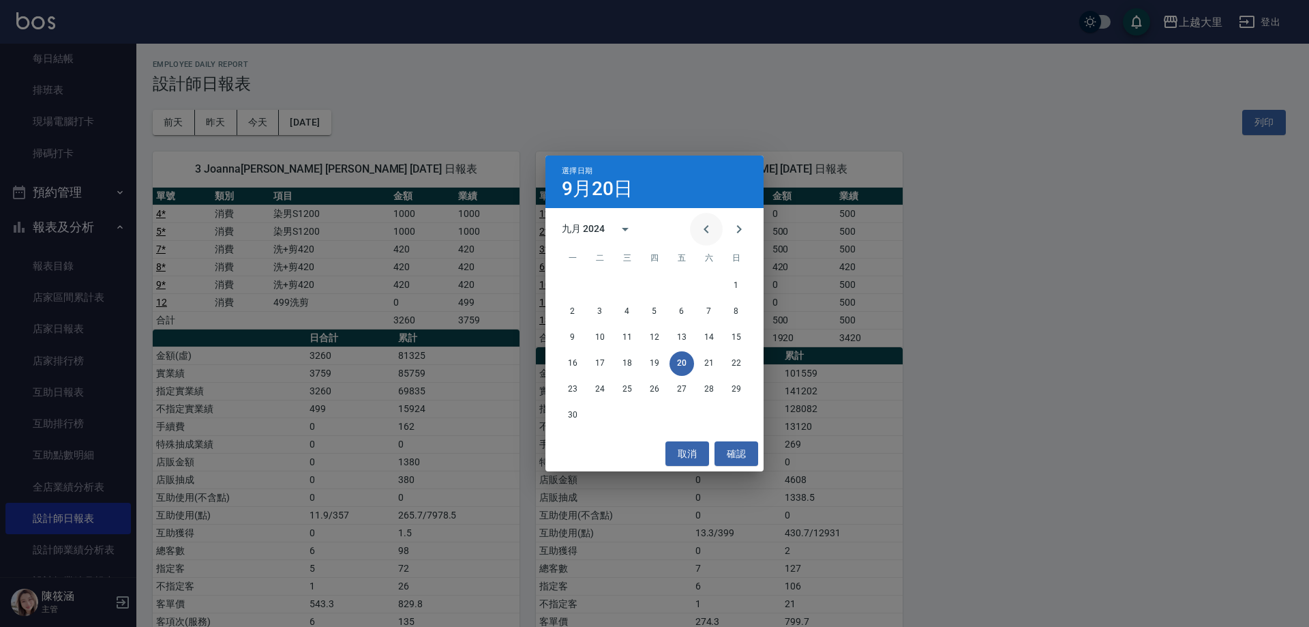
click at [701, 228] on icon "Previous month" at bounding box center [706, 229] width 16 height 16
click at [736, 445] on button "確認" at bounding box center [737, 453] width 44 height 25
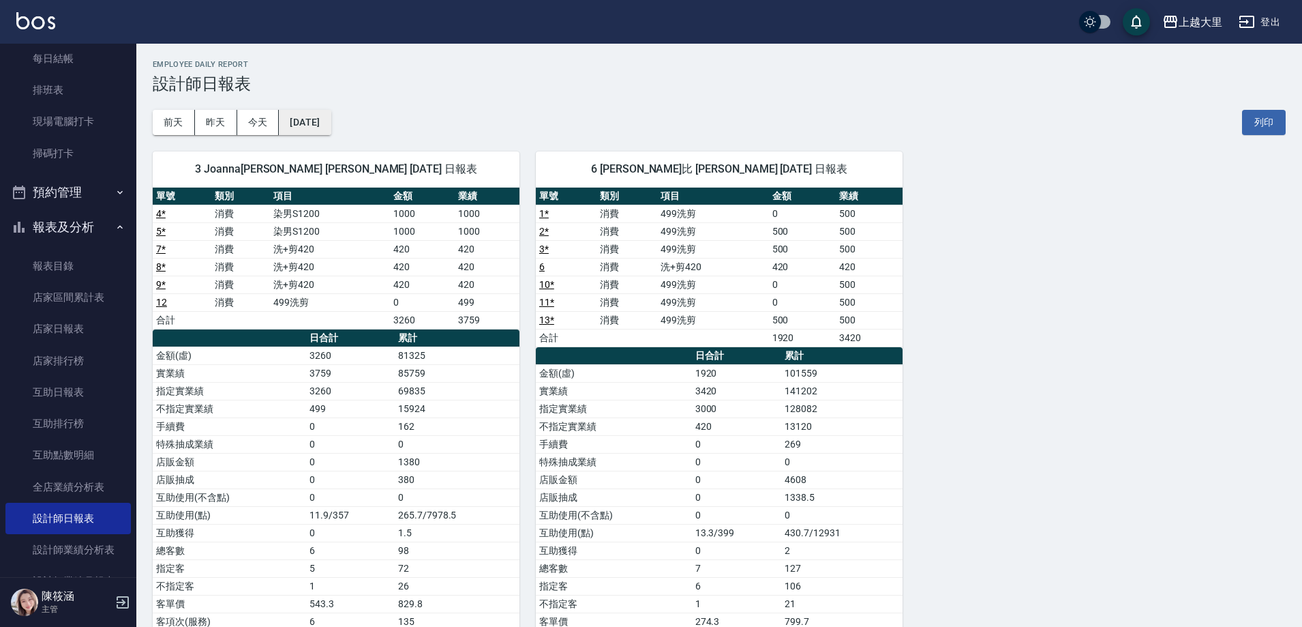
click at [331, 126] on button "[DATE]" at bounding box center [305, 122] width 52 height 25
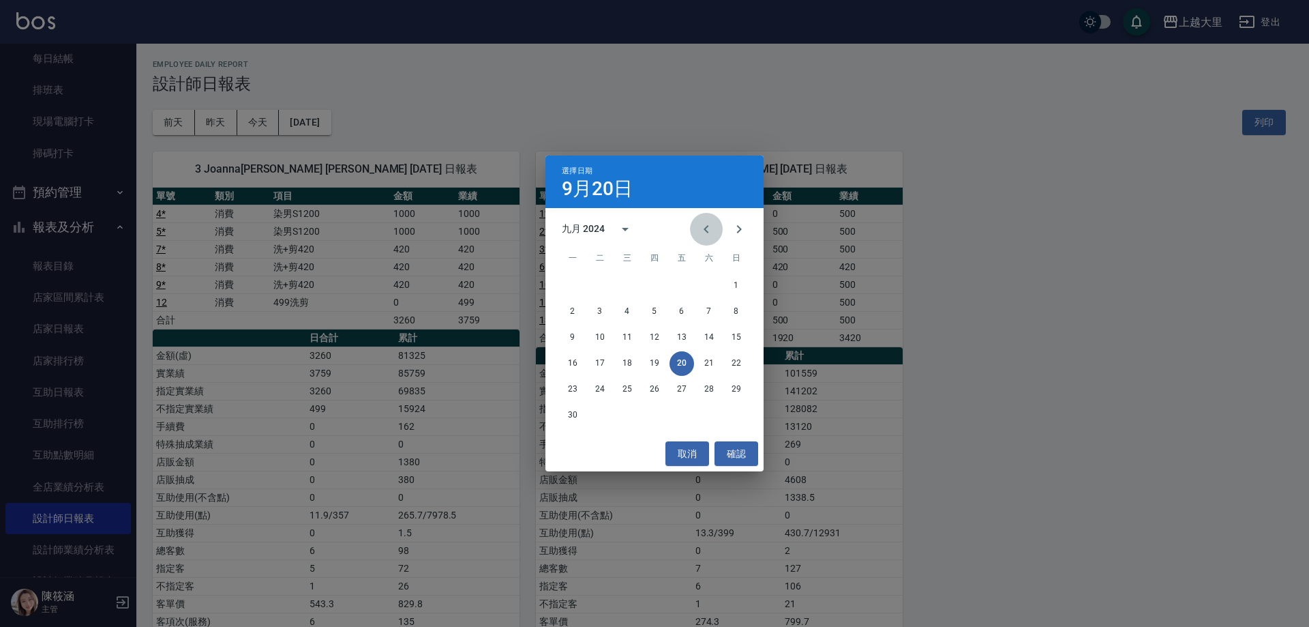
click at [701, 229] on icon "Previous month" at bounding box center [706, 229] width 16 height 16
click at [708, 393] on button "31" at bounding box center [709, 389] width 25 height 25
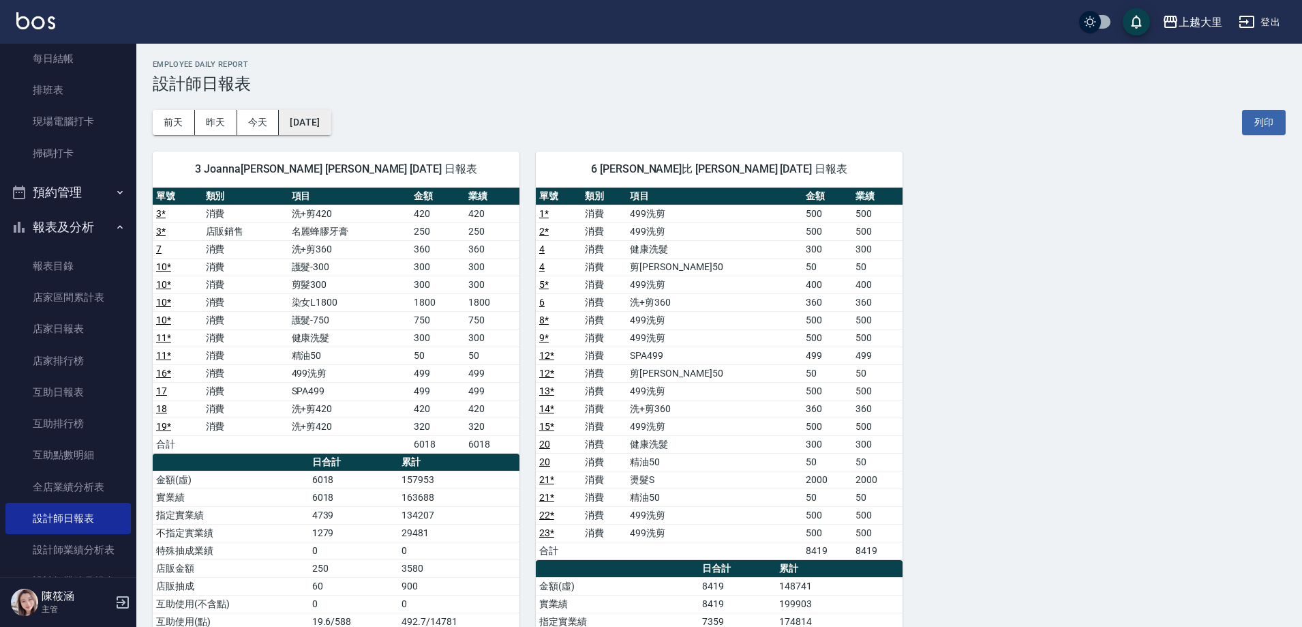
click at [331, 116] on button "[DATE]" at bounding box center [305, 122] width 52 height 25
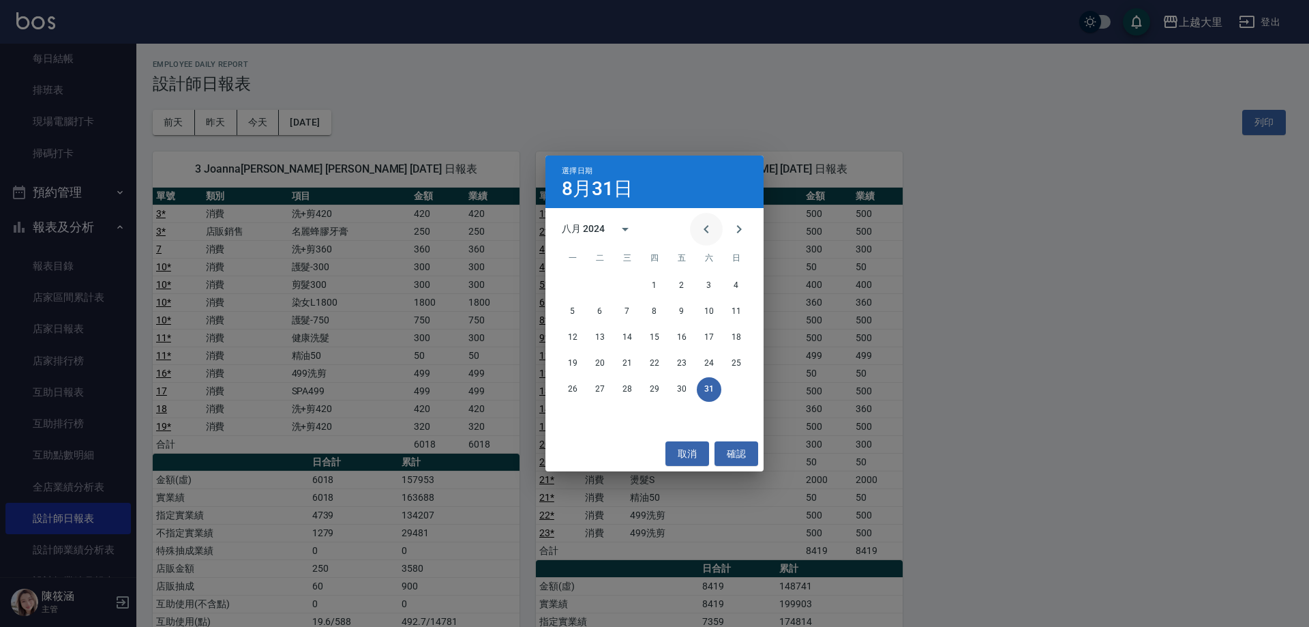
click at [705, 227] on icon "Previous month" at bounding box center [706, 229] width 16 height 16
click at [622, 387] on button "31" at bounding box center [627, 389] width 25 height 25
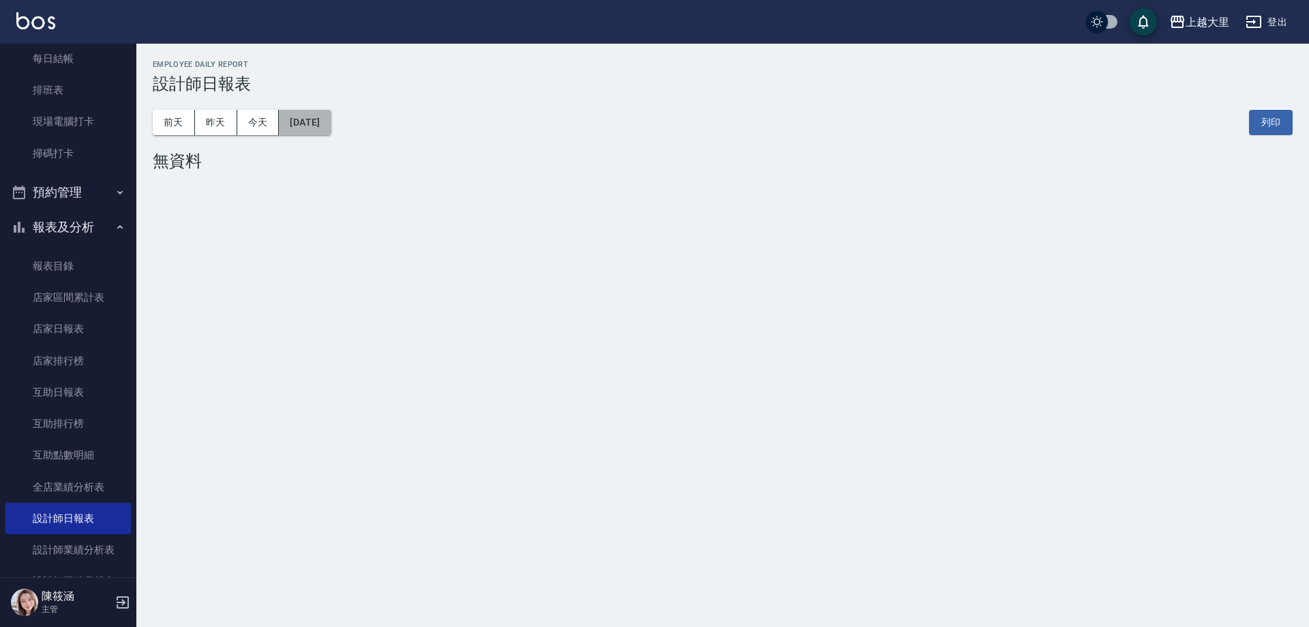
click at [305, 123] on button "[DATE]" at bounding box center [305, 122] width 52 height 25
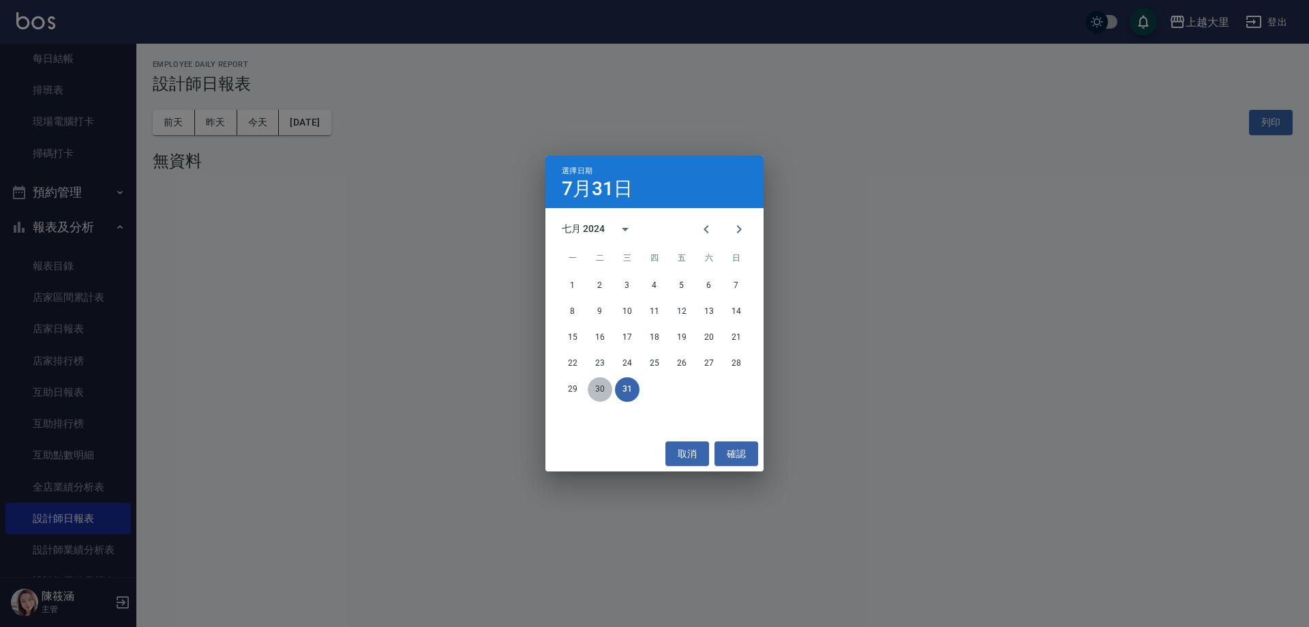
click at [606, 381] on button "30" at bounding box center [600, 389] width 25 height 25
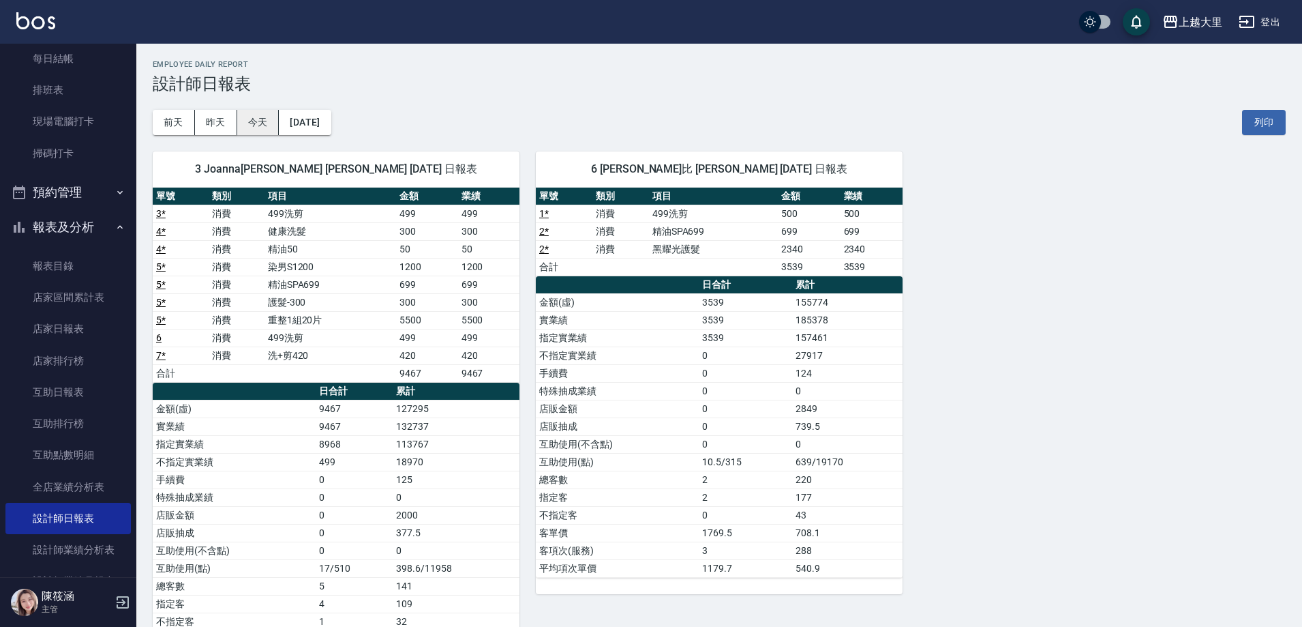
click at [250, 124] on button "今天" at bounding box center [258, 122] width 42 height 25
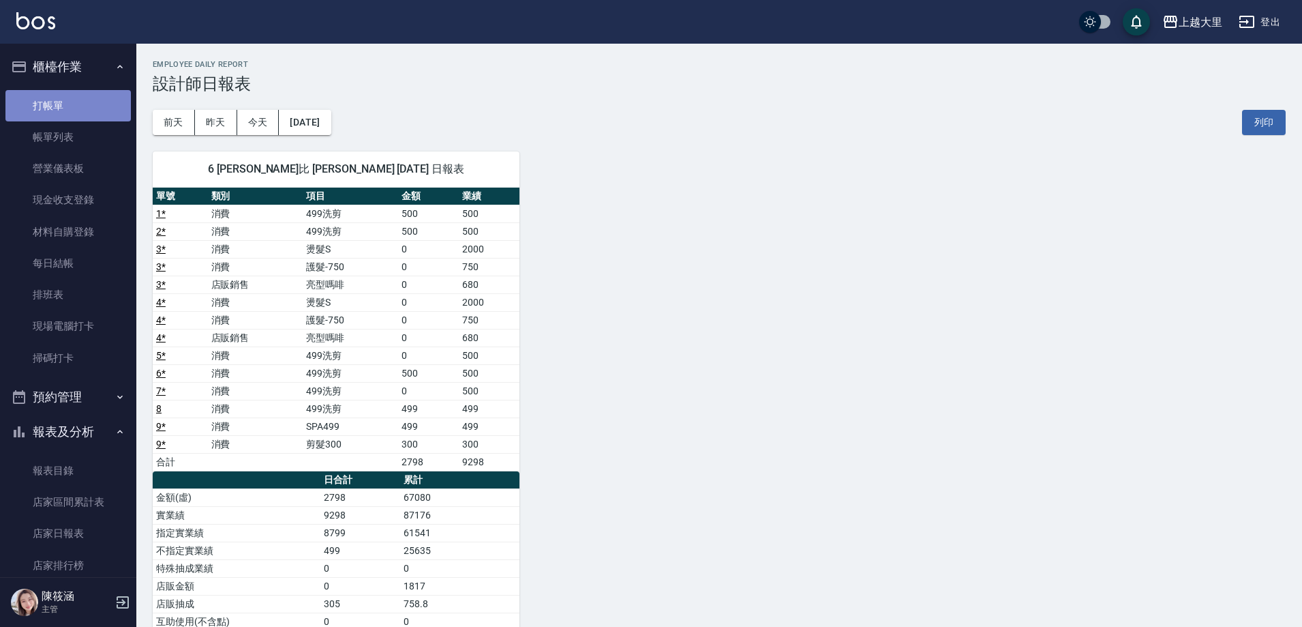
click at [76, 116] on link "打帳單" at bounding box center [67, 105] width 125 height 31
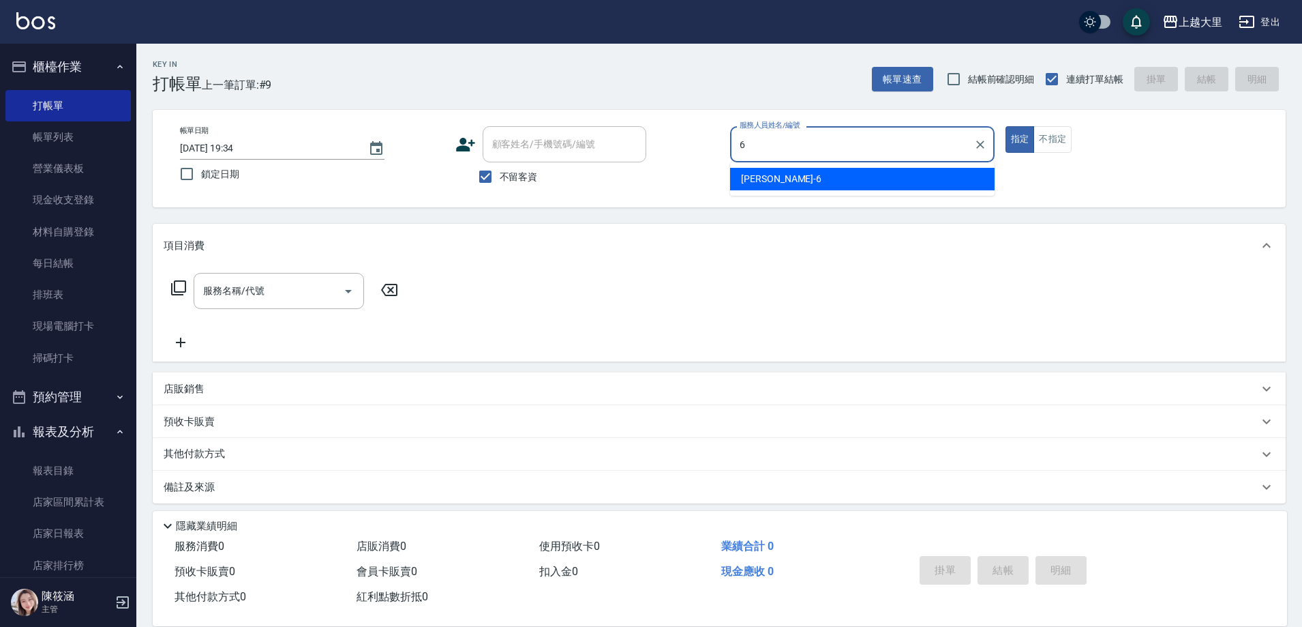
type input "[PERSON_NAME]比-6"
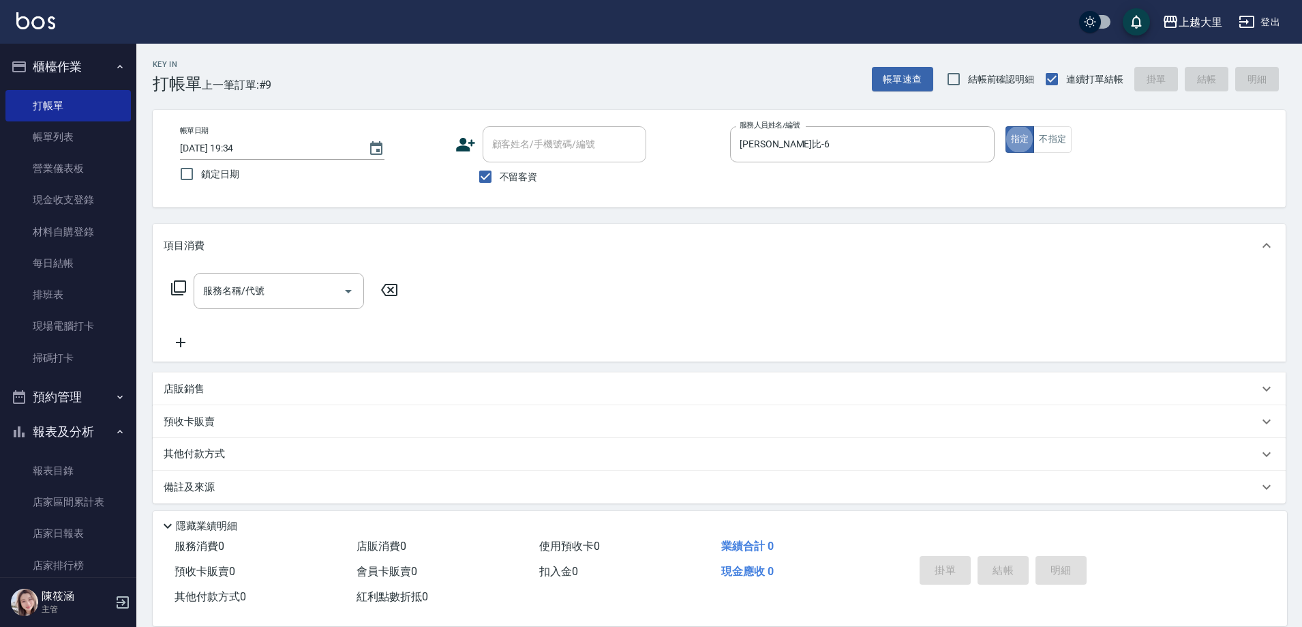
type button "true"
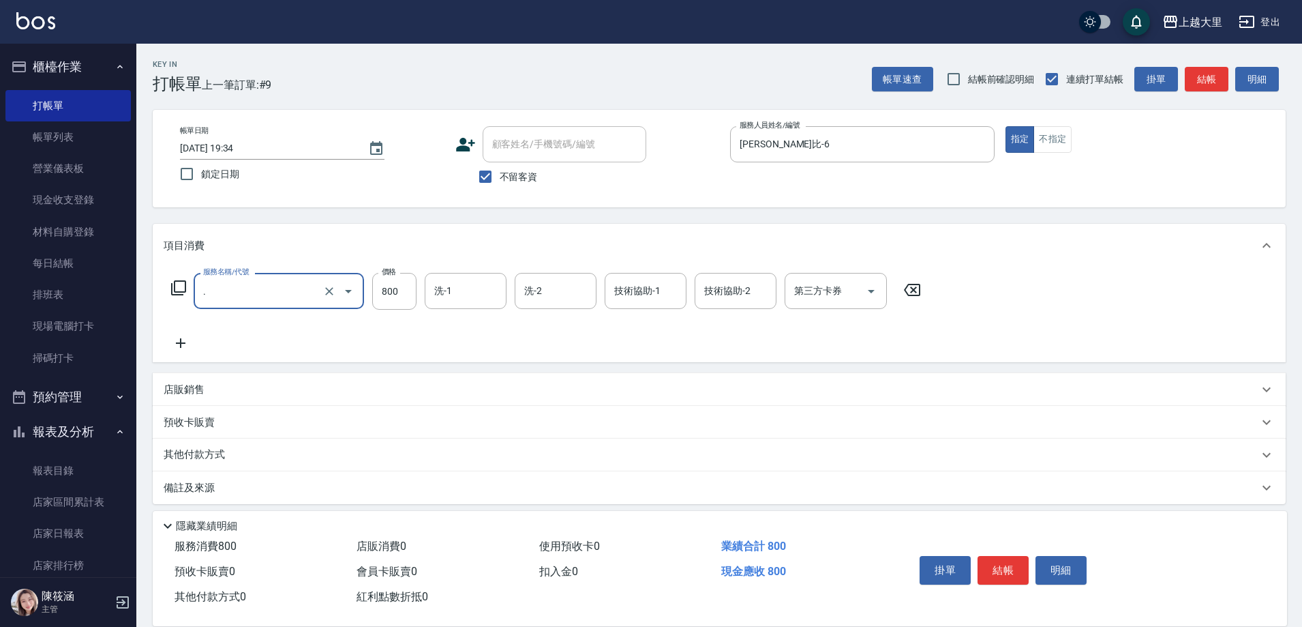
type input "."
type input "局部燙(3800)"
type input "[PERSON_NAME]-32"
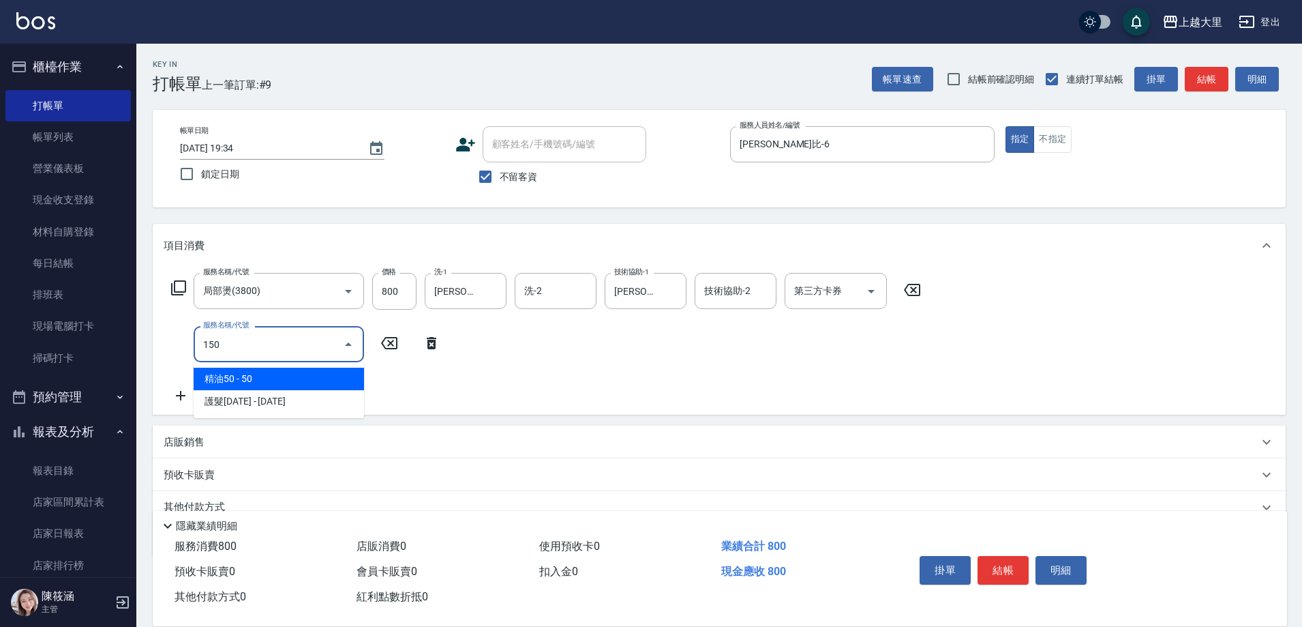
type input "精油50(150)"
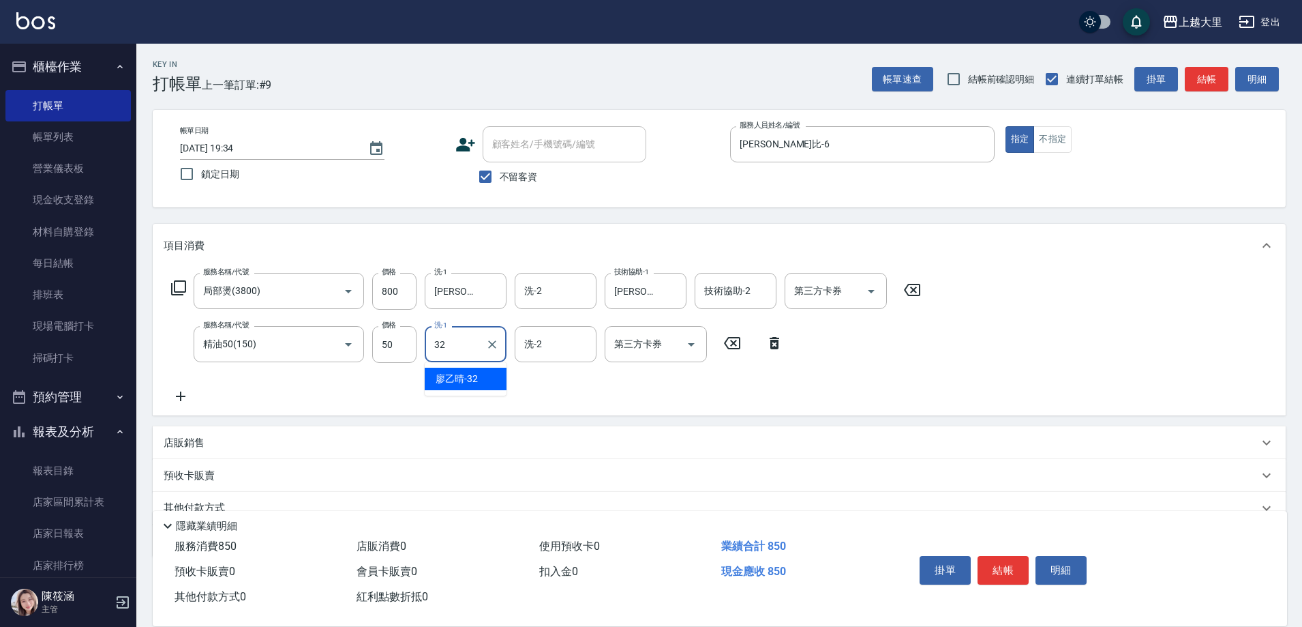
type input "[PERSON_NAME]-32"
click at [998, 556] on button "結帳" at bounding box center [1003, 570] width 51 height 29
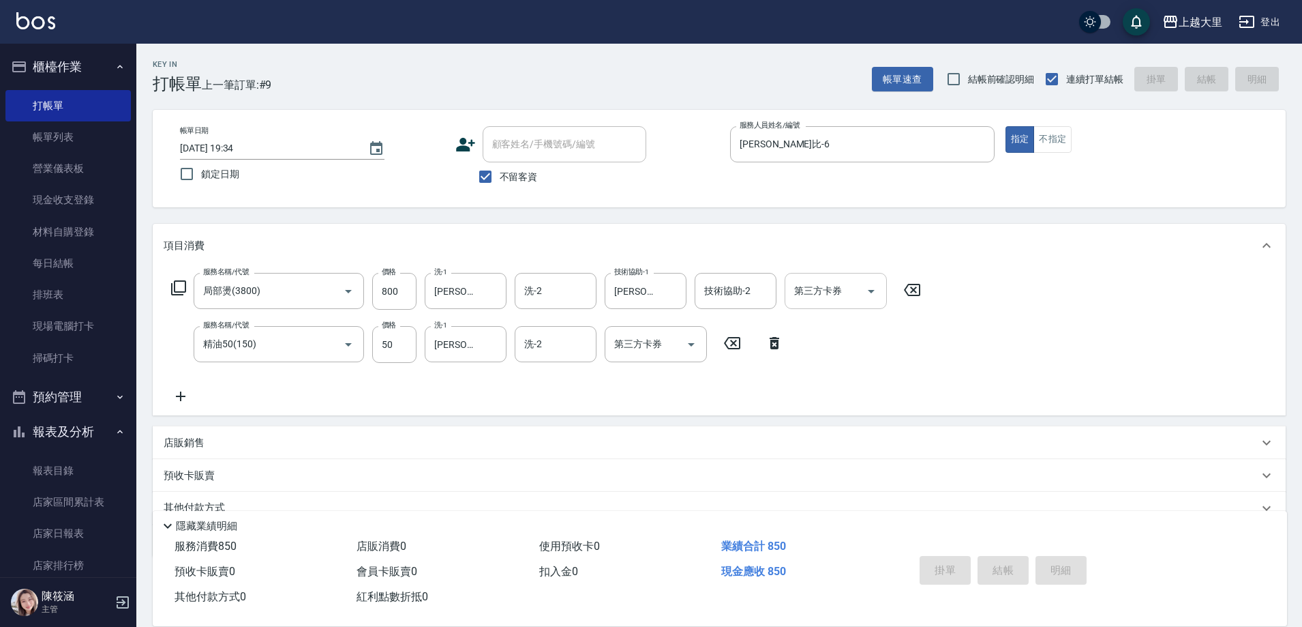
type input "[DATE] 20:01"
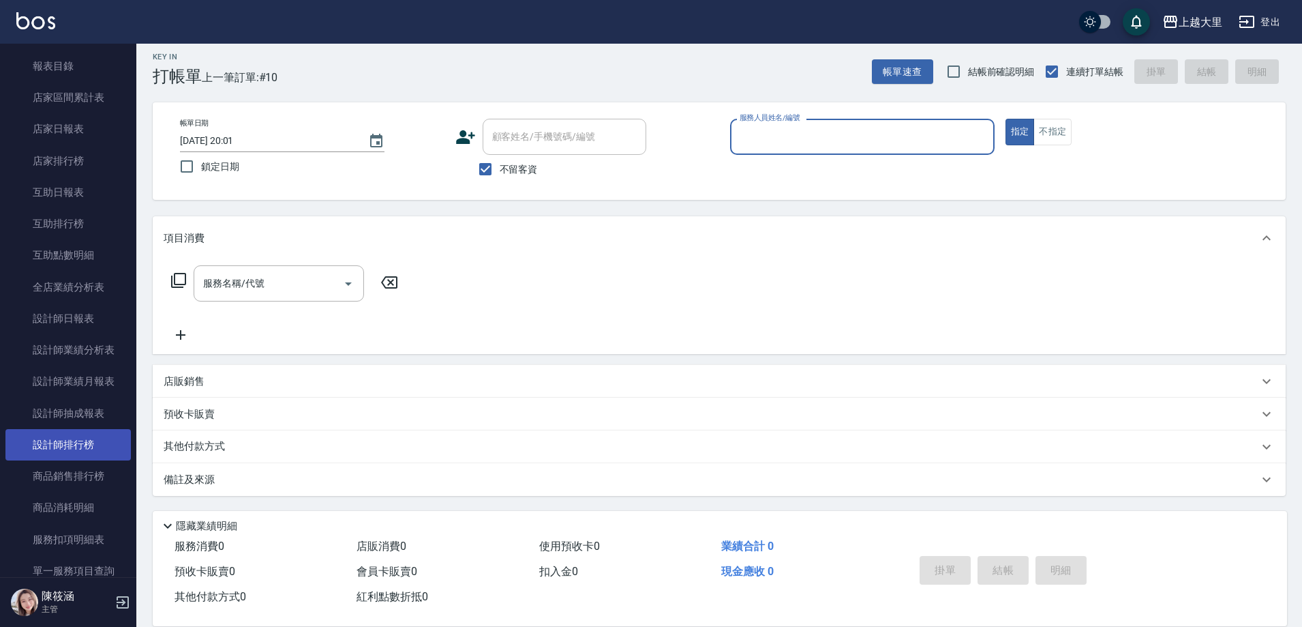
scroll to position [409, 0]
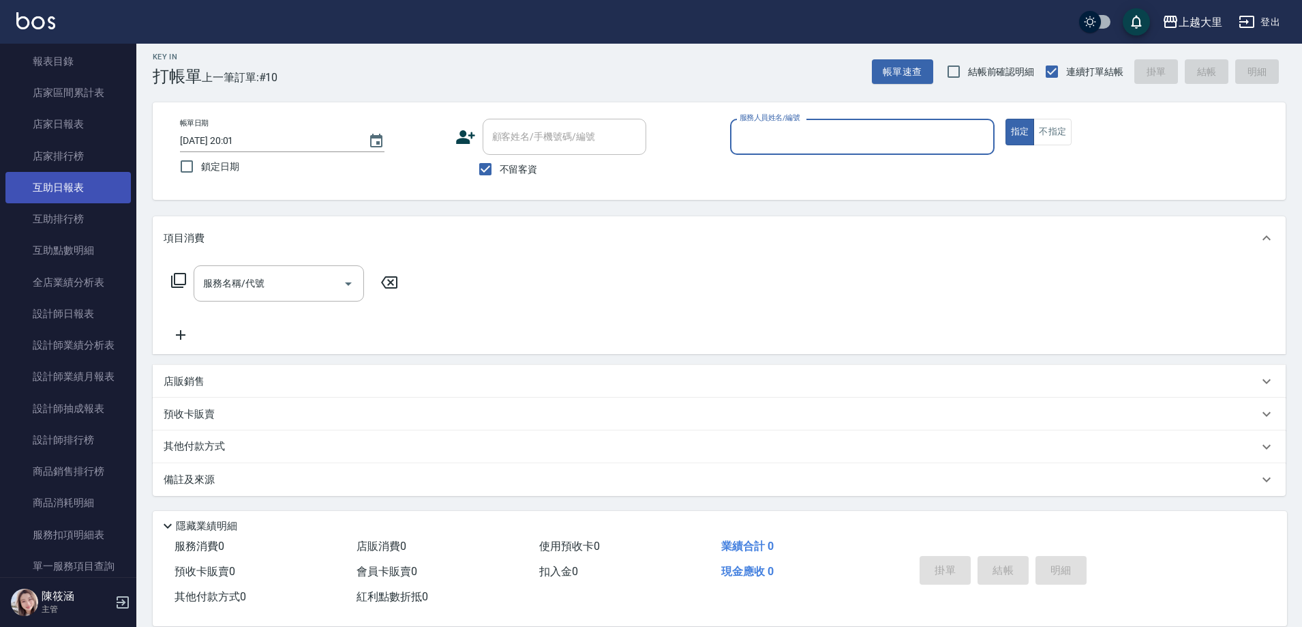
click at [83, 194] on link "互助日報表" at bounding box center [67, 187] width 125 height 31
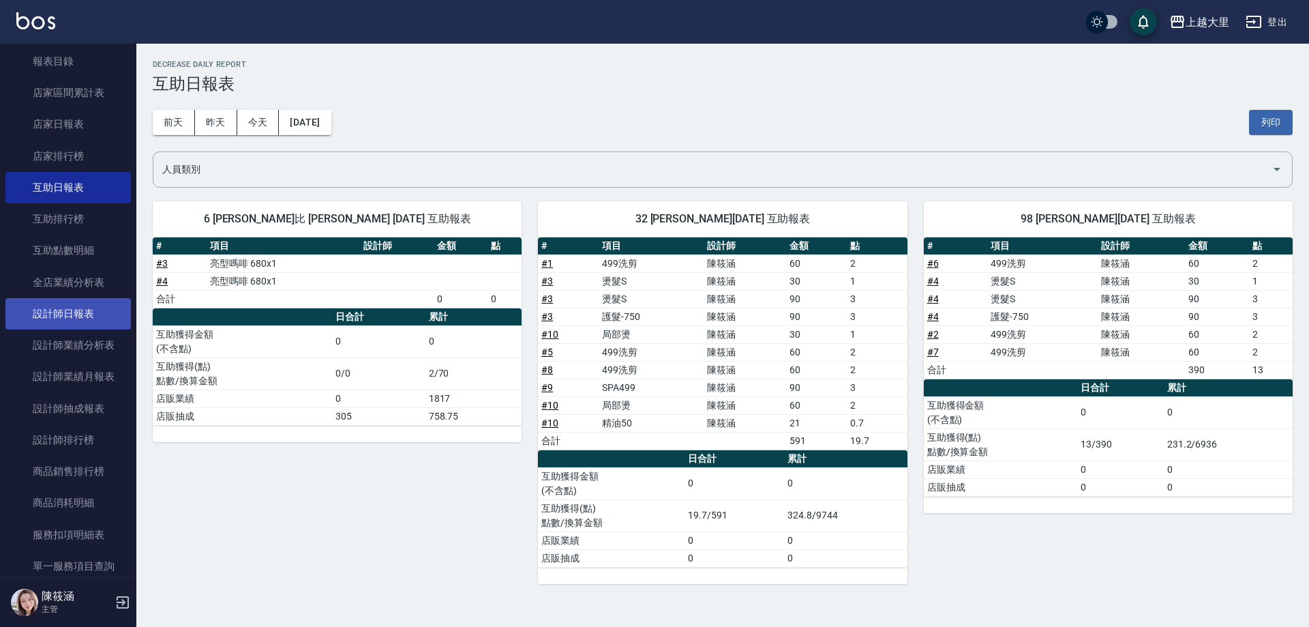
click at [87, 325] on link "設計師日報表" at bounding box center [67, 313] width 125 height 31
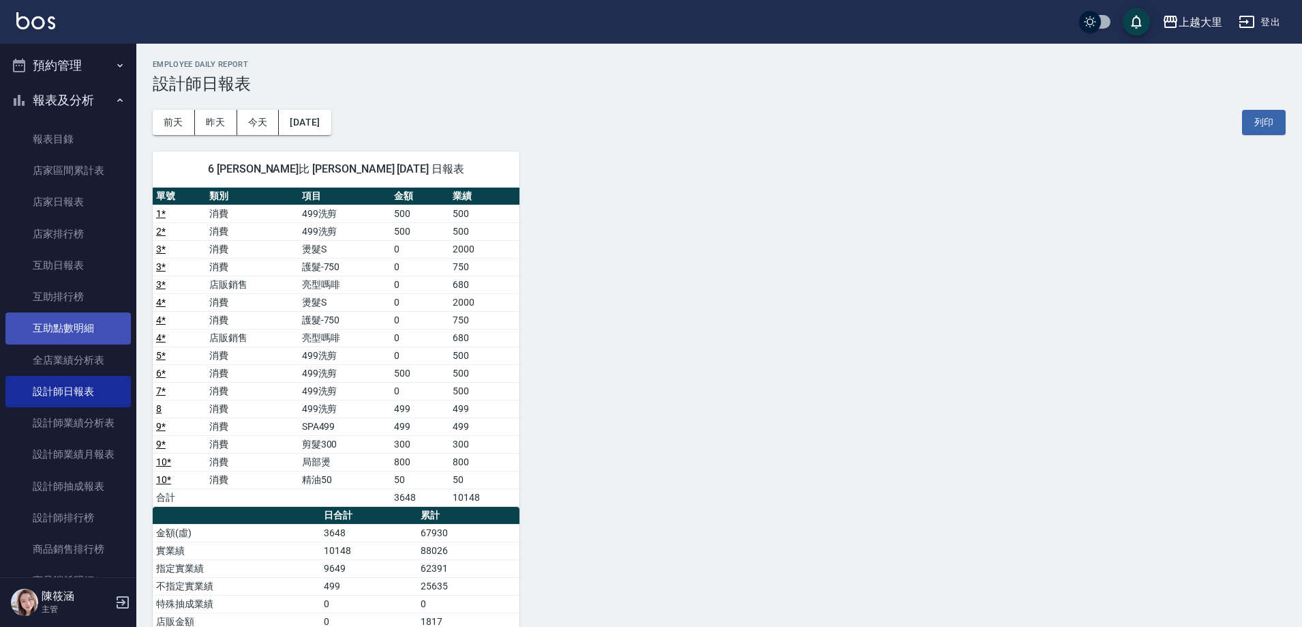
scroll to position [205, 0]
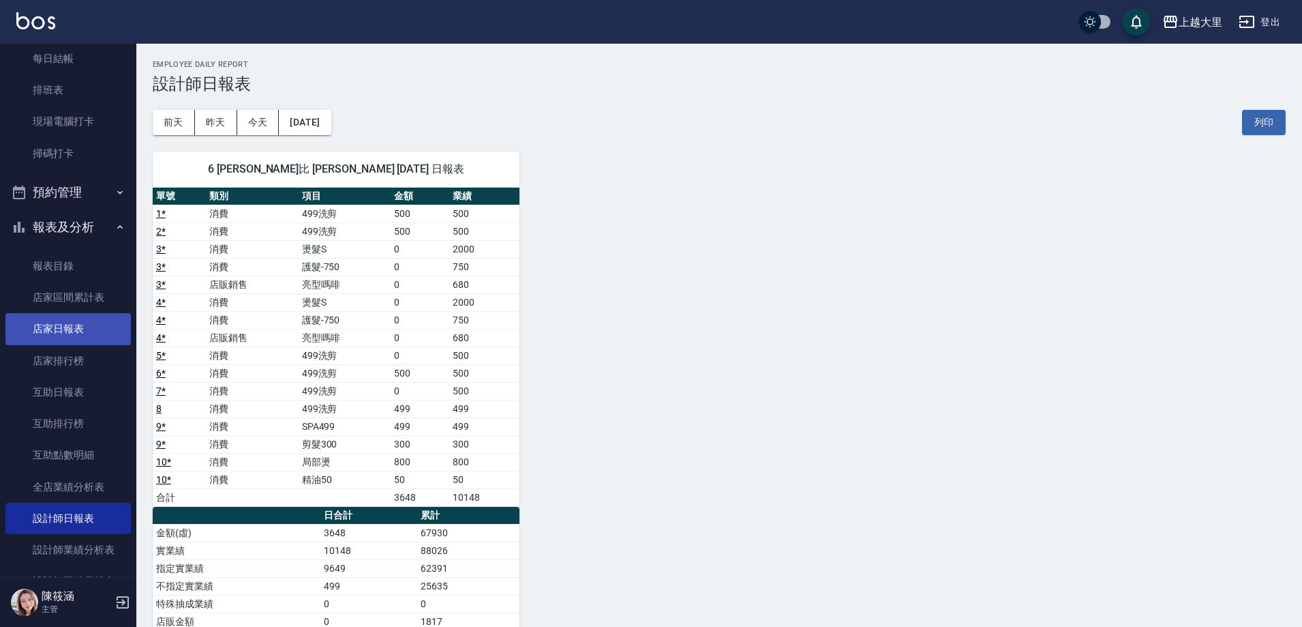
click at [94, 333] on link "店家日報表" at bounding box center [67, 328] width 125 height 31
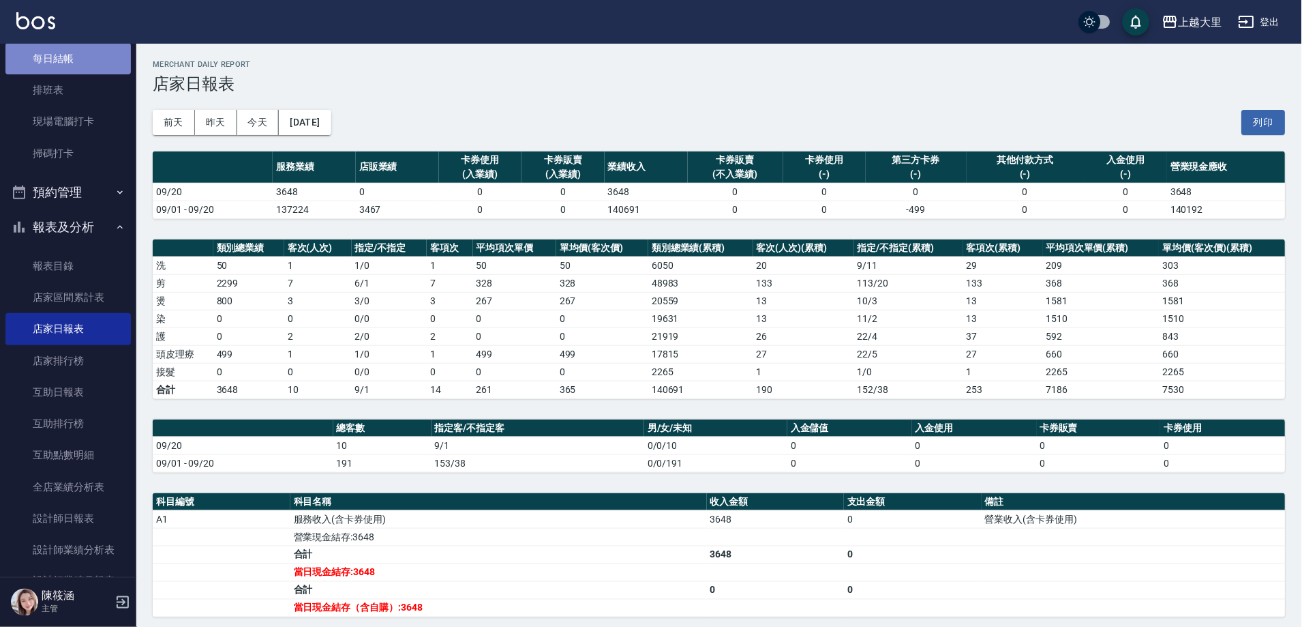
click at [68, 57] on link "每日結帳" at bounding box center [67, 58] width 125 height 31
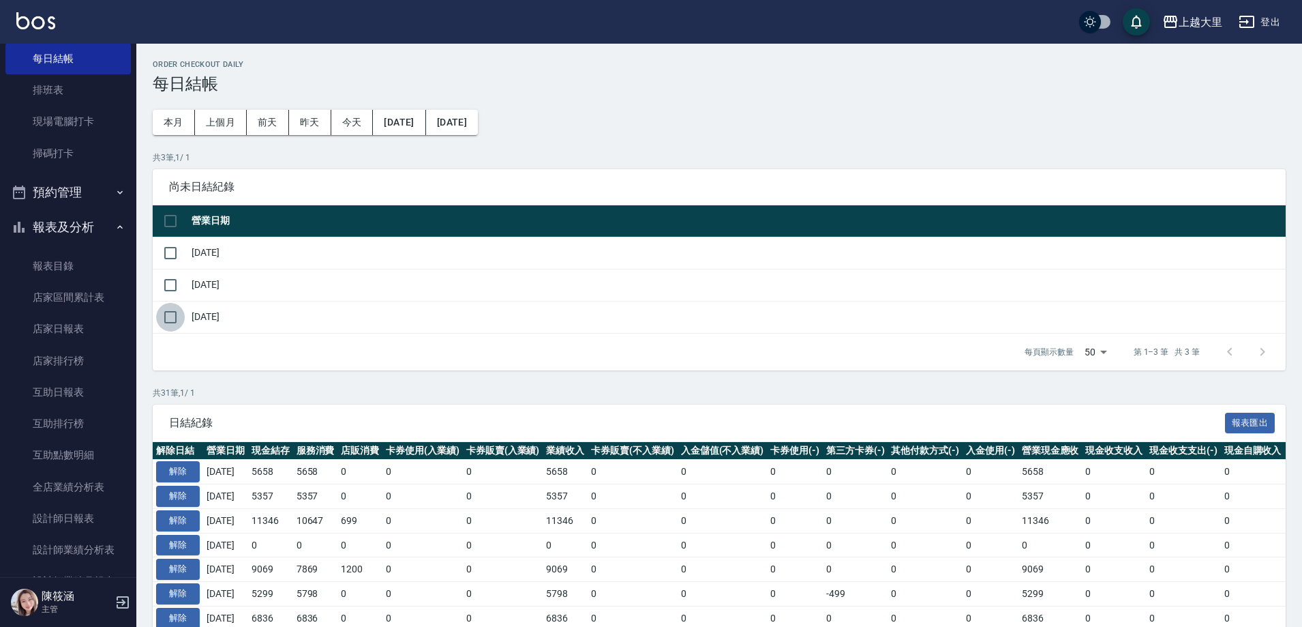
click at [176, 318] on input "checkbox" at bounding box center [170, 317] width 29 height 29
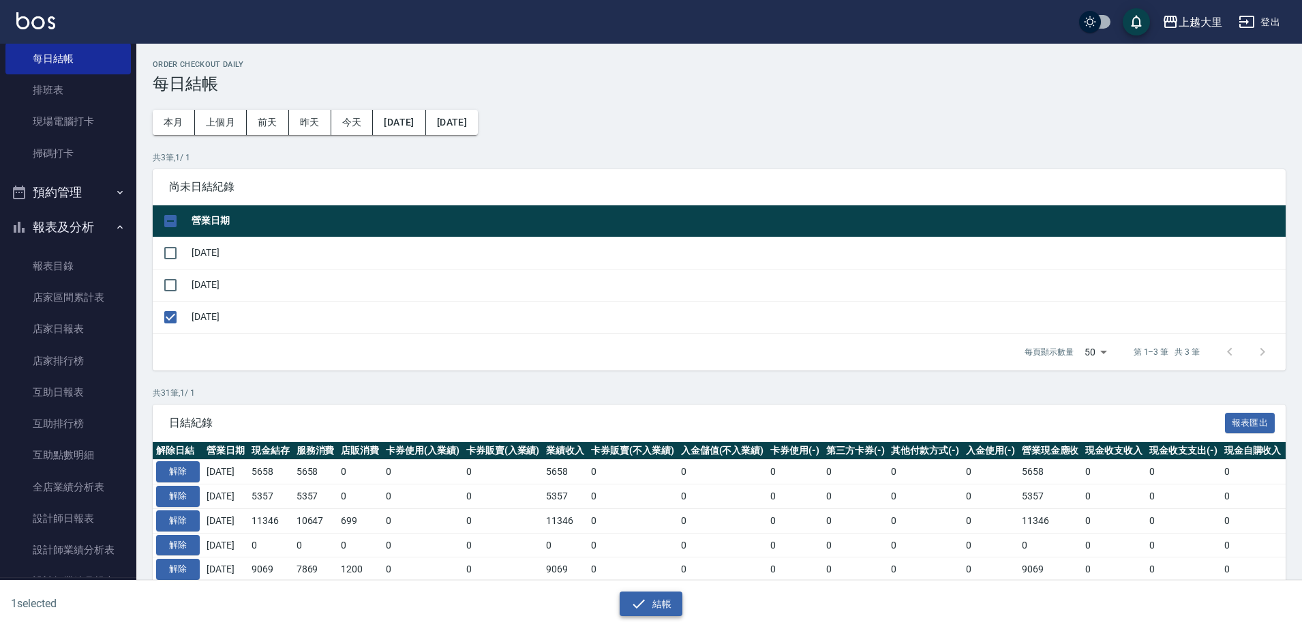
click at [655, 599] on button "結帳" at bounding box center [651, 603] width 63 height 25
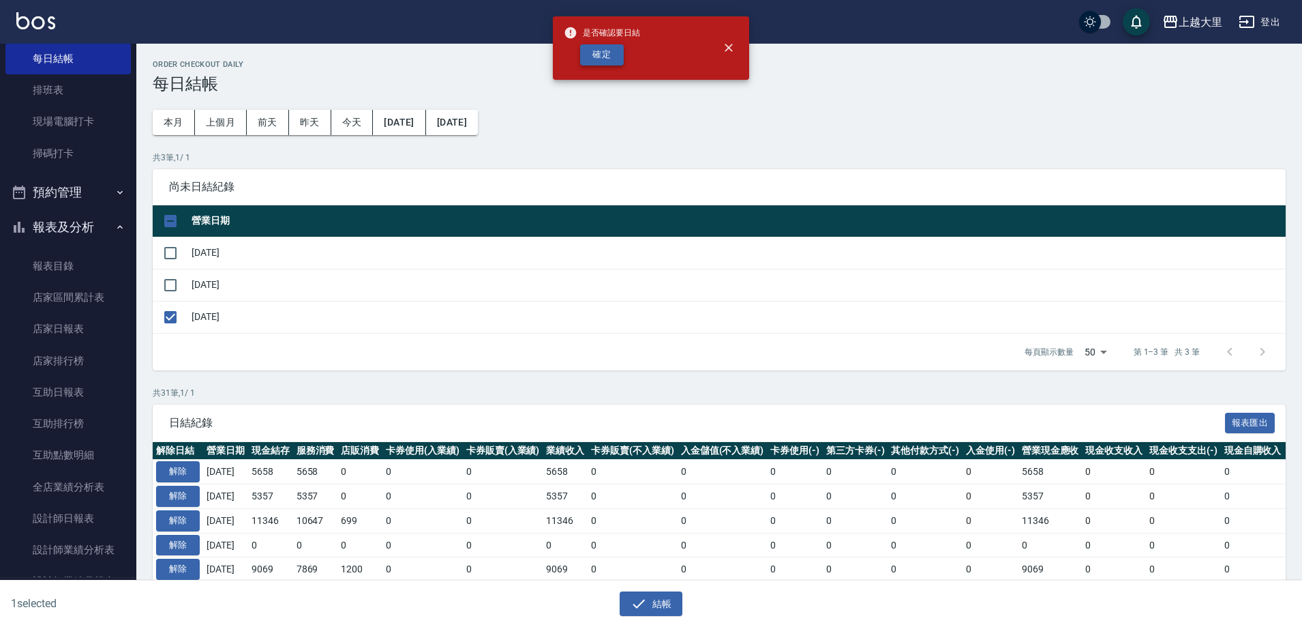
click at [615, 57] on button "確定" at bounding box center [602, 54] width 44 height 21
checkbox input "false"
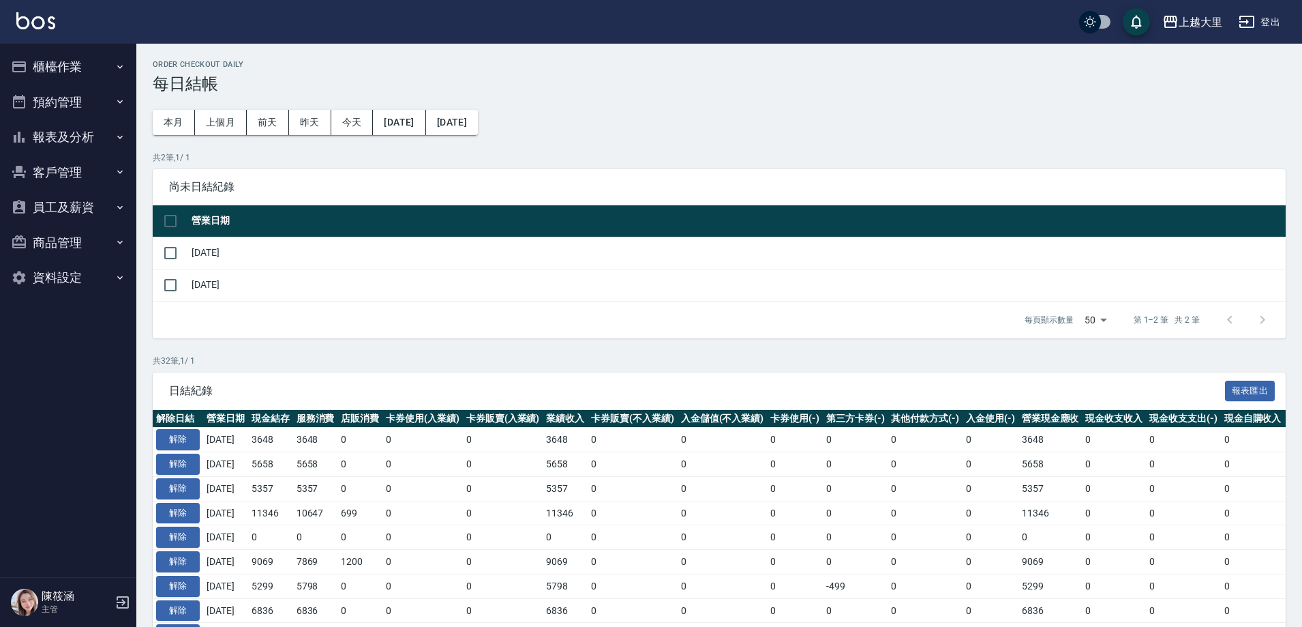
click at [72, 56] on button "櫃檯作業" at bounding box center [67, 66] width 125 height 35
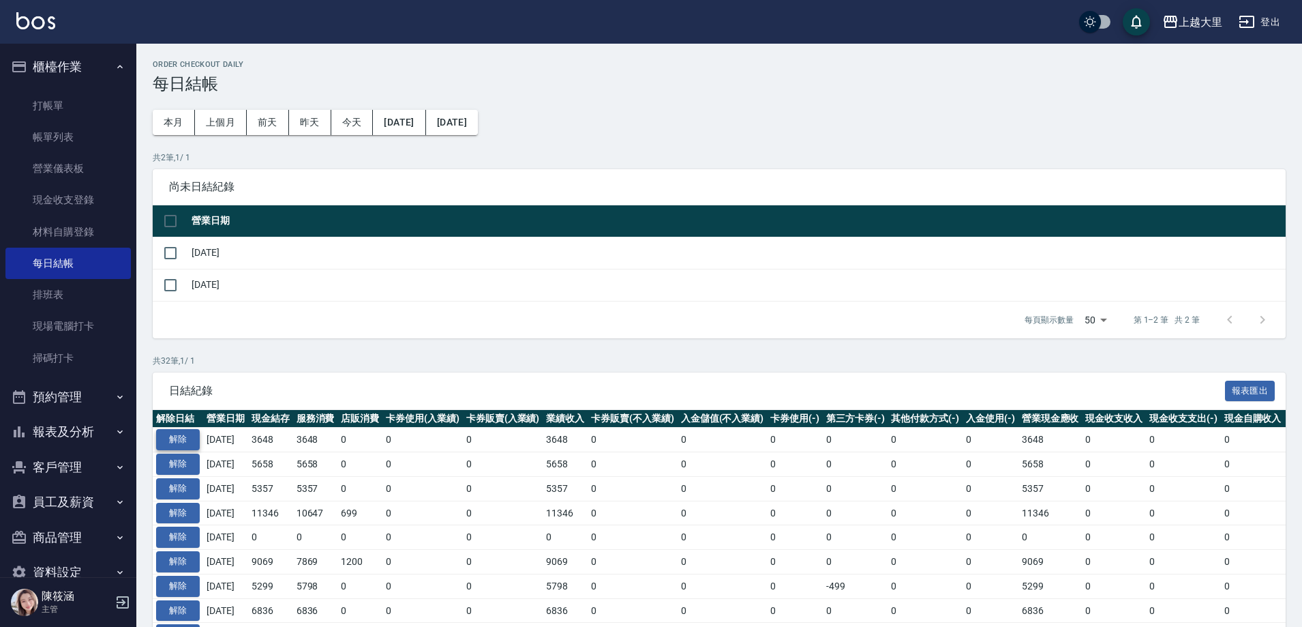
click at [194, 443] on button "解除" at bounding box center [178, 439] width 44 height 21
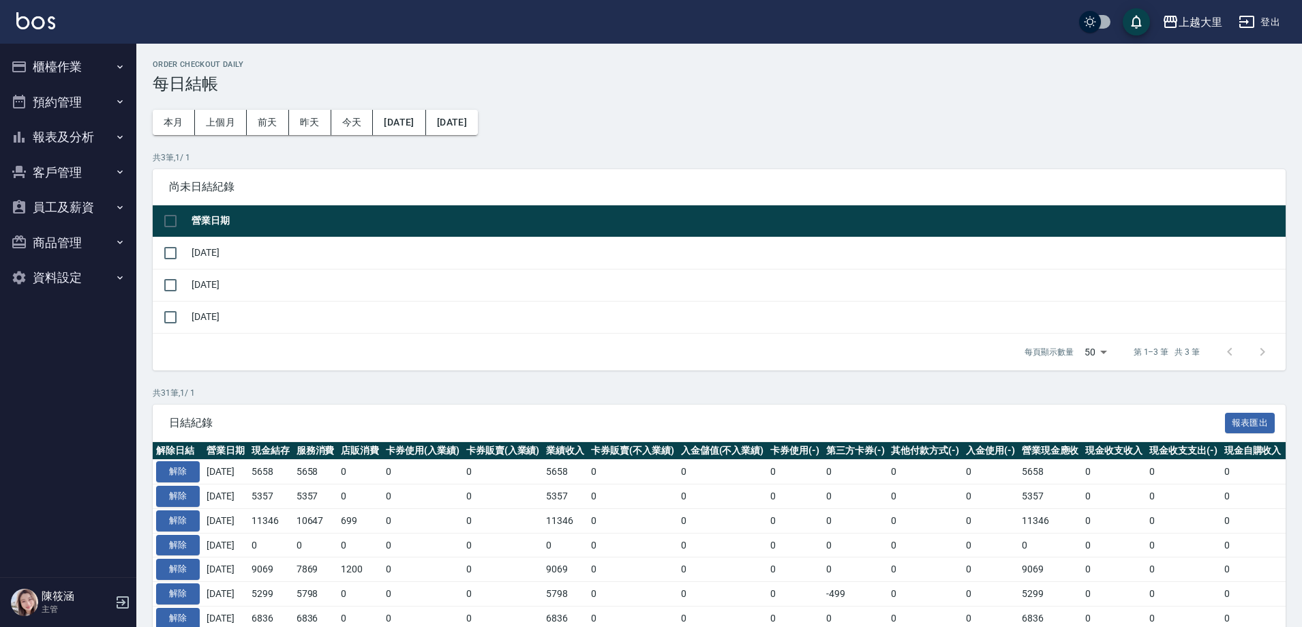
click at [77, 134] on button "報表及分析" at bounding box center [67, 136] width 125 height 35
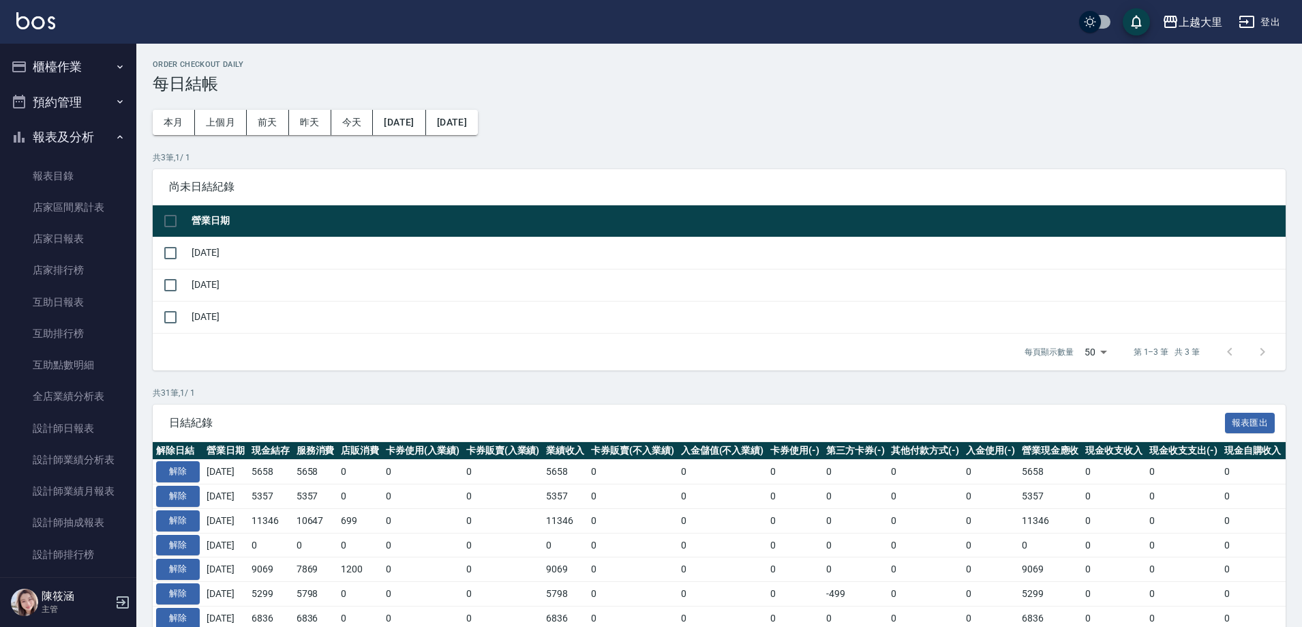
click at [83, 64] on button "櫃檯作業" at bounding box center [67, 66] width 125 height 35
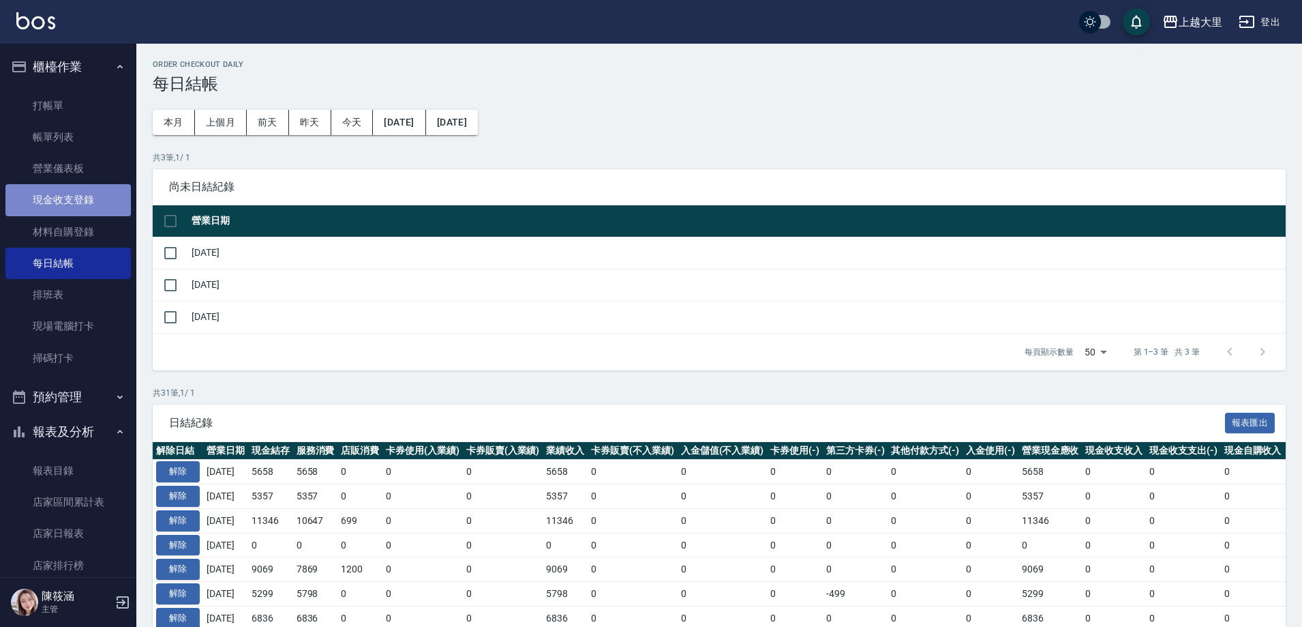
click at [90, 192] on link "現金收支登錄" at bounding box center [67, 199] width 125 height 31
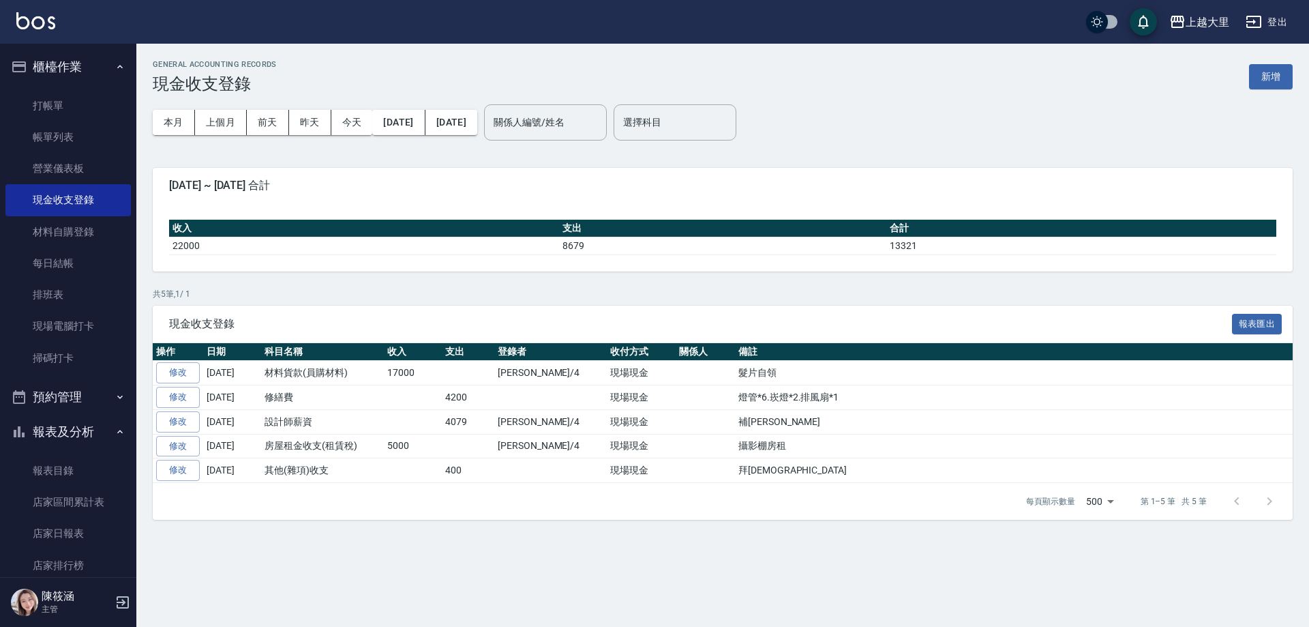
click at [1270, 76] on button "新增" at bounding box center [1271, 76] width 44 height 25
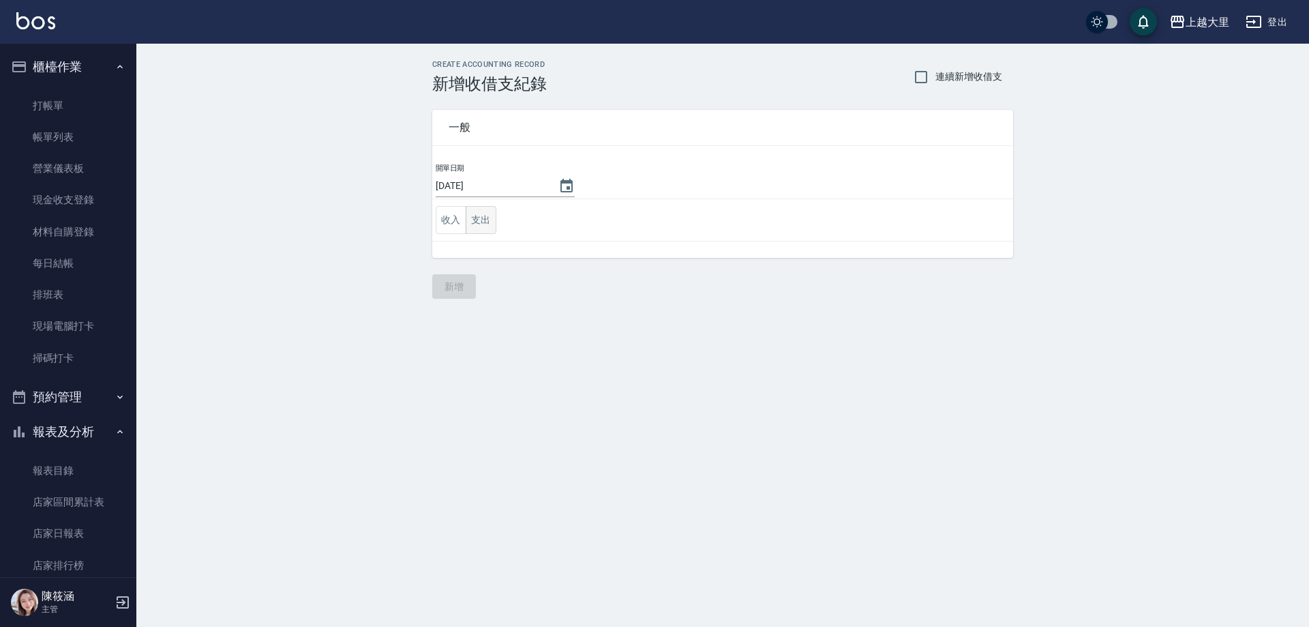
click at [483, 227] on button "支出" at bounding box center [481, 220] width 31 height 28
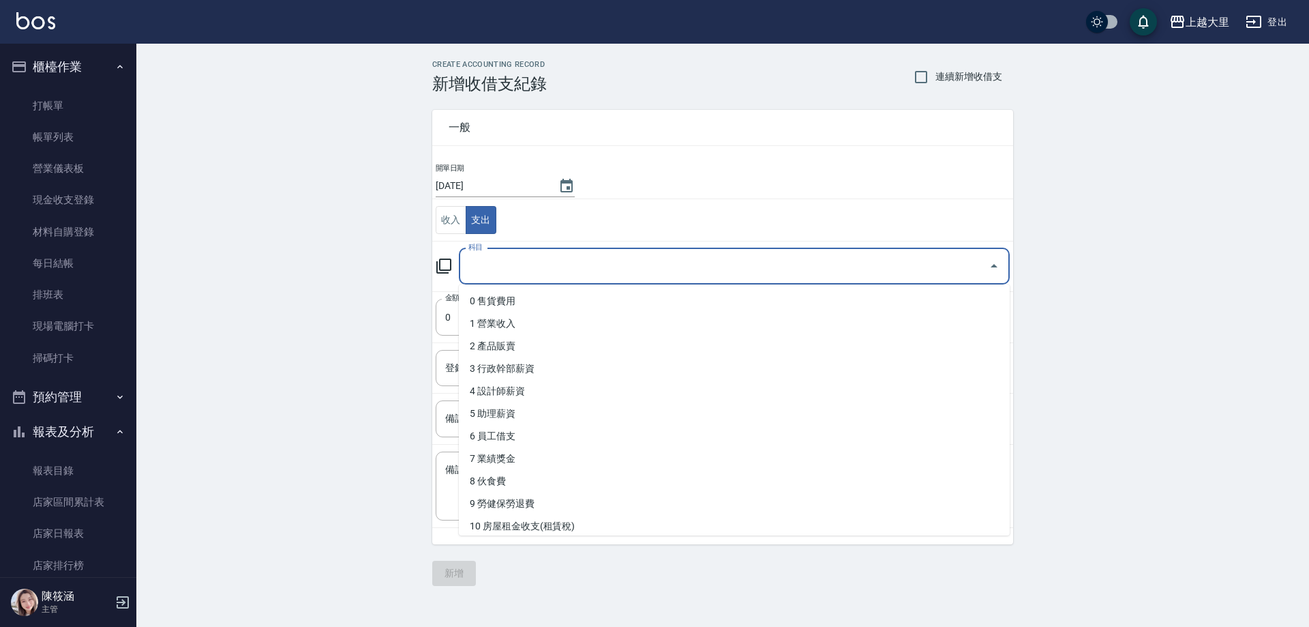
click at [510, 268] on input "科目" at bounding box center [724, 266] width 518 height 24
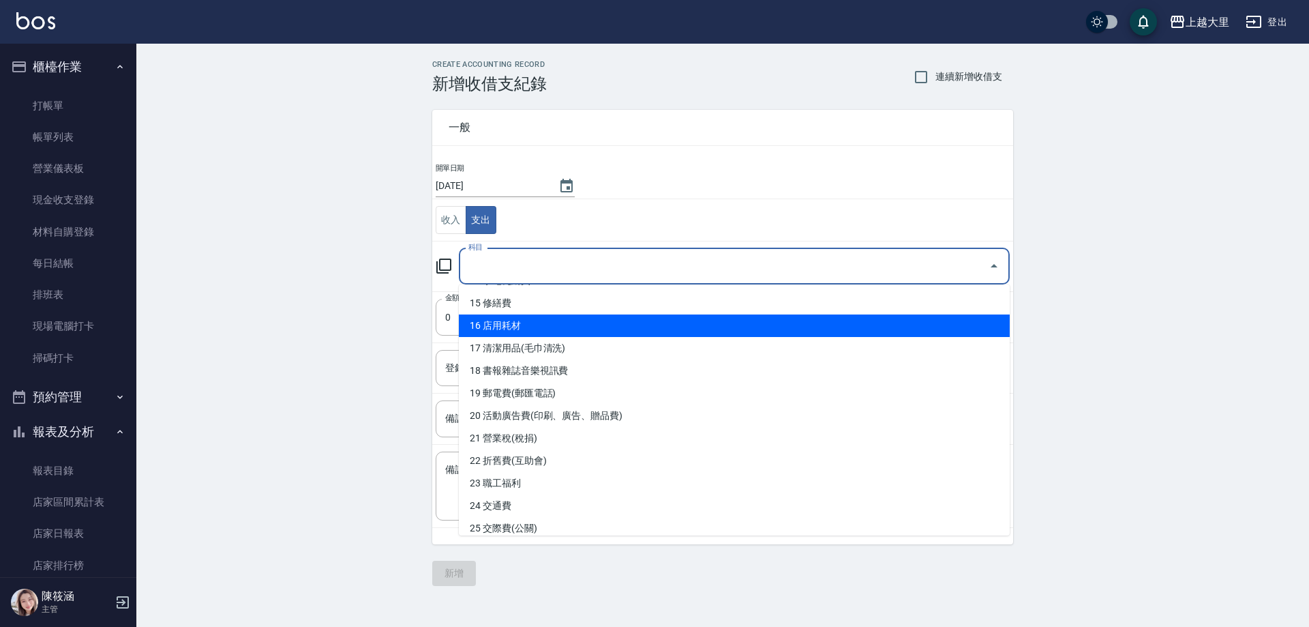
scroll to position [409, 0]
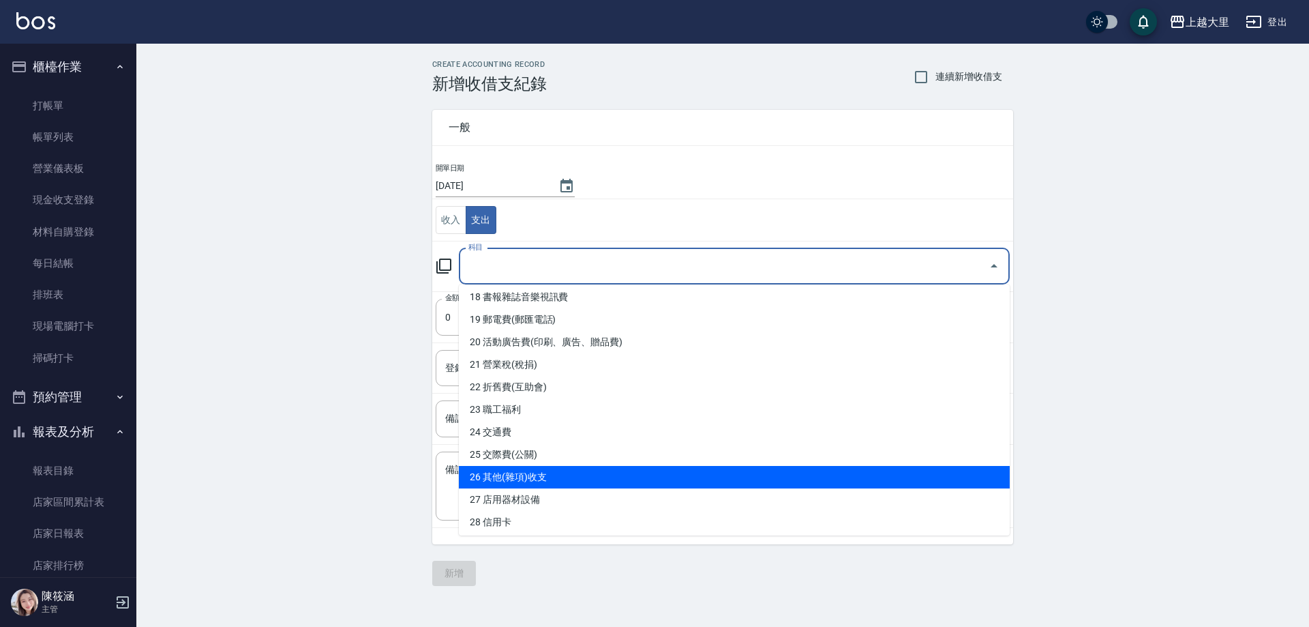
click at [636, 469] on li "26 其他(雜項)收支" at bounding box center [734, 477] width 551 height 23
type input "26 其他(雜項)收支"
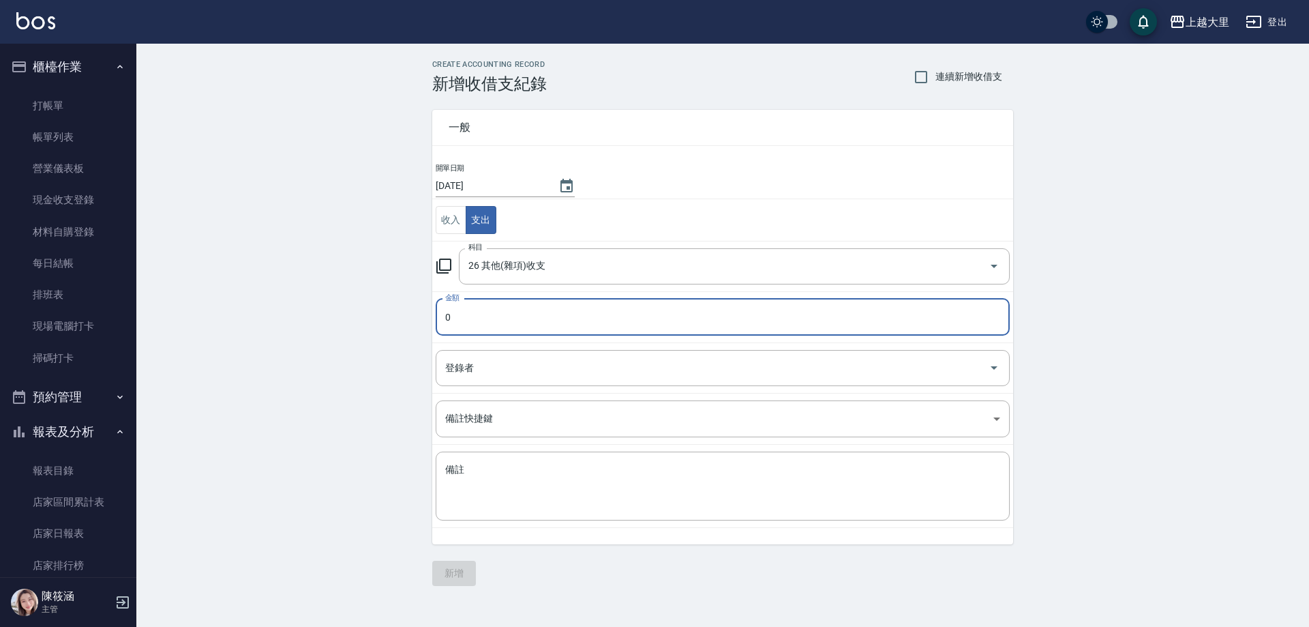
click at [512, 319] on input "0" at bounding box center [723, 317] width 574 height 37
type input "088"
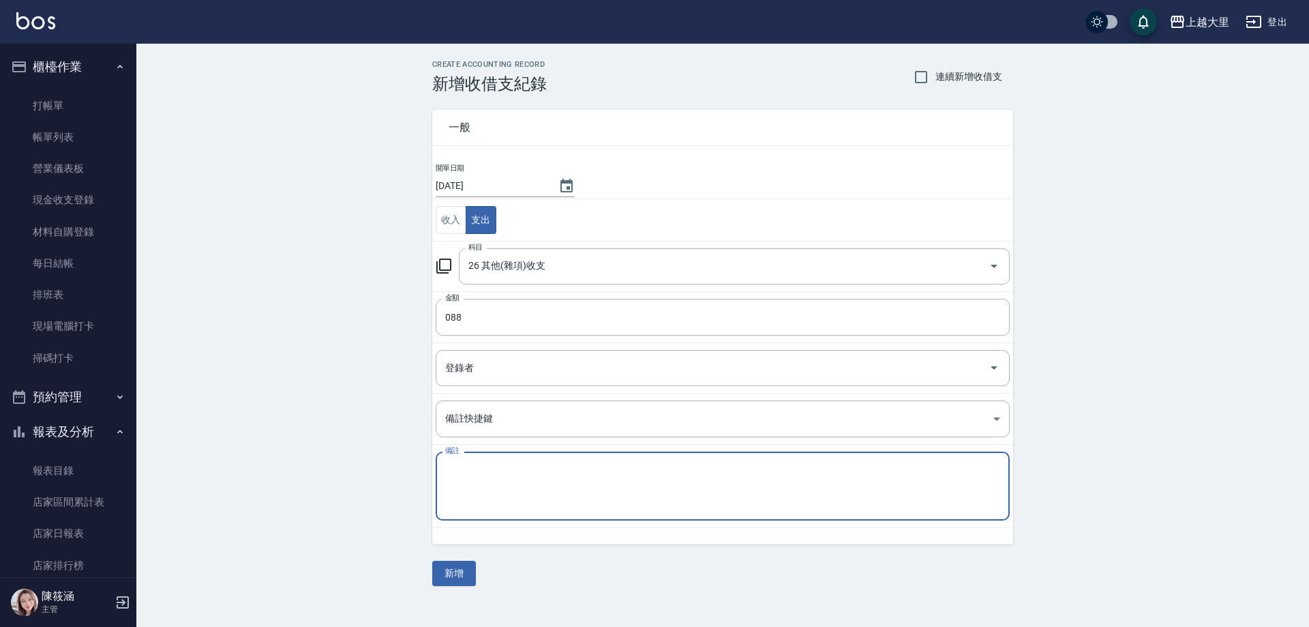
click at [513, 479] on textarea "備註" at bounding box center [722, 486] width 555 height 46
type textarea "沖水台"
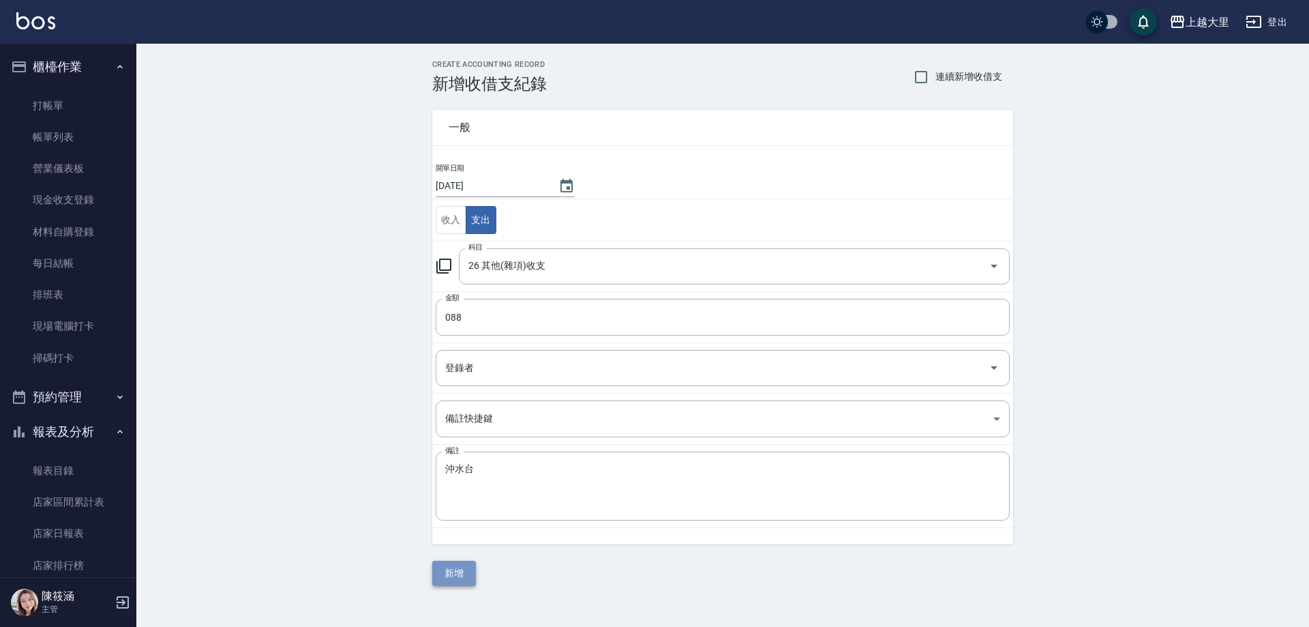
click at [453, 568] on button "新增" at bounding box center [454, 572] width 44 height 25
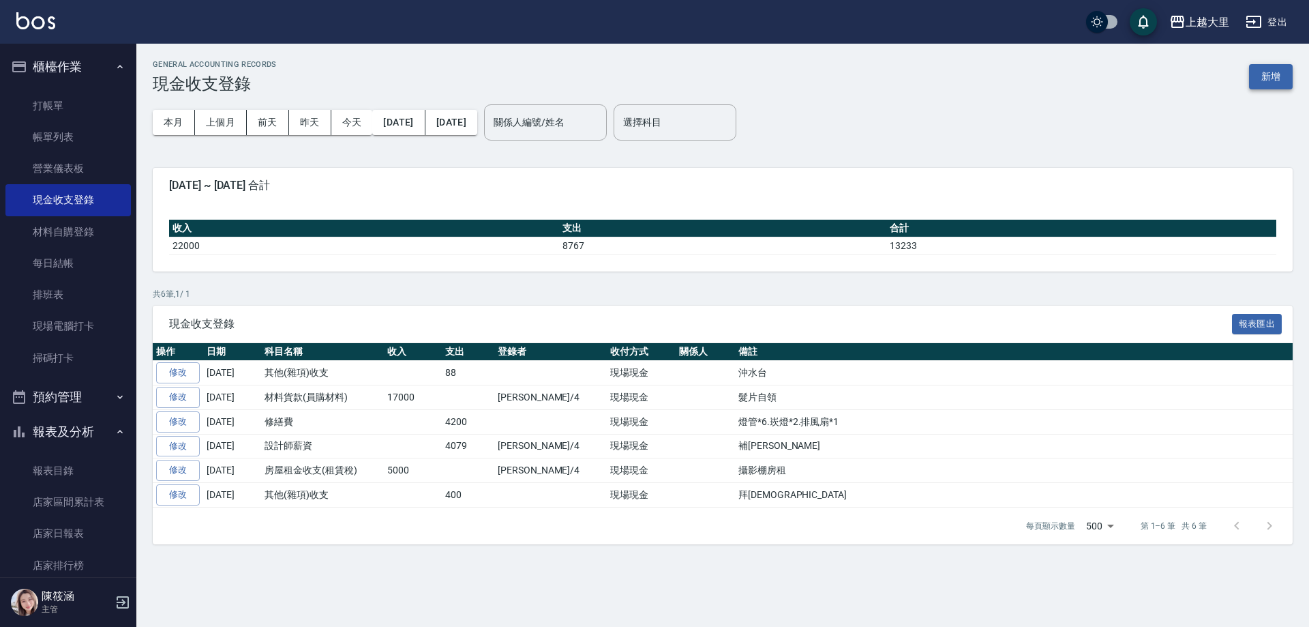
click at [1263, 80] on button "新增" at bounding box center [1271, 76] width 44 height 25
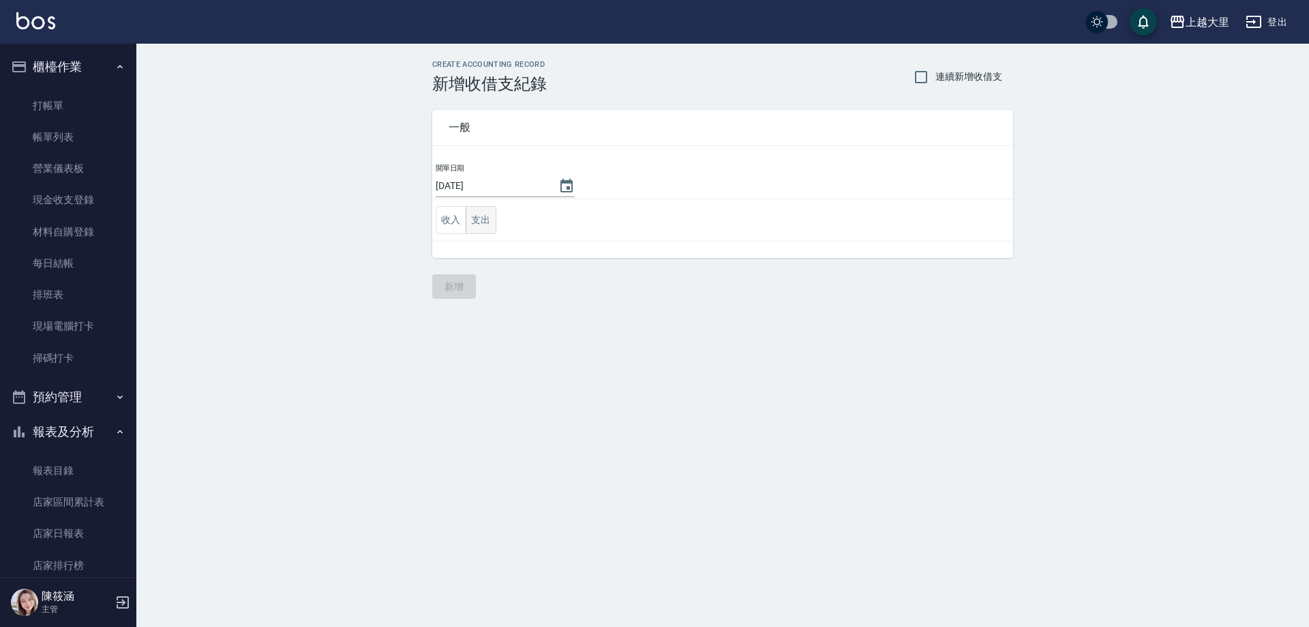
click at [490, 221] on button "支出" at bounding box center [481, 220] width 31 height 28
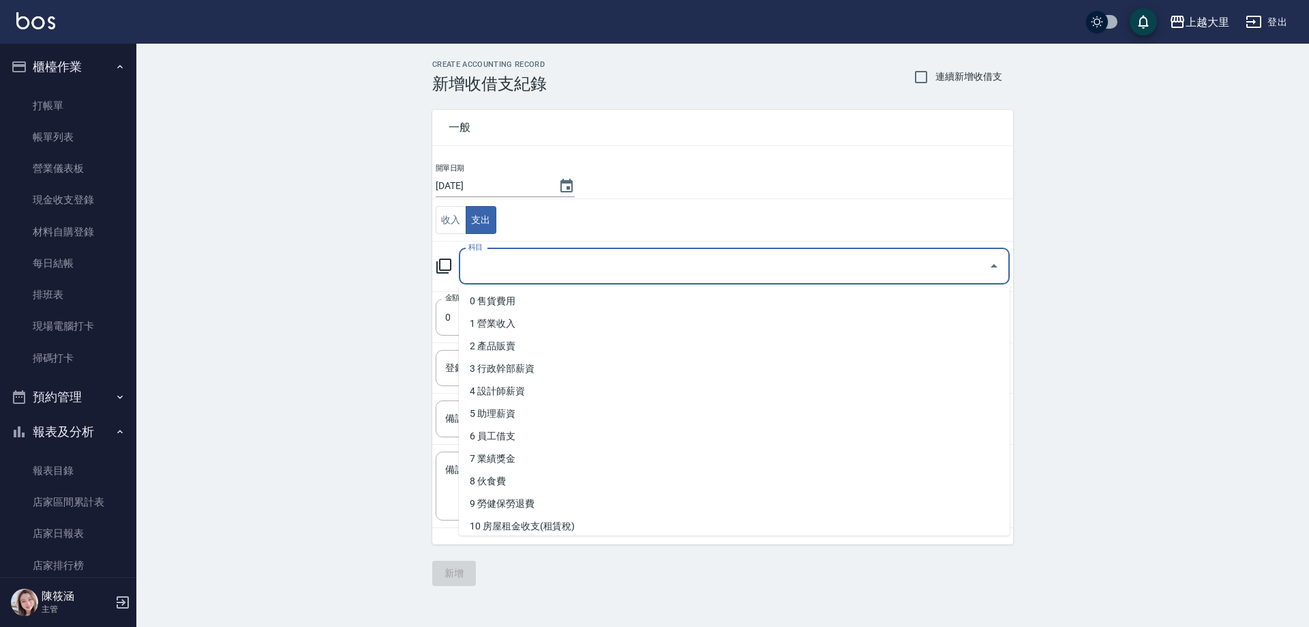
click at [490, 267] on input "科目" at bounding box center [724, 266] width 518 height 24
type input "1"
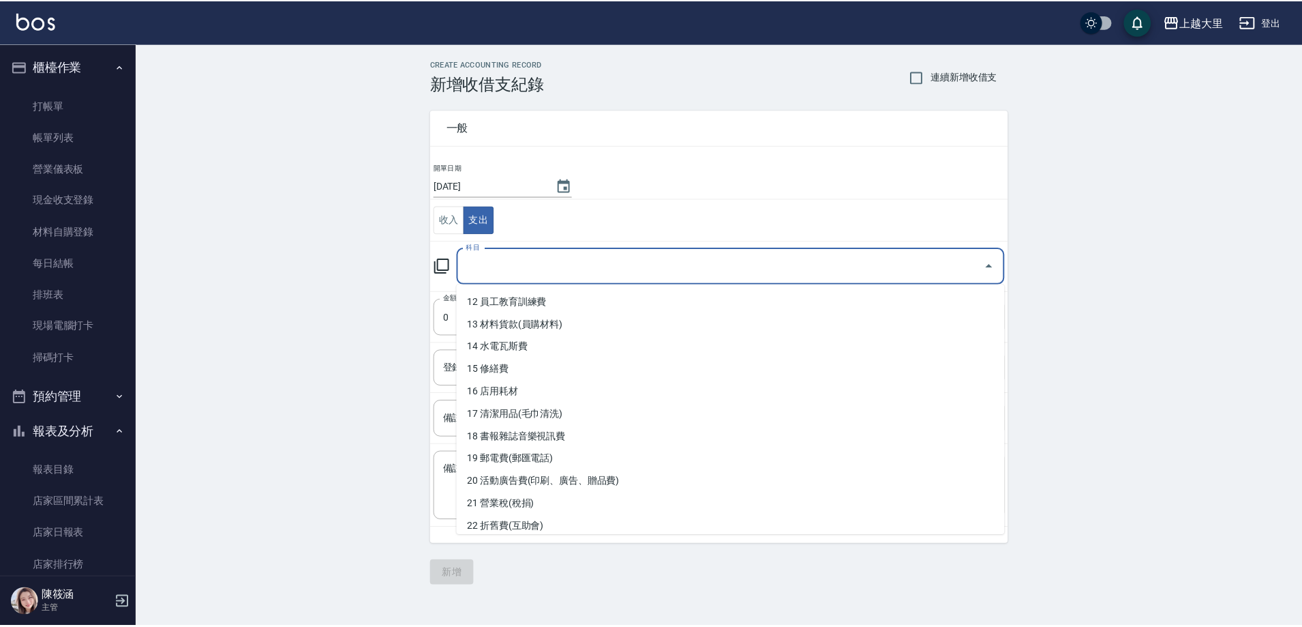
scroll to position [273, 0]
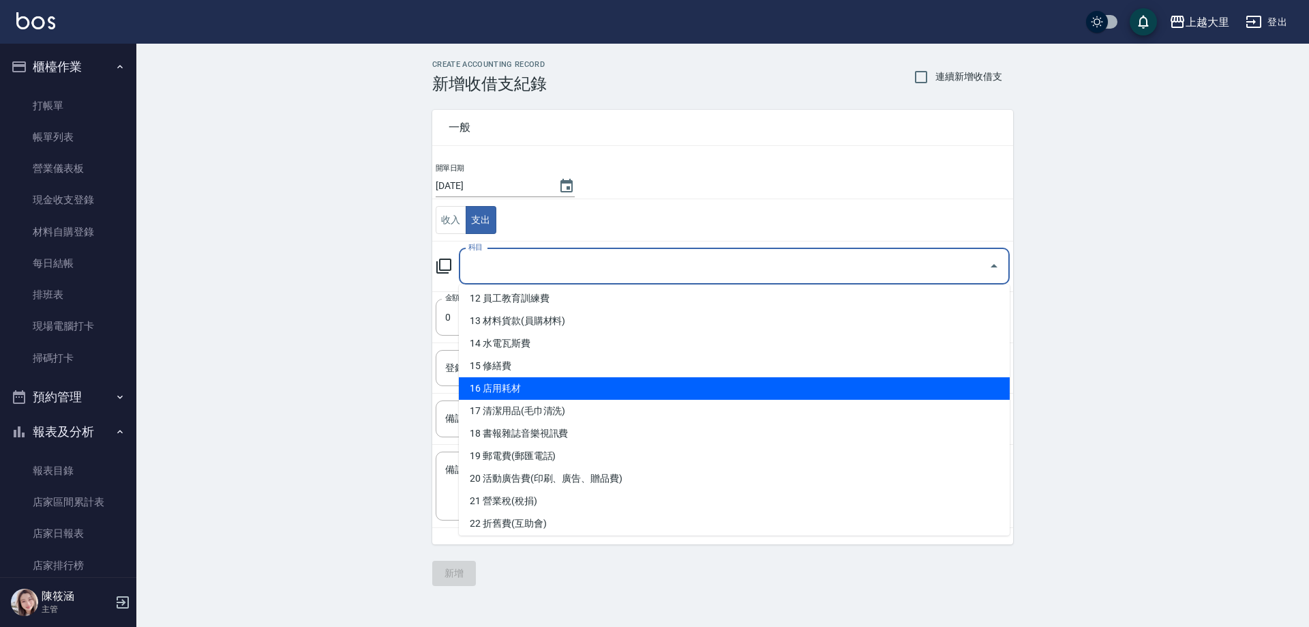
click at [581, 385] on li "16 店用耗材" at bounding box center [734, 388] width 551 height 23
type input "16 店用耗材"
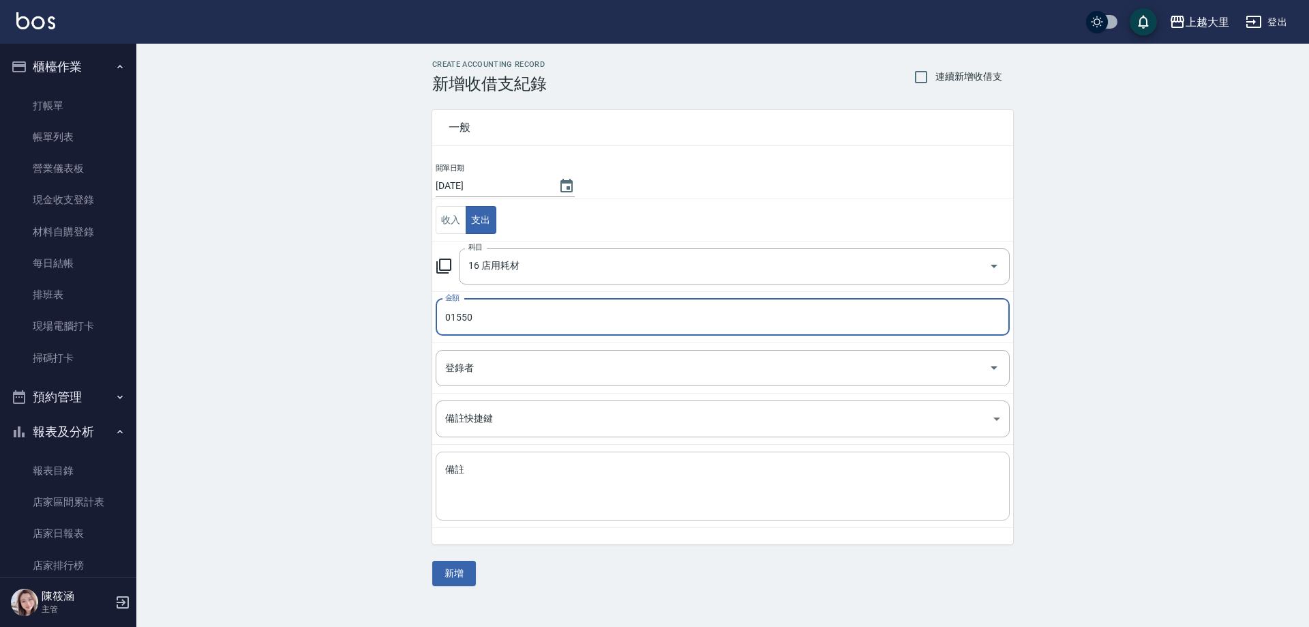
type input "01550"
click at [466, 490] on textarea "備註" at bounding box center [722, 486] width 555 height 46
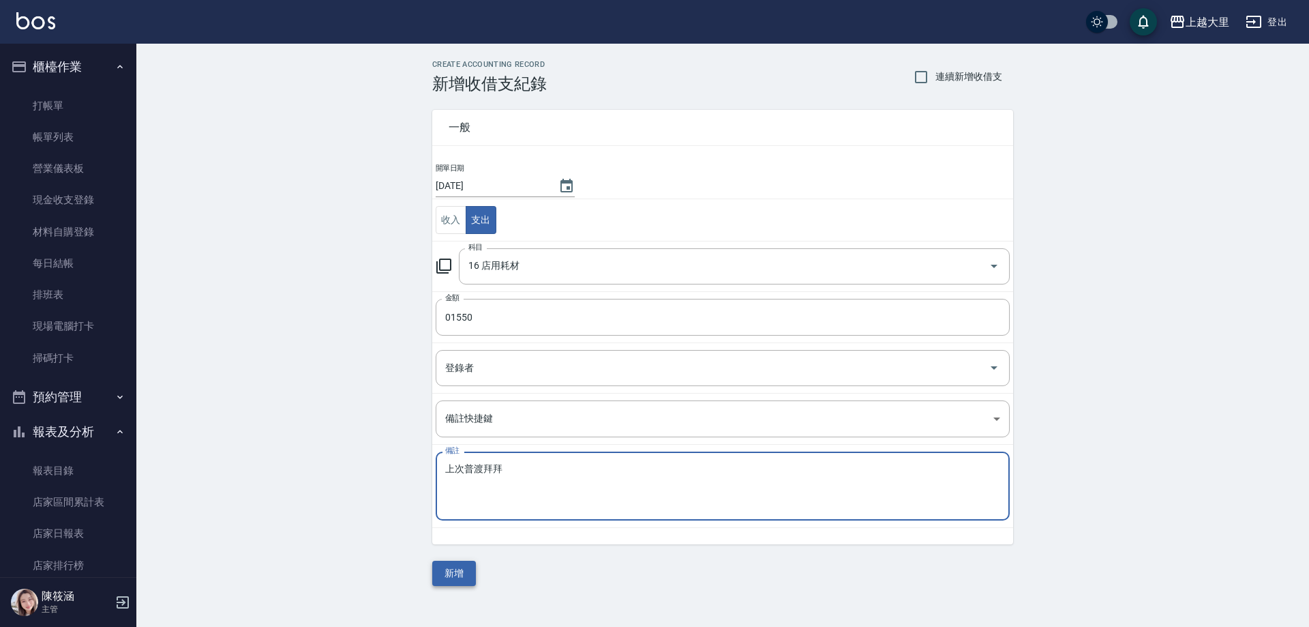
type textarea "上次普渡拜拜"
click at [469, 571] on button "新增" at bounding box center [454, 572] width 44 height 25
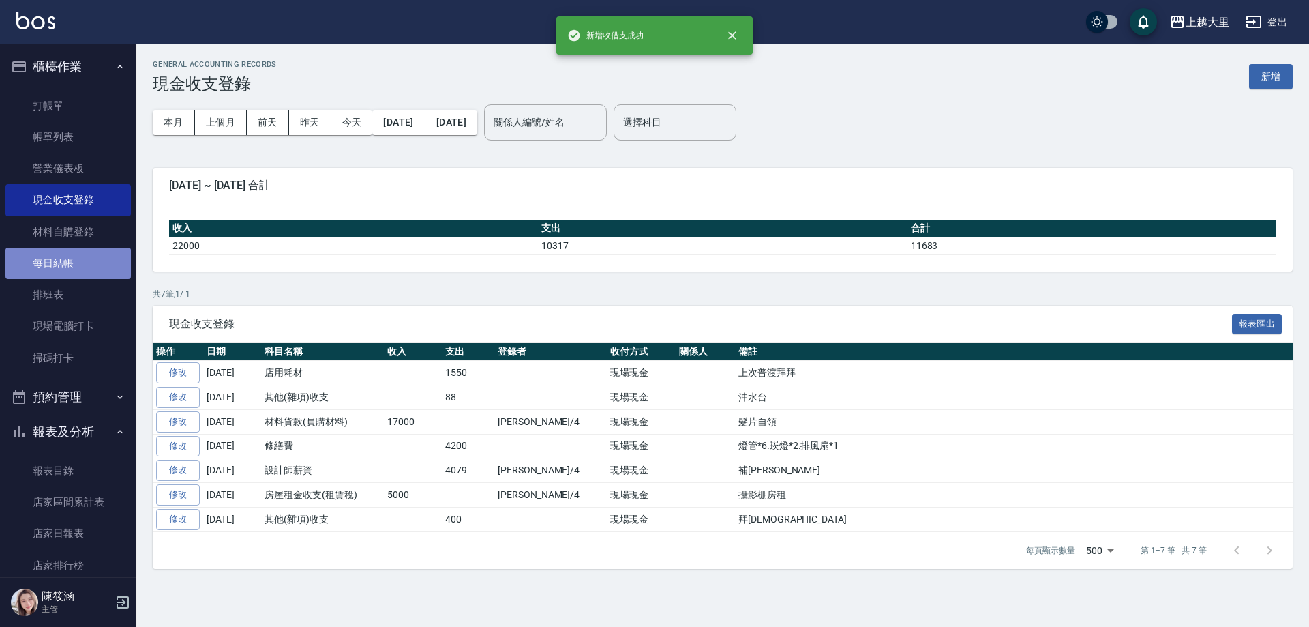
click at [82, 257] on link "每日結帳" at bounding box center [67, 263] width 125 height 31
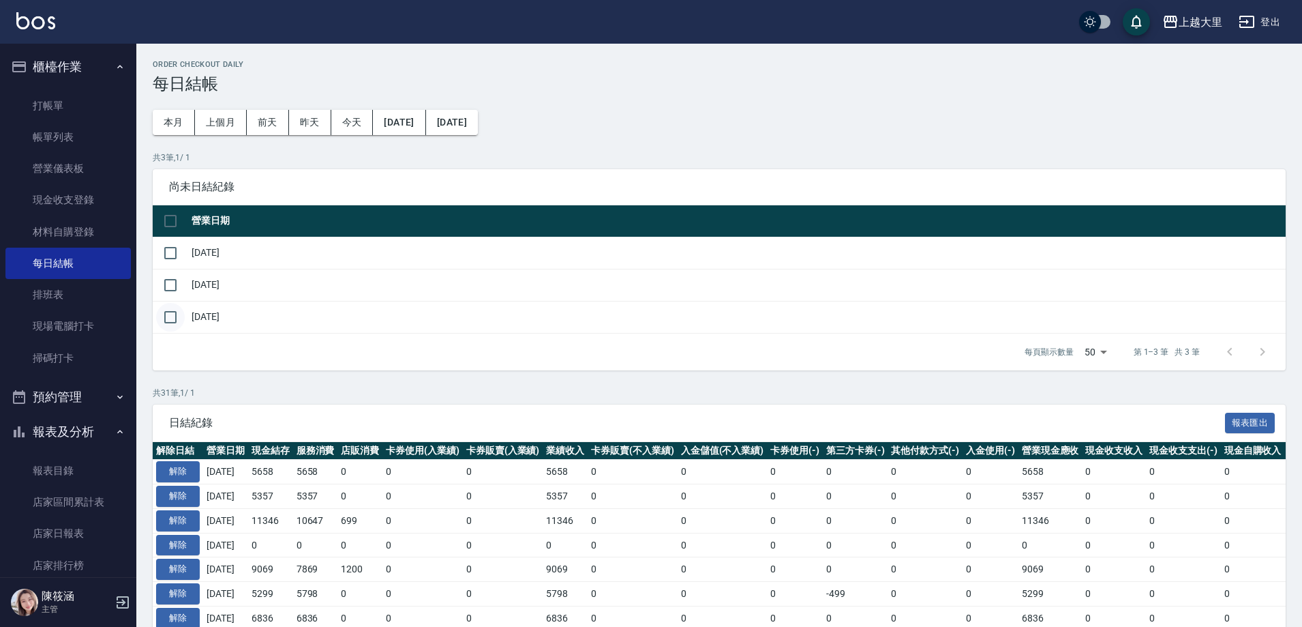
click at [174, 317] on input "checkbox" at bounding box center [170, 317] width 29 height 29
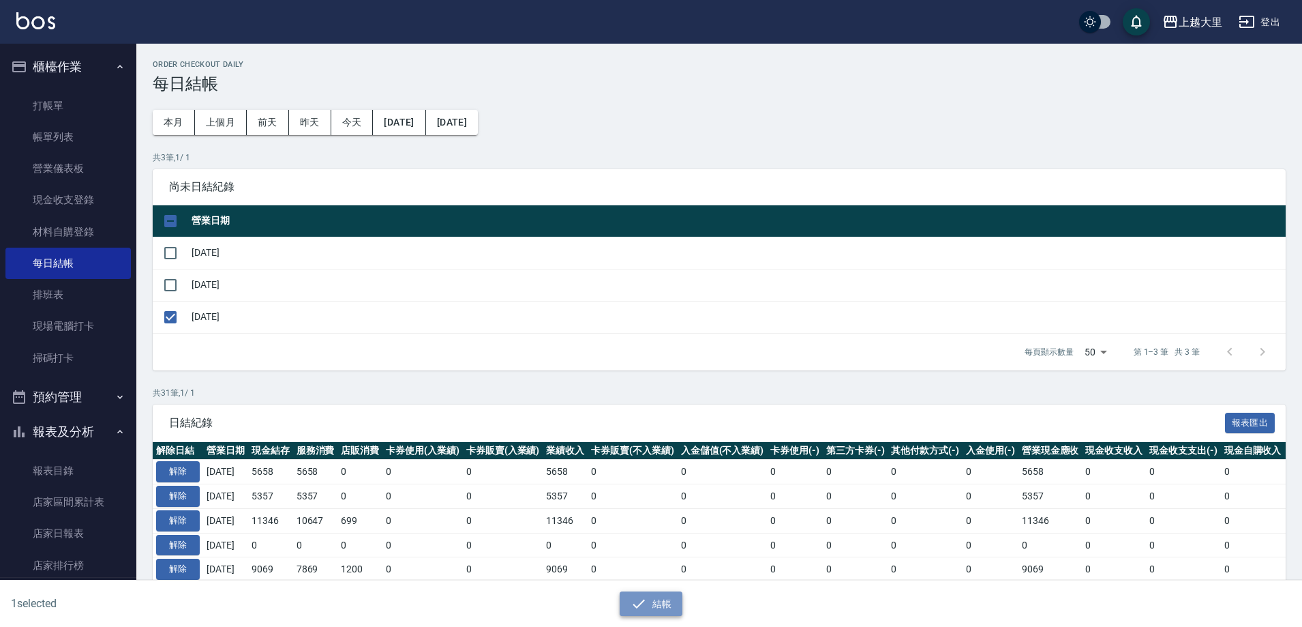
click at [660, 603] on button "結帳" at bounding box center [651, 603] width 63 height 25
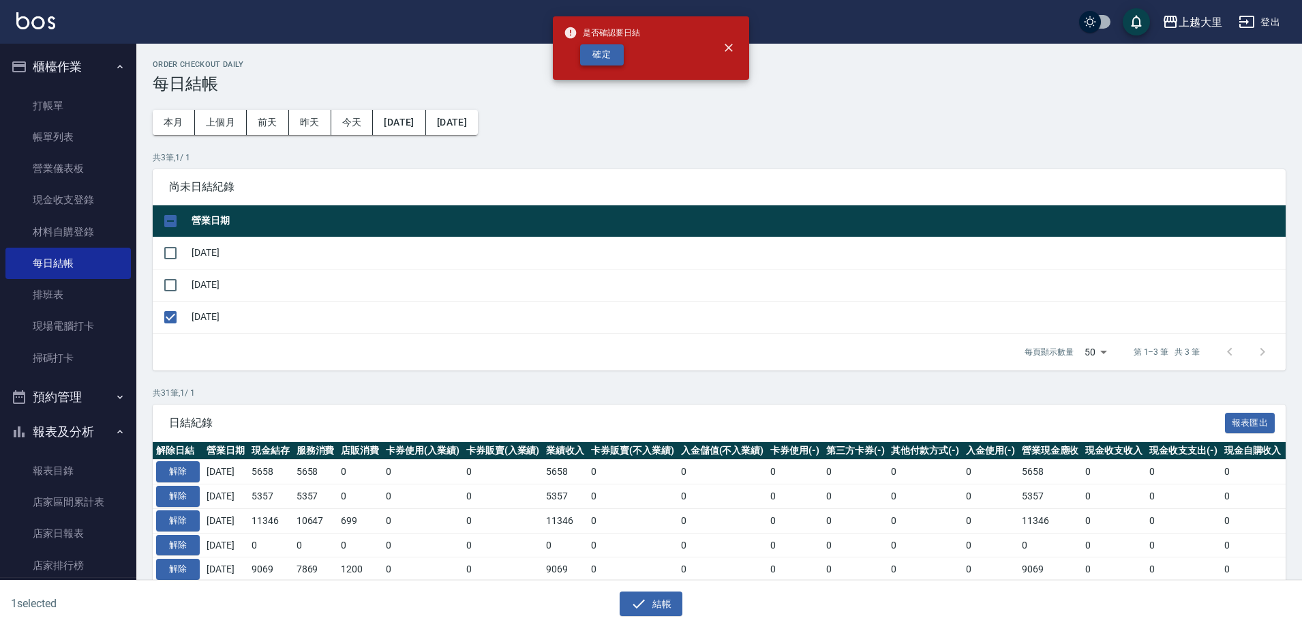
click at [610, 57] on button "確定" at bounding box center [602, 54] width 44 height 21
checkbox input "false"
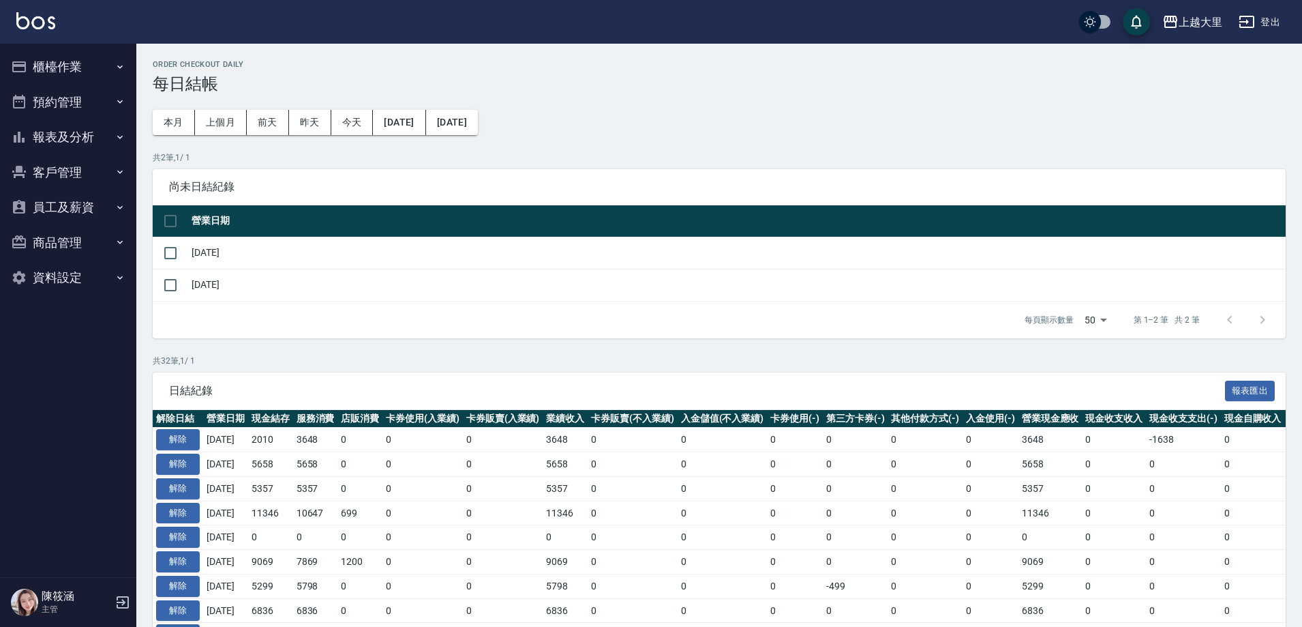
click at [80, 59] on button "櫃檯作業" at bounding box center [67, 66] width 125 height 35
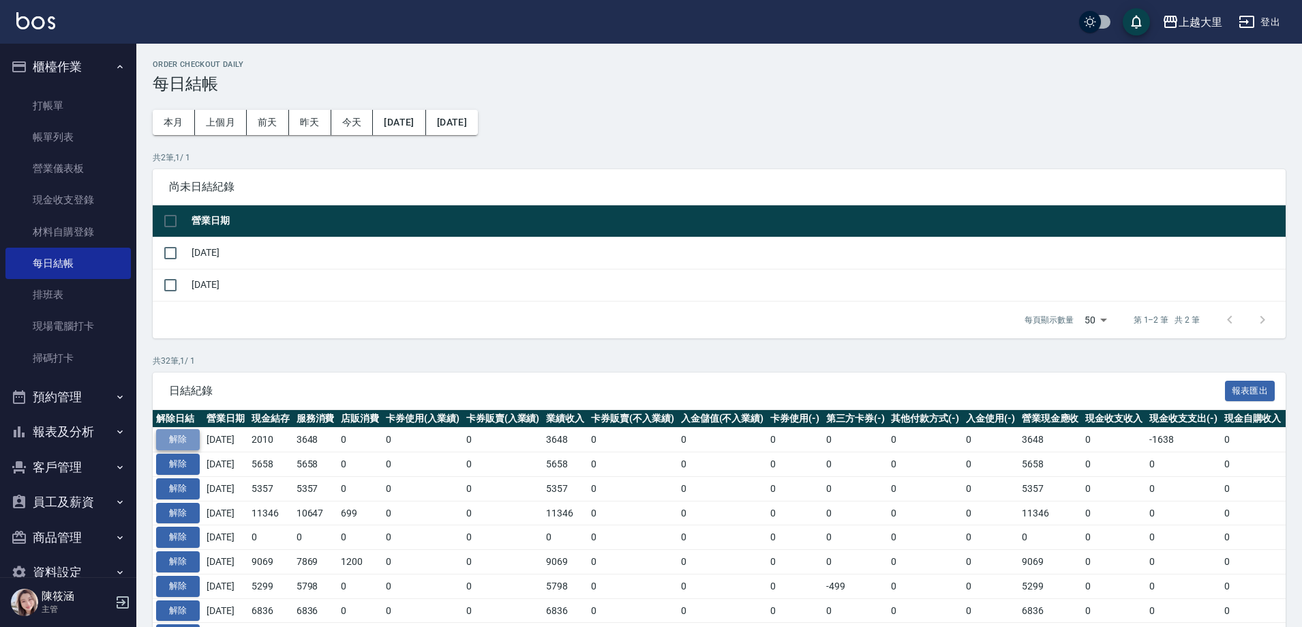
click at [191, 435] on button "解除" at bounding box center [178, 439] width 44 height 21
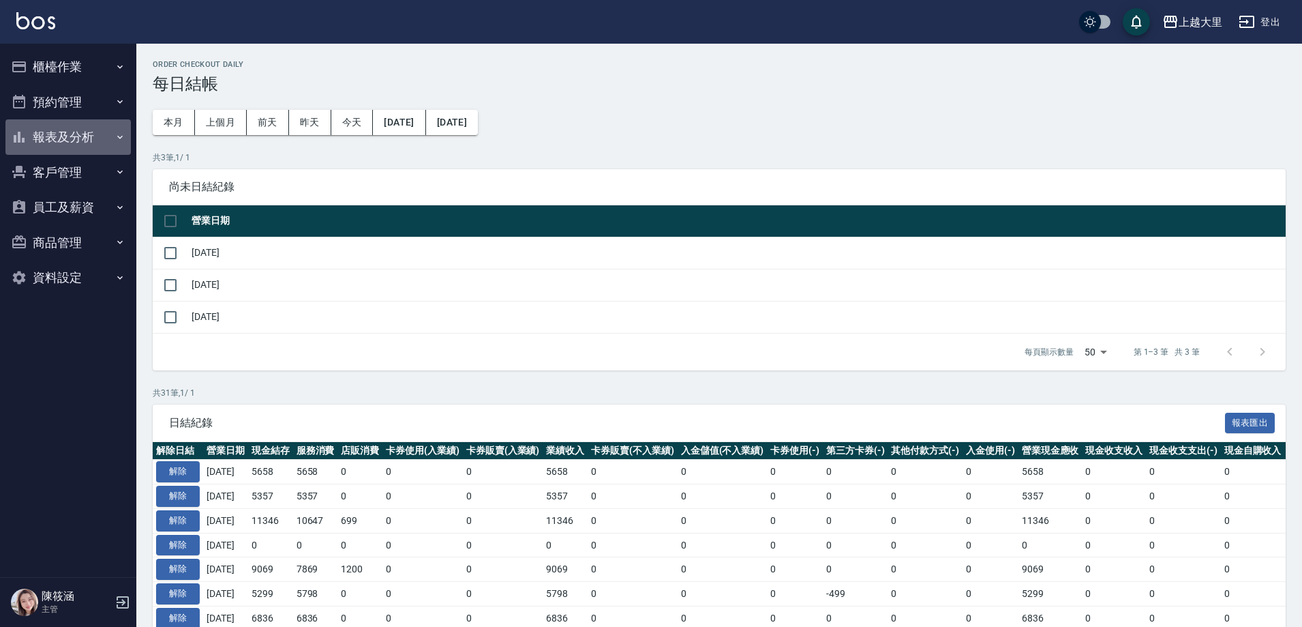
click at [100, 131] on button "報表及分析" at bounding box center [67, 136] width 125 height 35
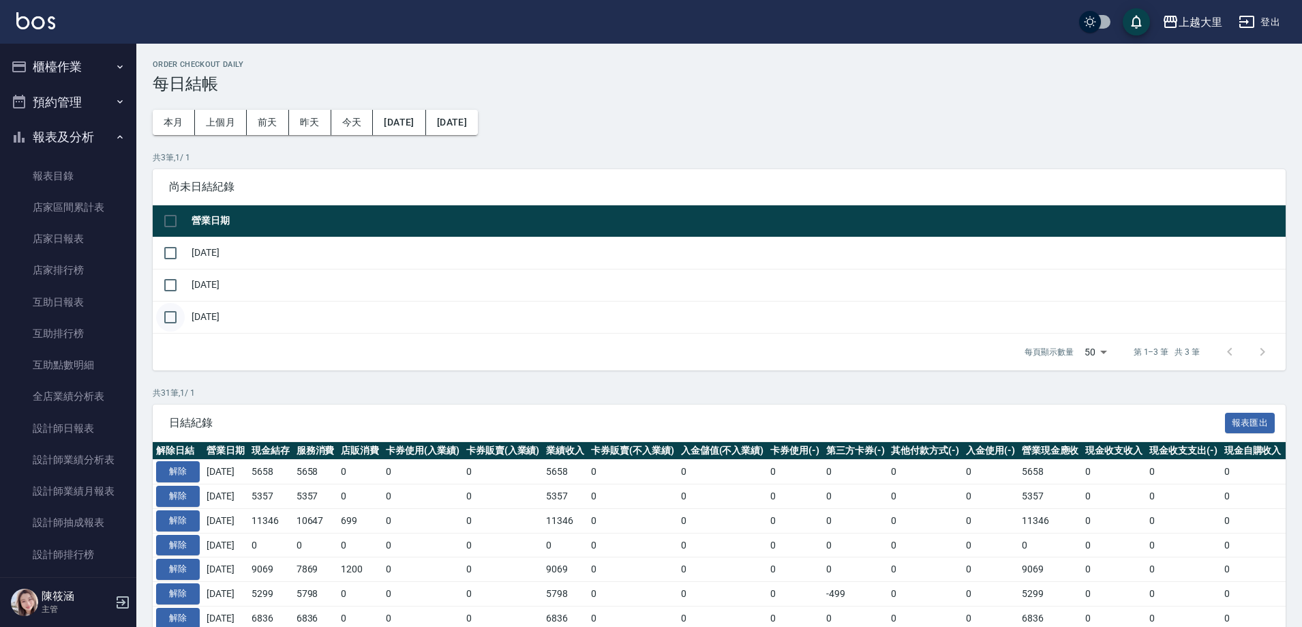
click at [180, 316] on input "checkbox" at bounding box center [170, 317] width 29 height 29
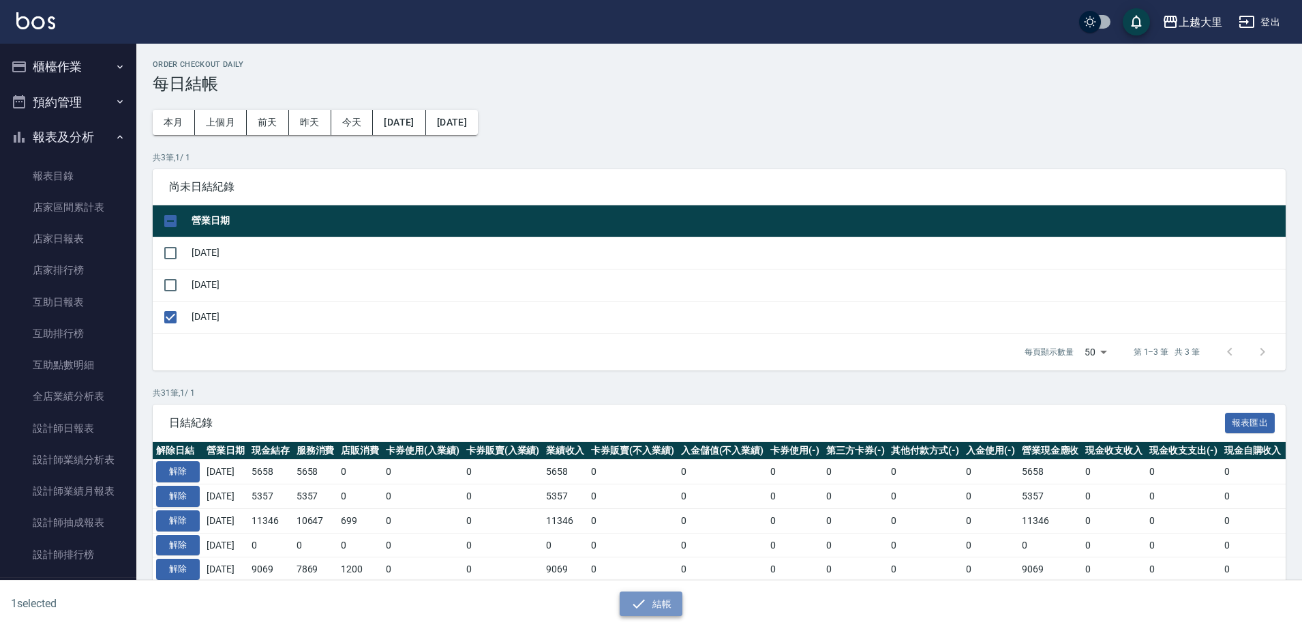
click at [639, 603] on icon "button" at bounding box center [639, 603] width 16 height 16
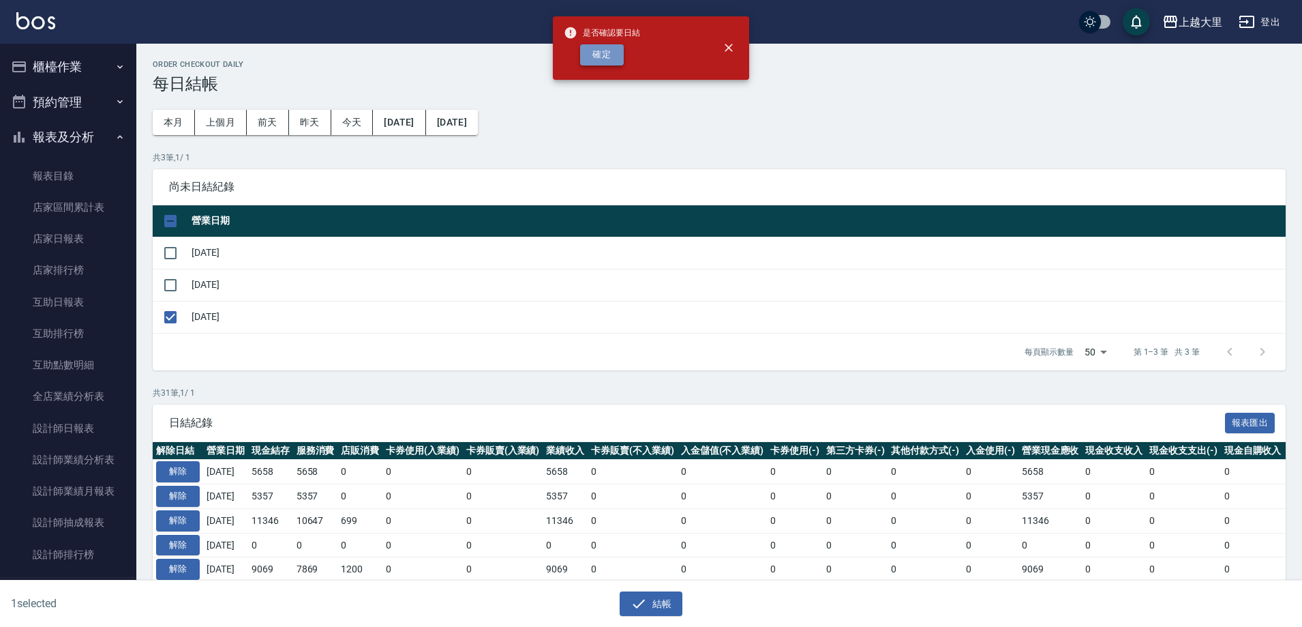
click at [610, 52] on button "確定" at bounding box center [602, 54] width 44 height 21
checkbox input "false"
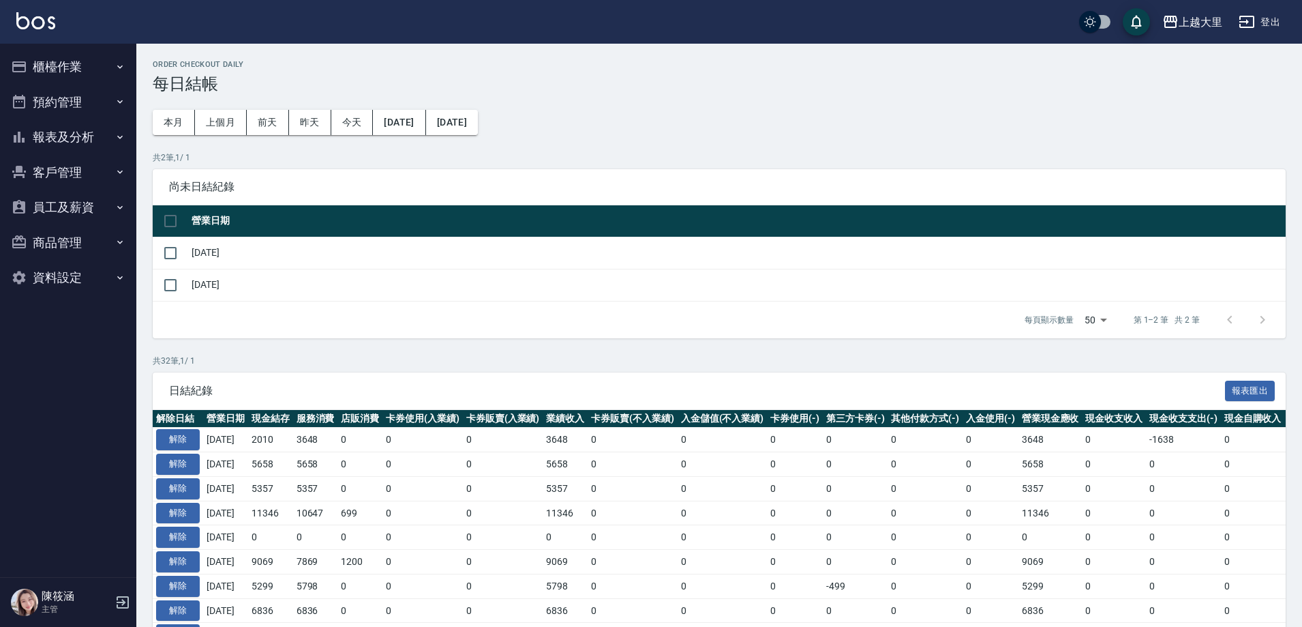
click at [83, 137] on button "報表及分析" at bounding box center [67, 136] width 125 height 35
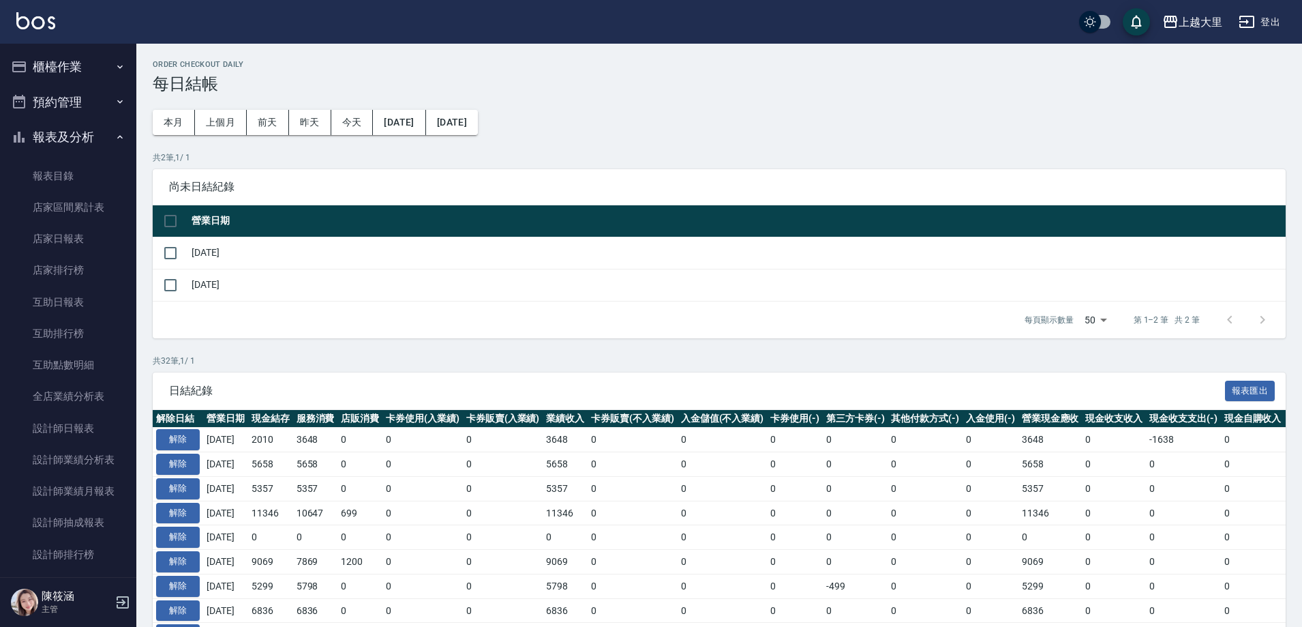
click at [68, 67] on button "櫃檯作業" at bounding box center [67, 66] width 125 height 35
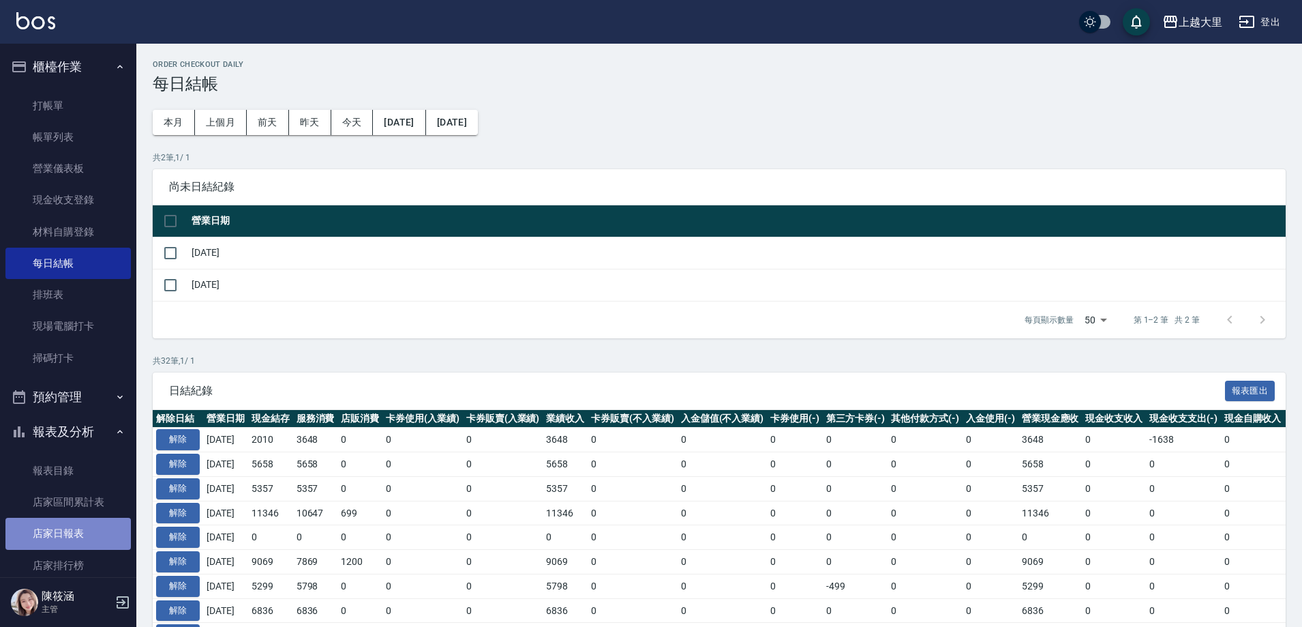
click at [70, 528] on link "店家日報表" at bounding box center [67, 533] width 125 height 31
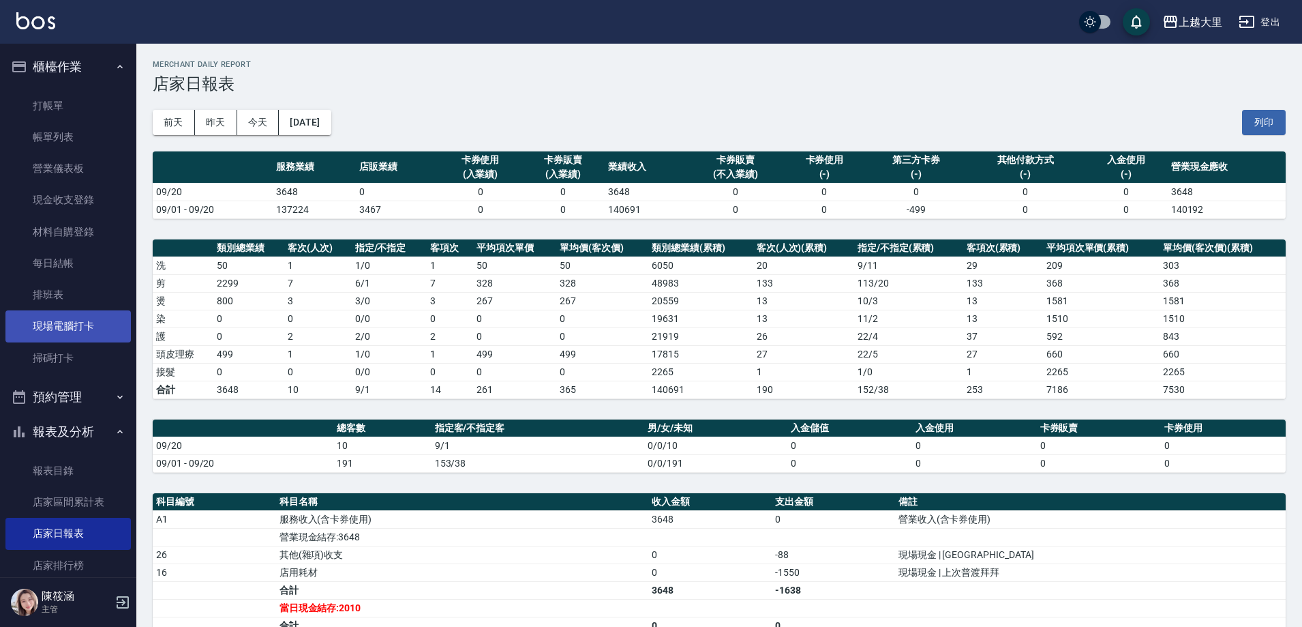
click at [93, 318] on link "現場電腦打卡" at bounding box center [67, 325] width 125 height 31
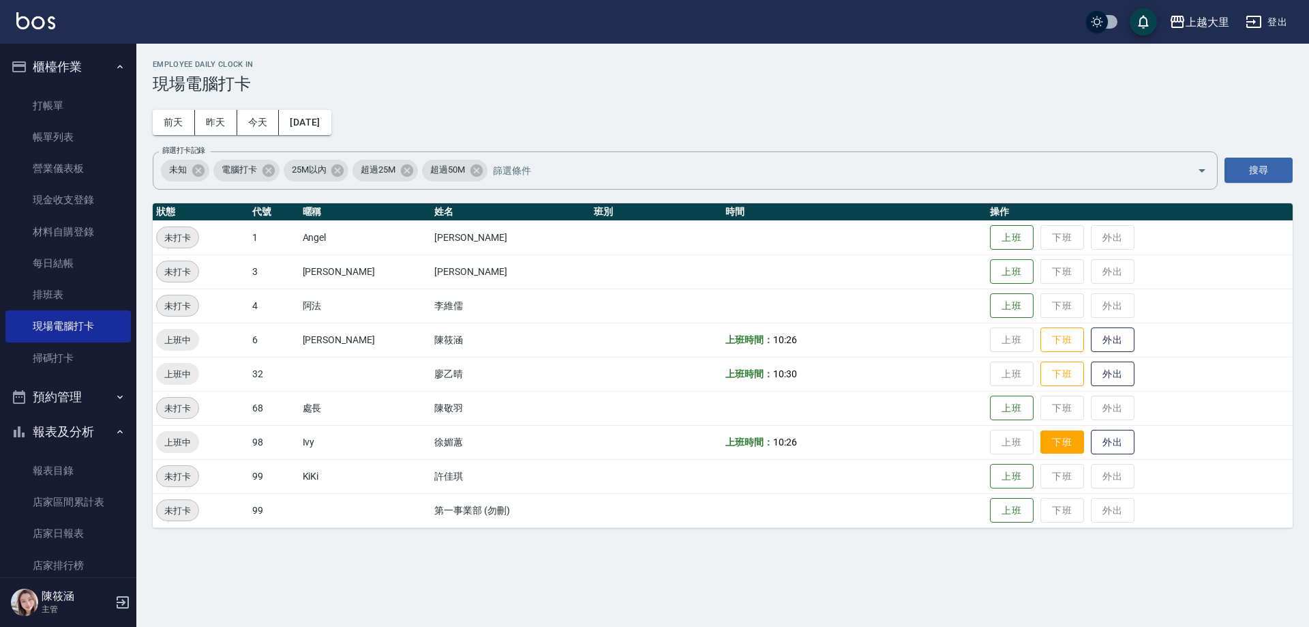
click at [1075, 436] on button "下班" at bounding box center [1062, 442] width 44 height 24
click at [1064, 340] on button "下班" at bounding box center [1062, 340] width 44 height 24
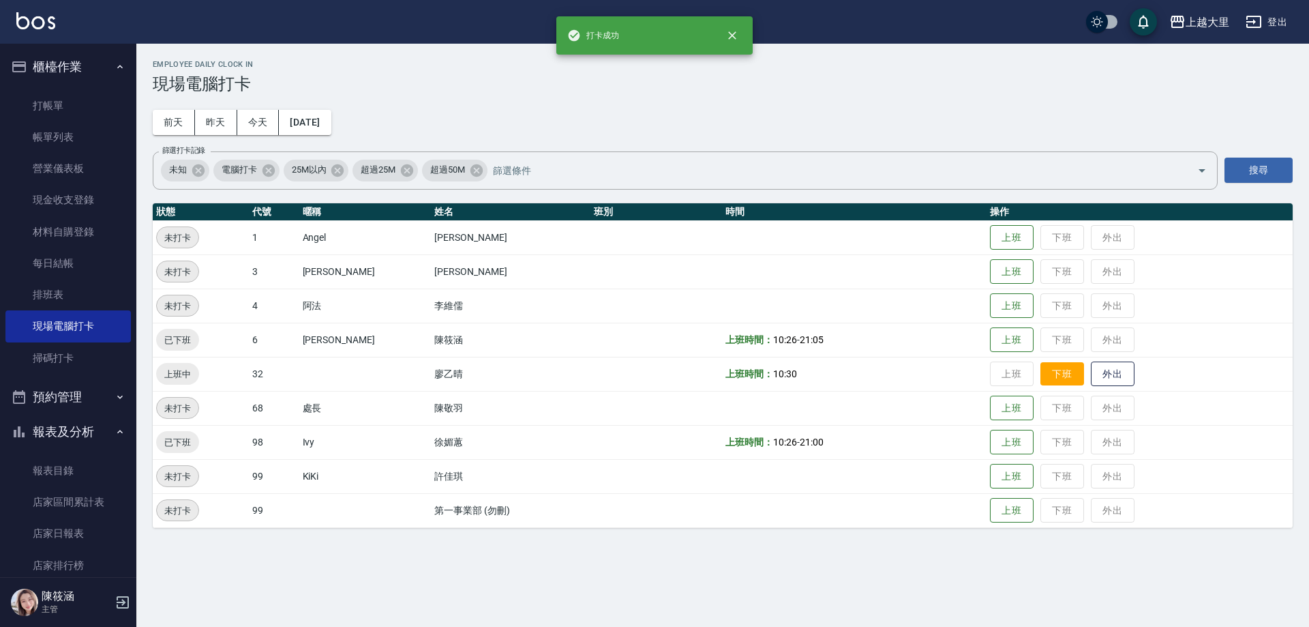
click at [1064, 372] on button "下班" at bounding box center [1062, 374] width 44 height 24
